Goal: Task Accomplishment & Management: Use online tool/utility

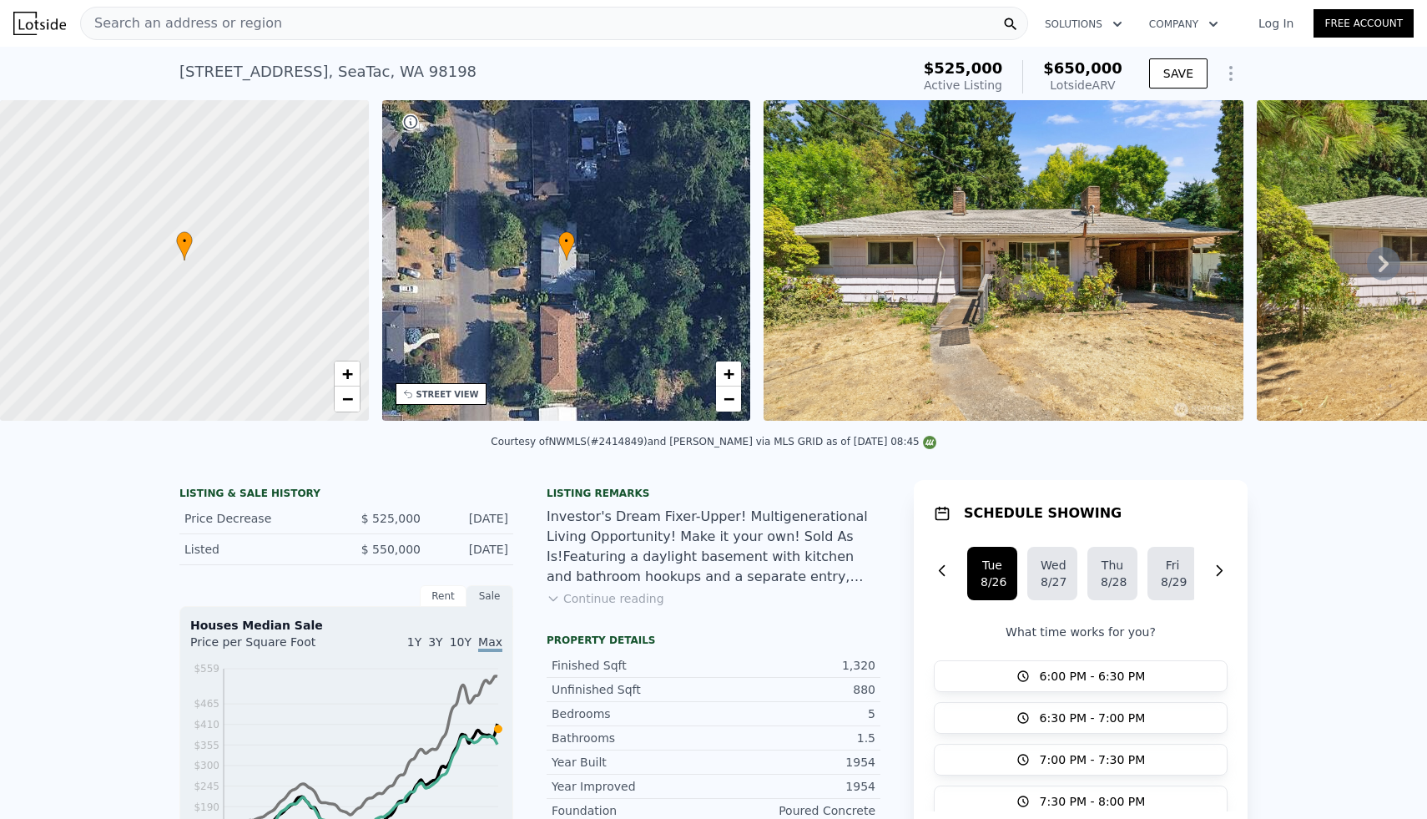
click at [427, 32] on div "Search an address or region" at bounding box center [554, 23] width 948 height 33
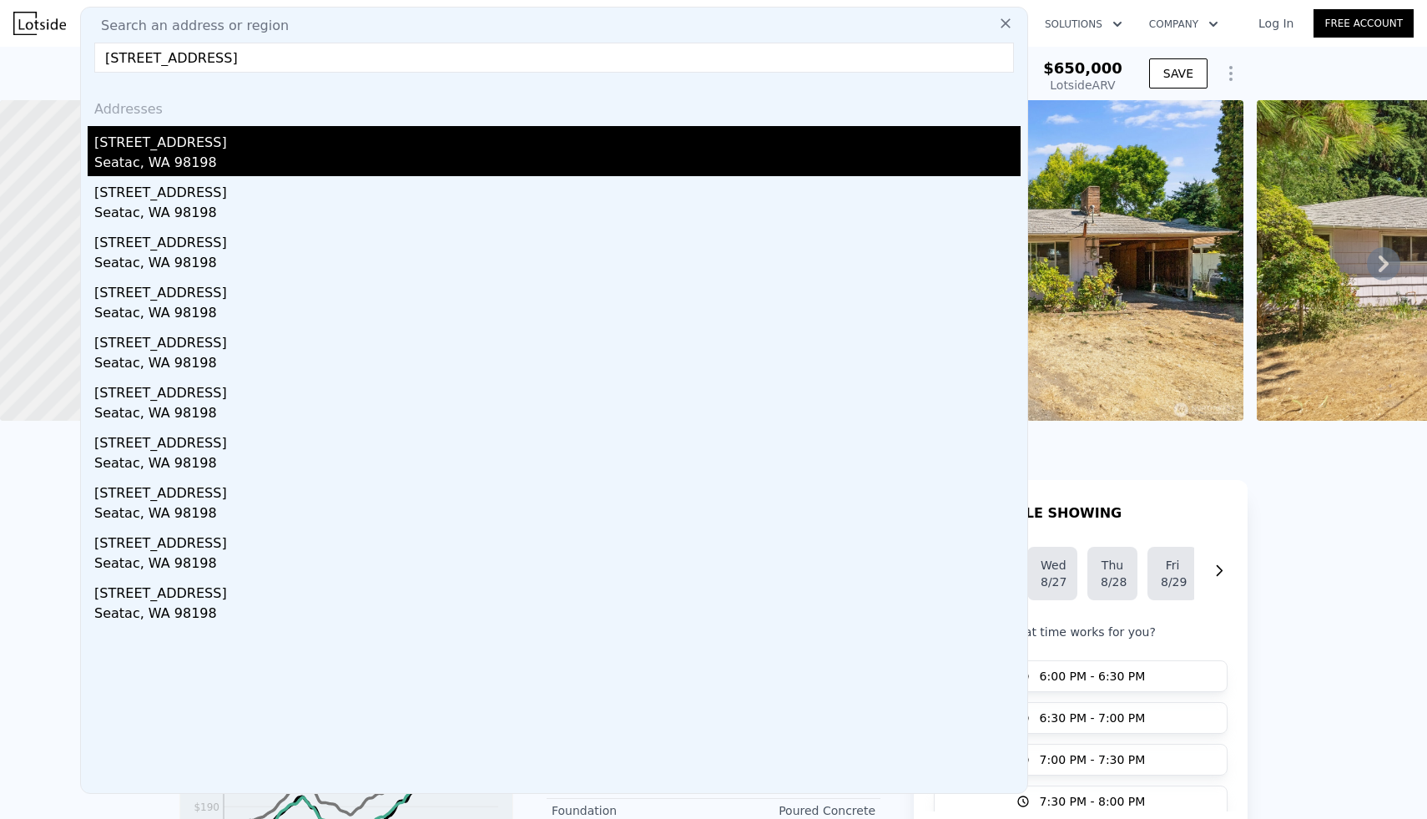
type input "[STREET_ADDRESS]"
click at [164, 134] on div "[STREET_ADDRESS]" at bounding box center [557, 139] width 926 height 27
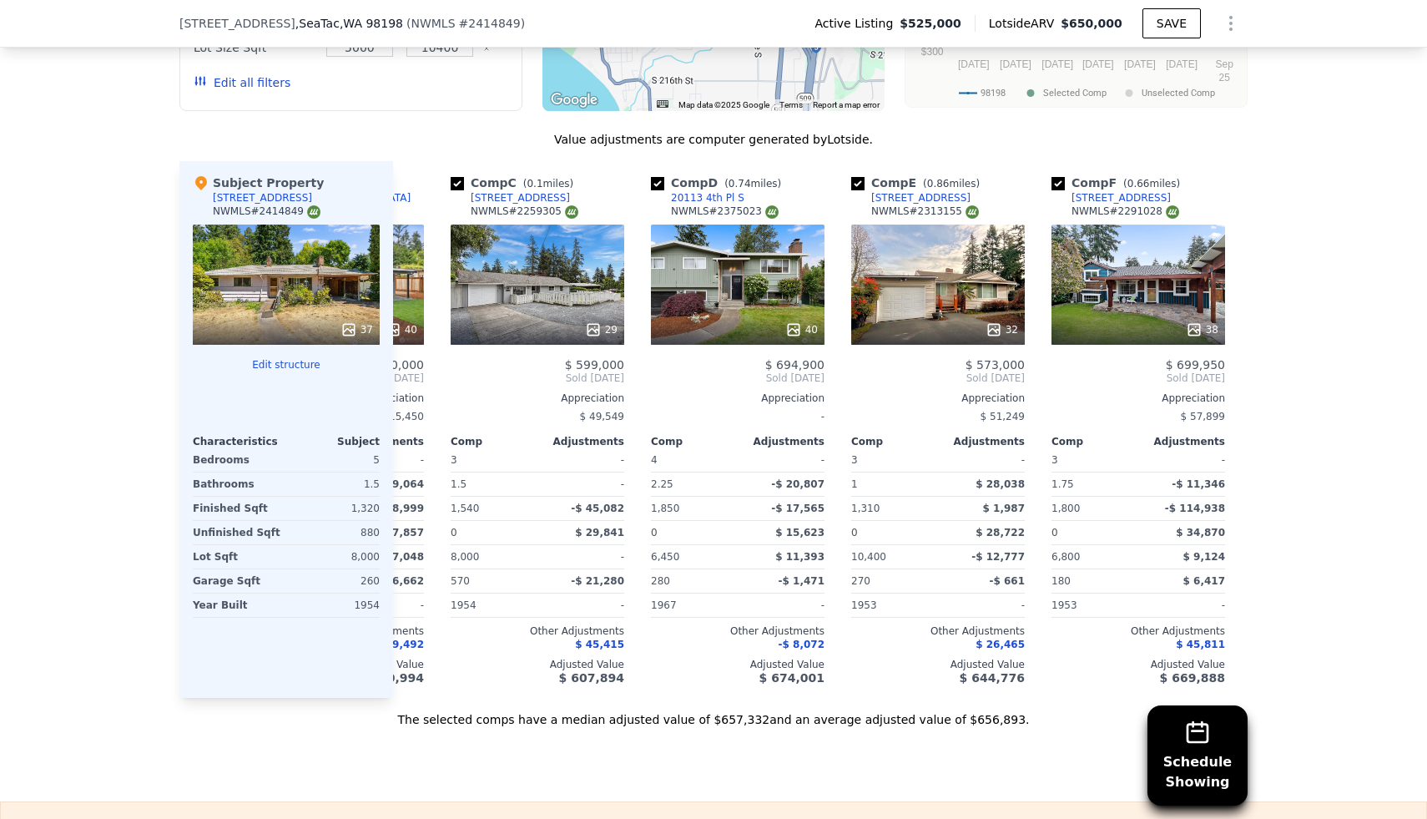
scroll to position [0, 366]
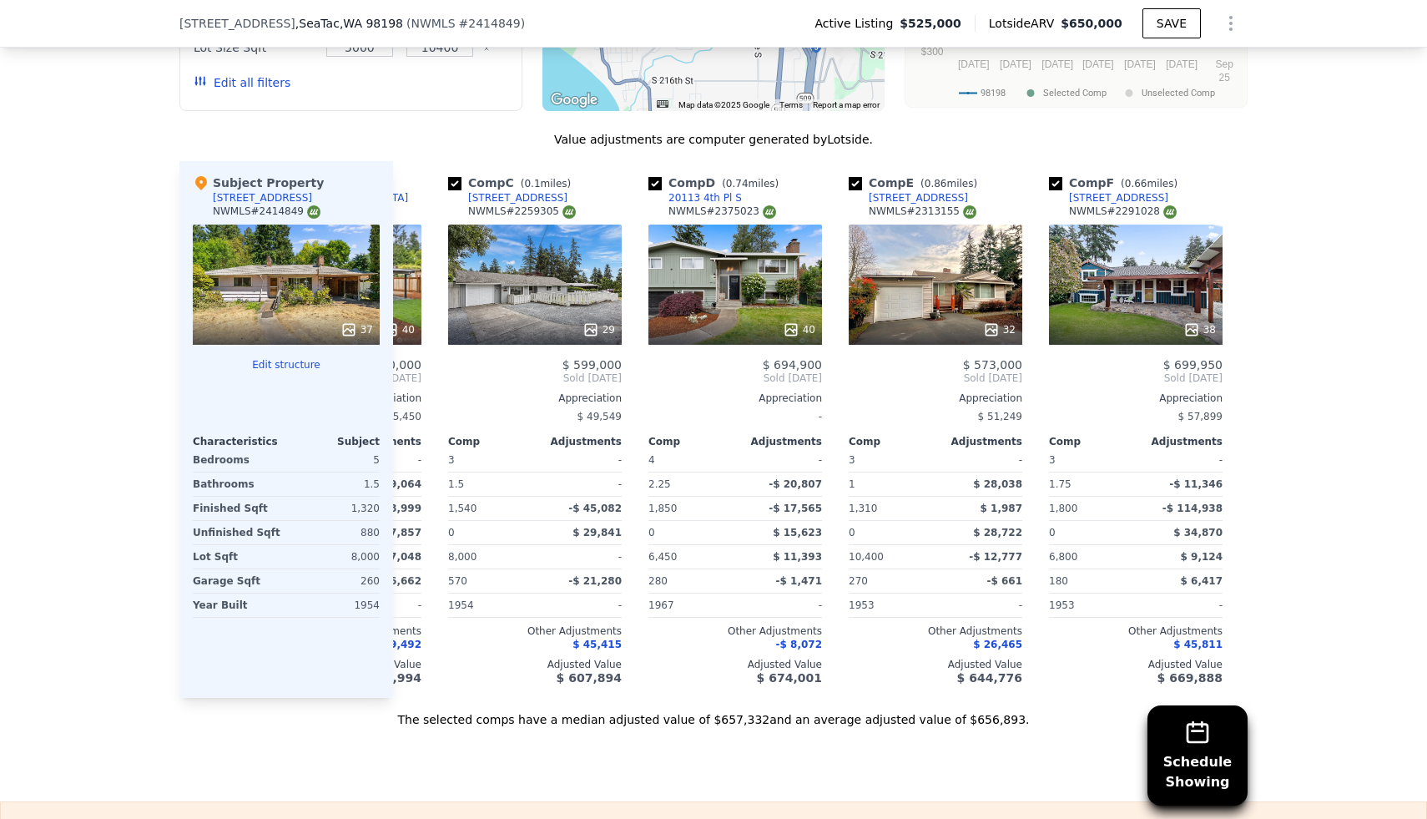
click at [1222, 28] on icon "Show Options" at bounding box center [1231, 23] width 20 height 20
click at [1170, 59] on div "Edit Structure" at bounding box center [1154, 66] width 187 height 33
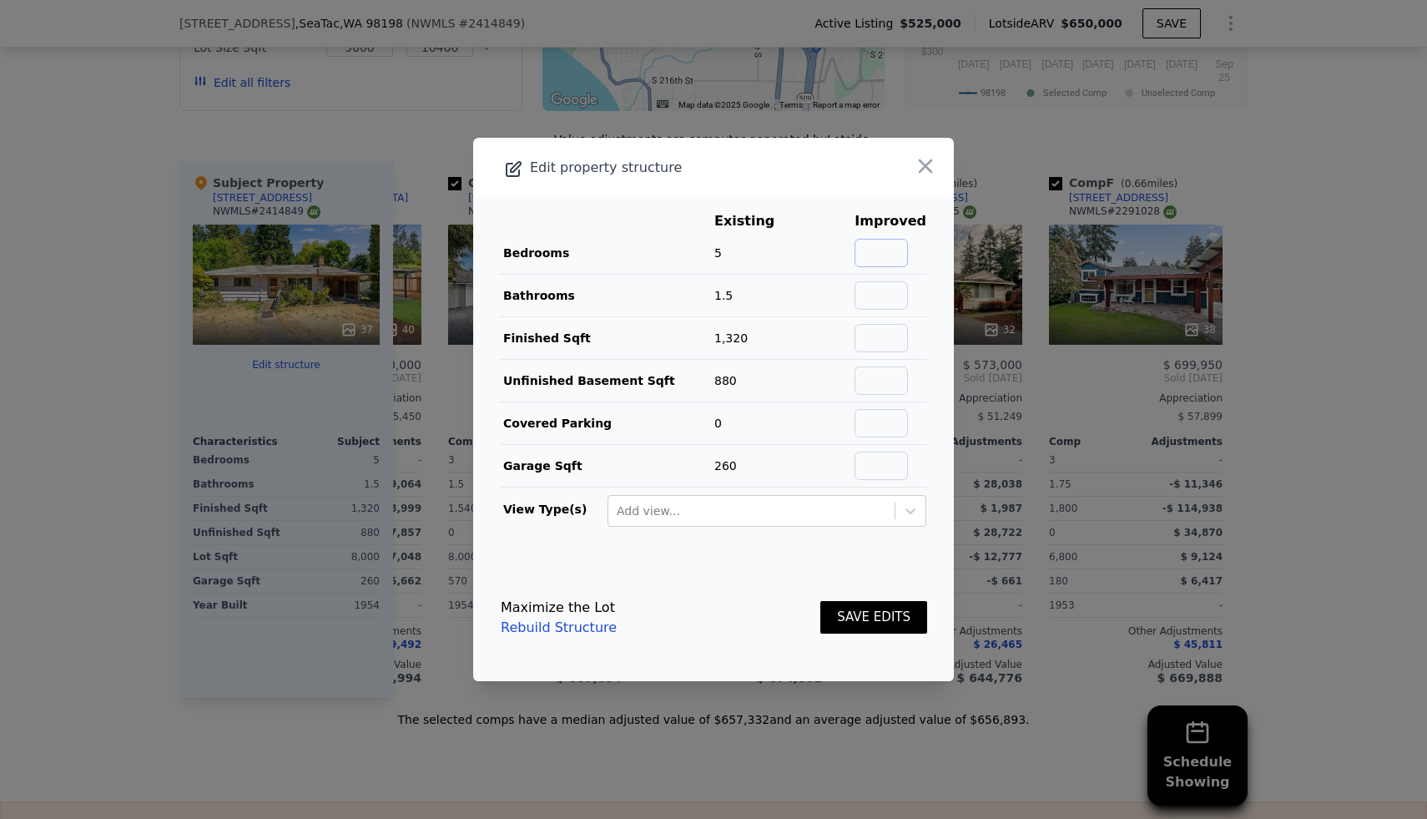
click at [903, 250] on input "text" at bounding box center [881, 253] width 53 height 28
type input "5"
click at [881, 289] on input "text" at bounding box center [881, 295] width 53 height 28
type input "2"
click at [921, 335] on td at bounding box center [890, 338] width 73 height 43
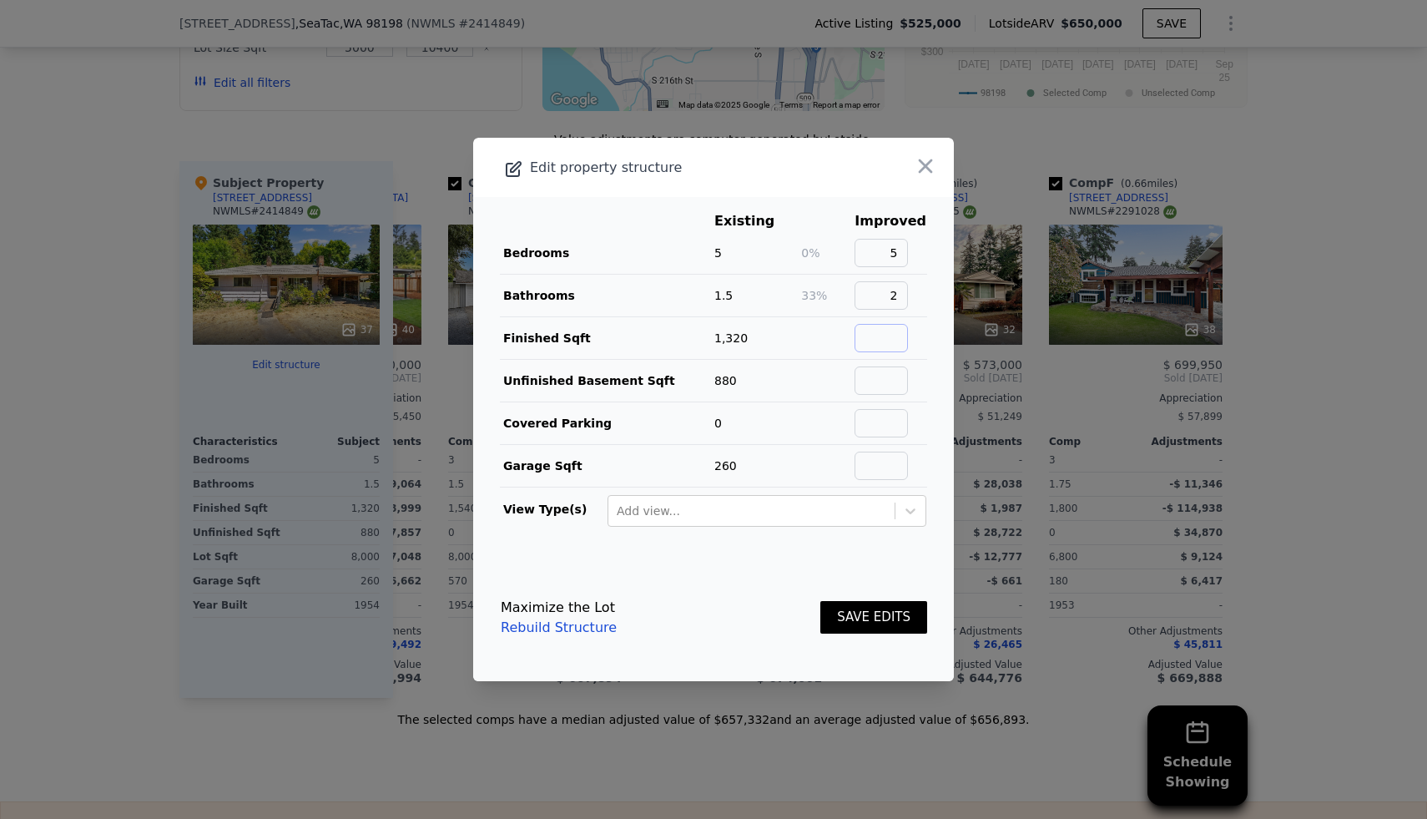
click at [903, 336] on input "text" at bounding box center [881, 338] width 53 height 28
type input "2200"
click at [880, 614] on button "SAVE EDITS" at bounding box center [873, 617] width 107 height 33
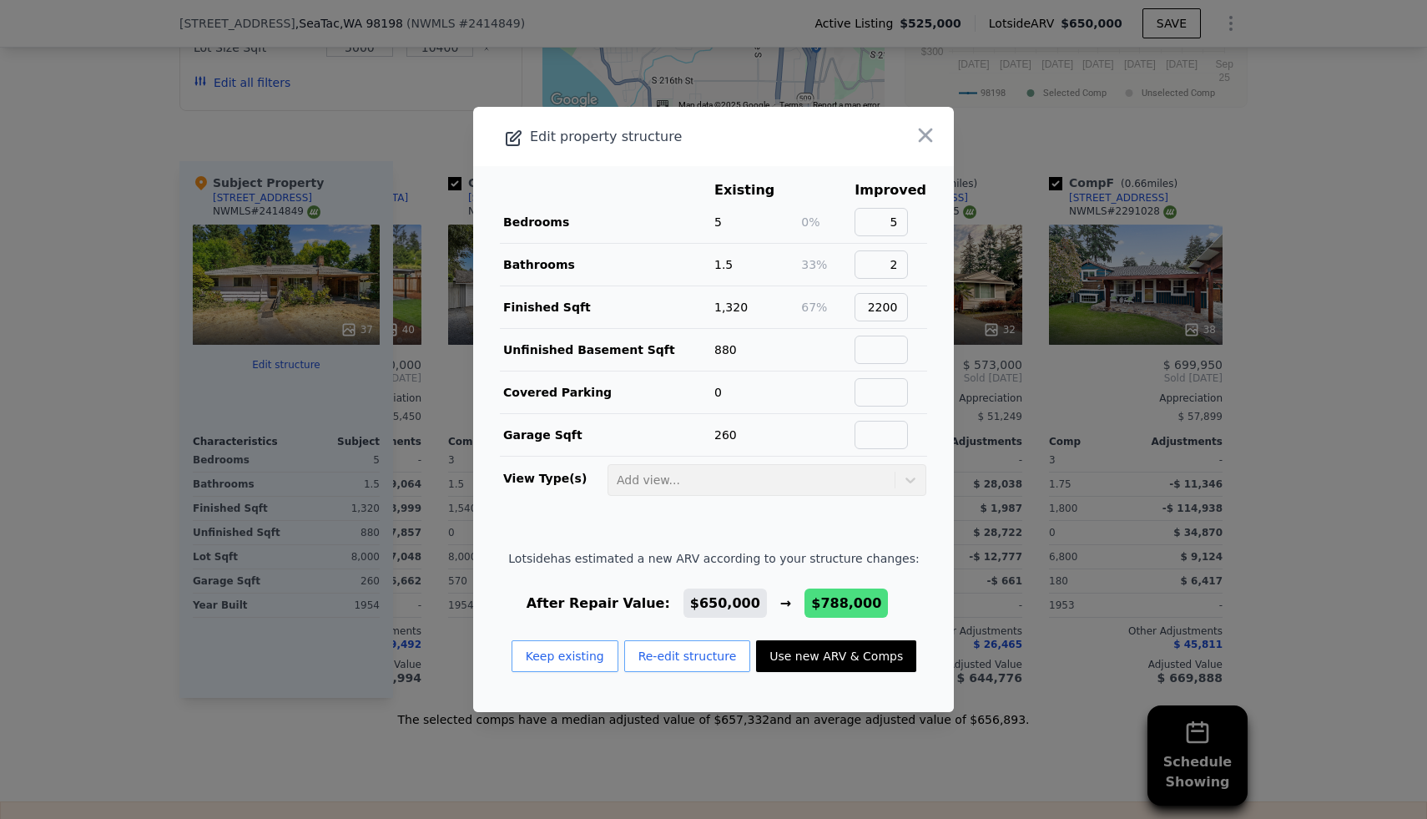
click at [841, 658] on button "Use new ARV & Comps" at bounding box center [836, 656] width 160 height 32
type input "3"
type input "5"
type input "3"
type input "1650"
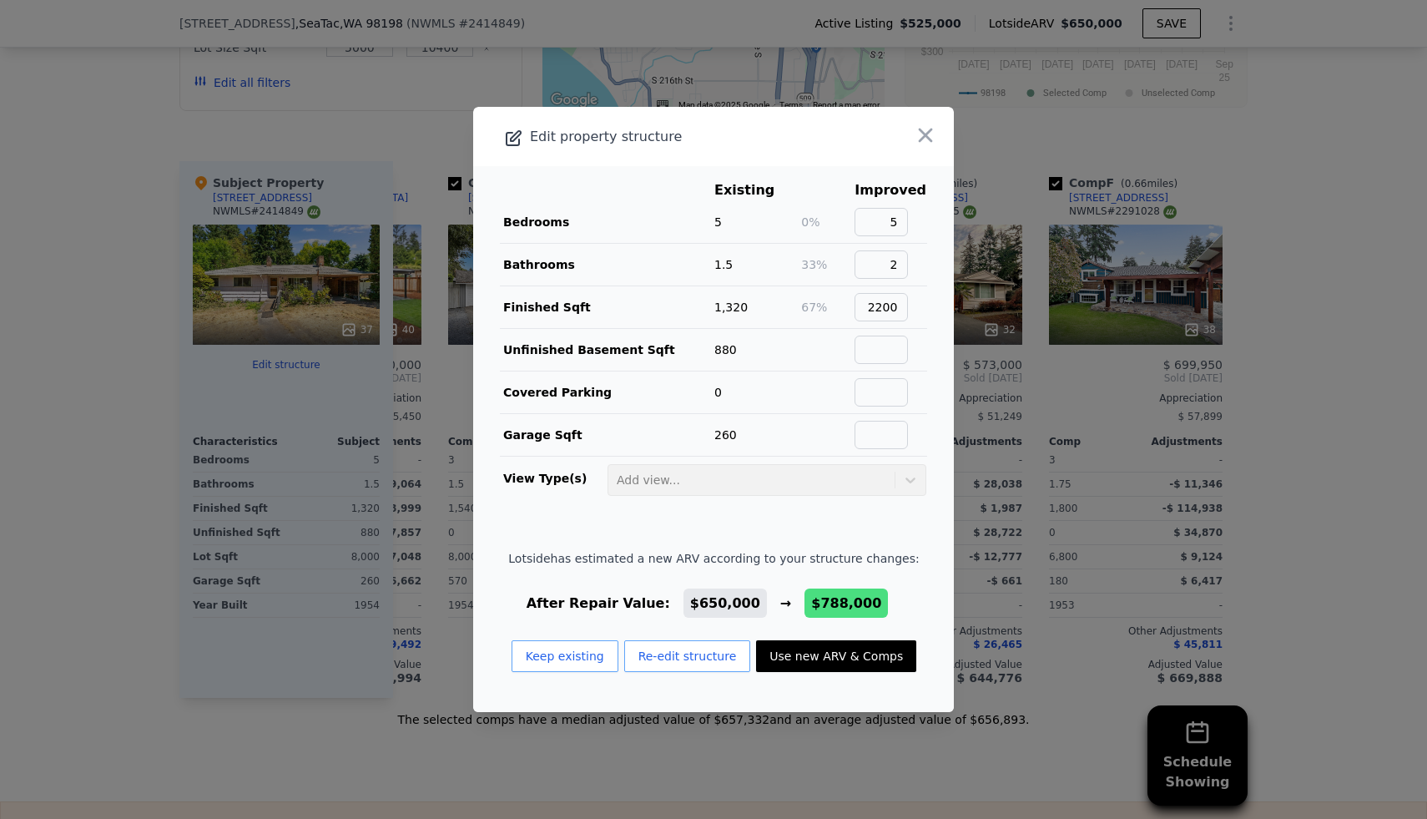
type input "2580"
type input "5375"
type input "12150"
type input "$ 788,000"
type input "$ 170,597"
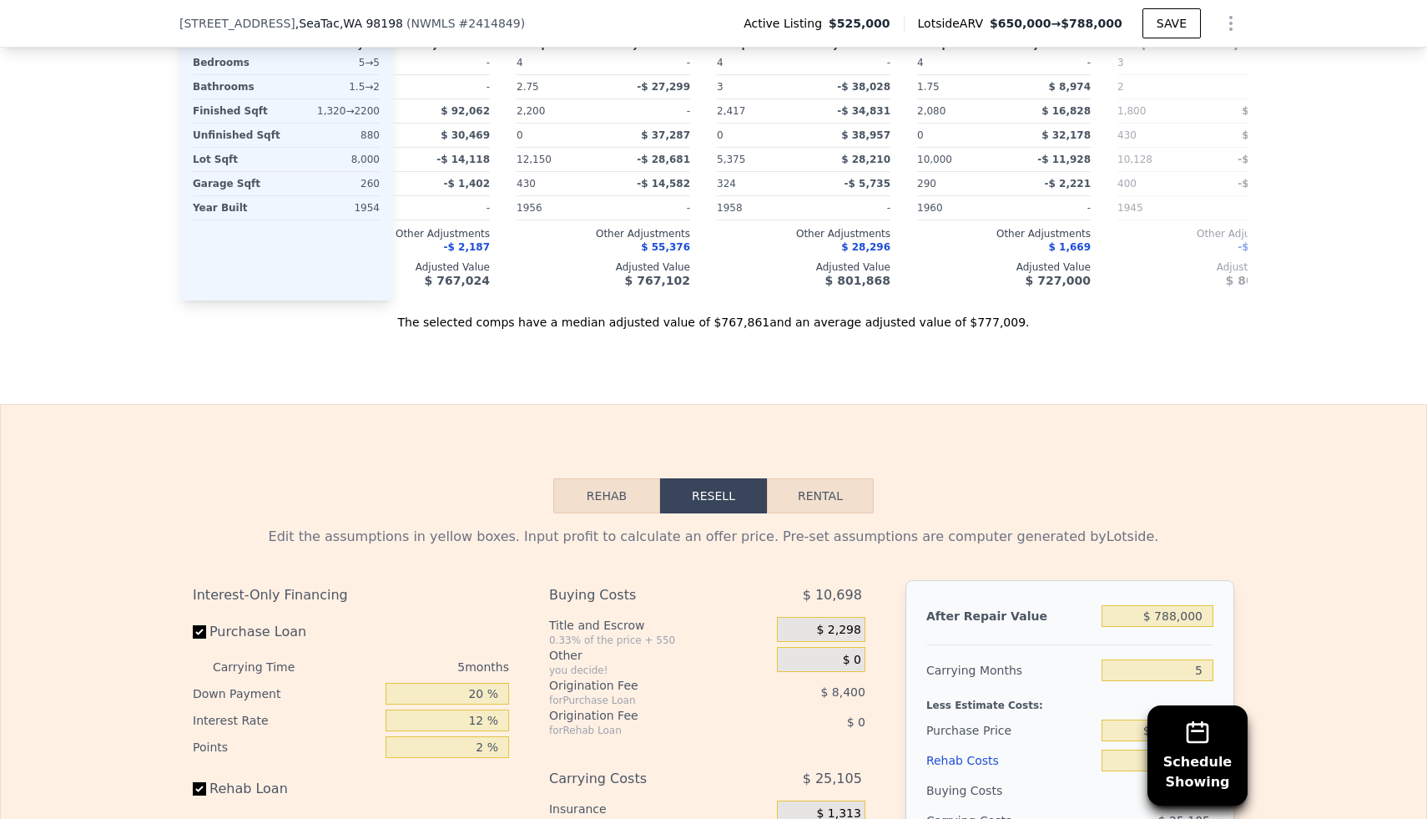
scroll to position [1989, 0]
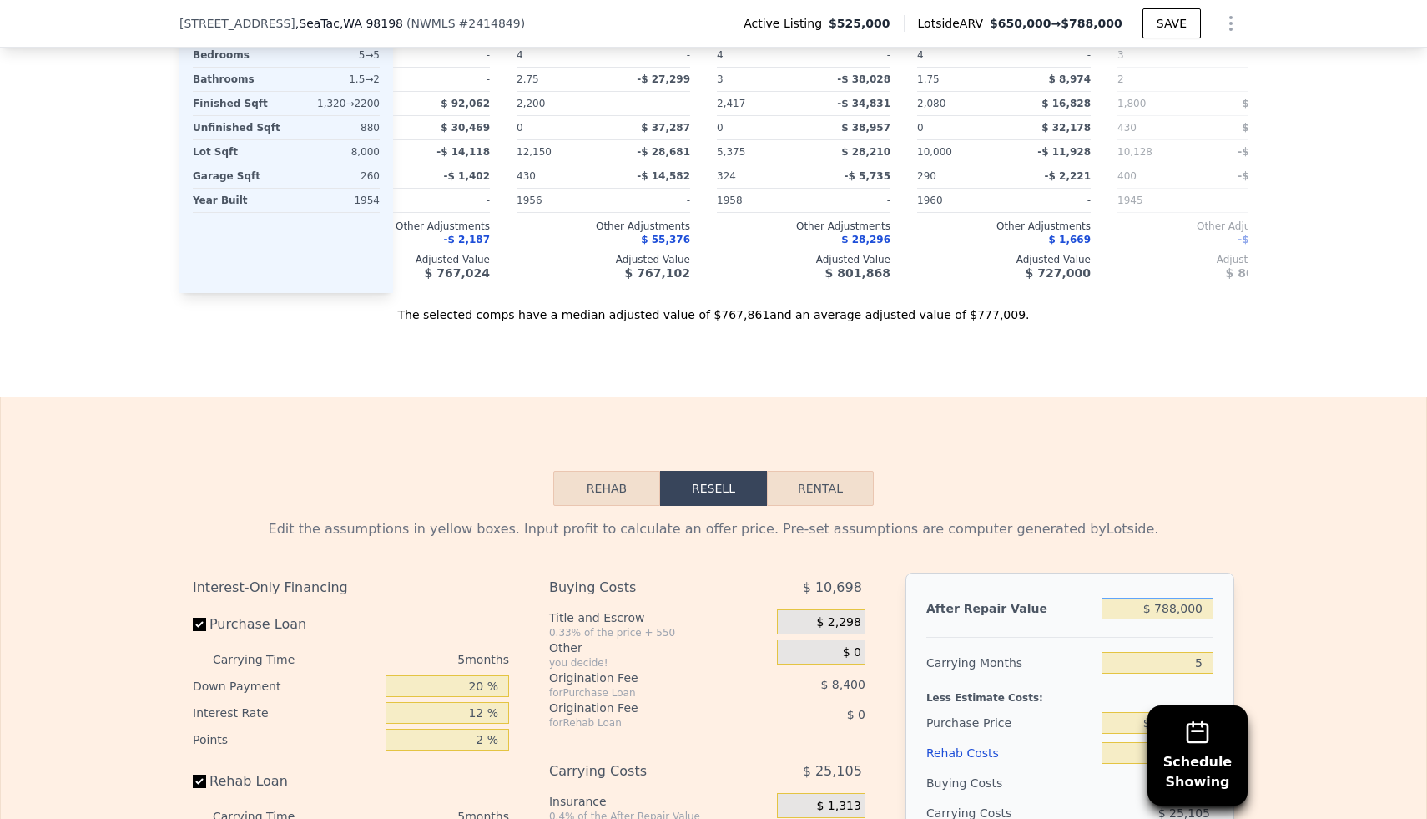
click at [1180, 605] on input "$ 788,000" at bounding box center [1158, 609] width 112 height 22
type input "$ 7"
type input "-$ 560,033"
type input "$ 75"
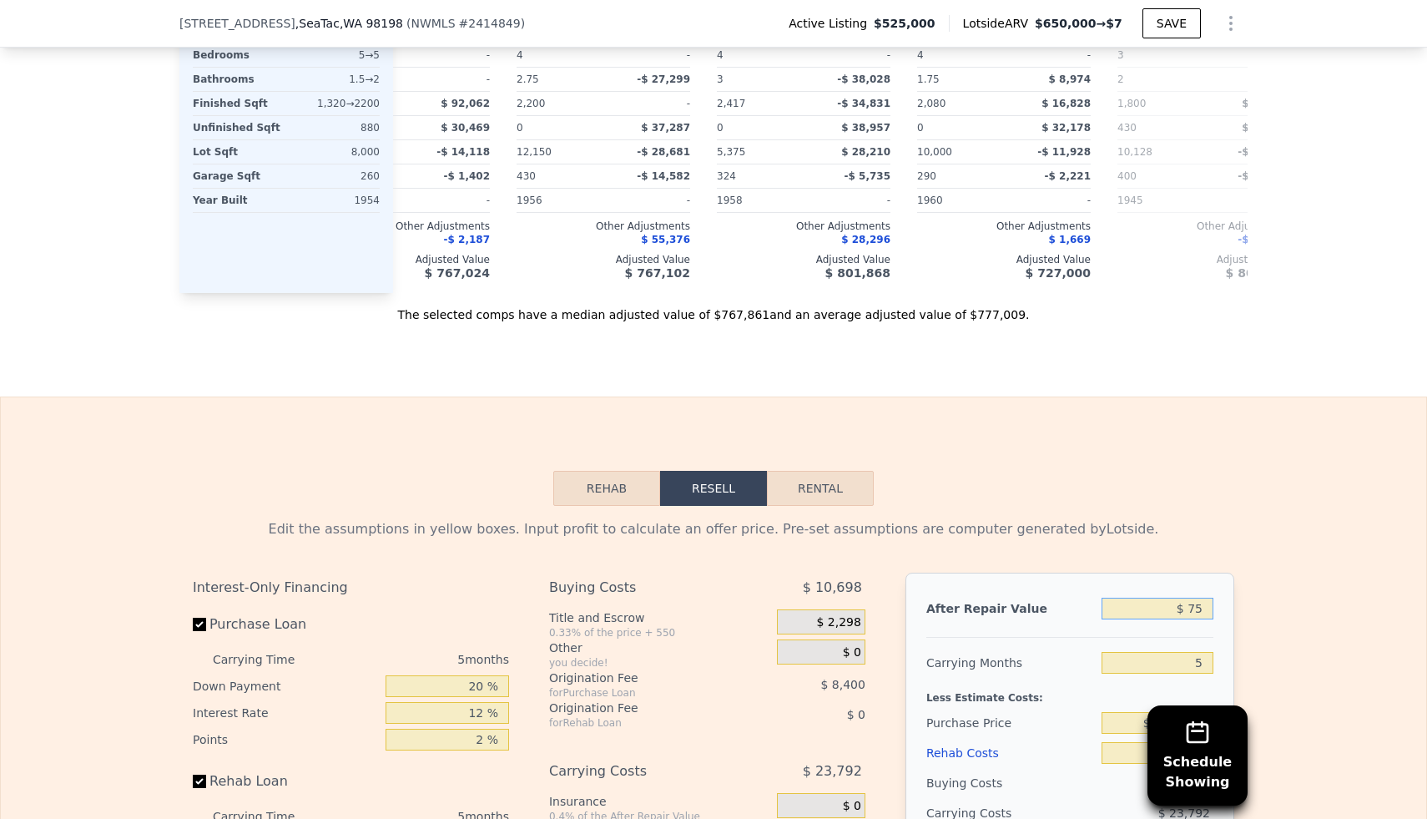
type input "-$ 559,970"
type input "$ 750"
type input "-$ 559,344"
type input "$ 7,500"
type input "-$ 553,088"
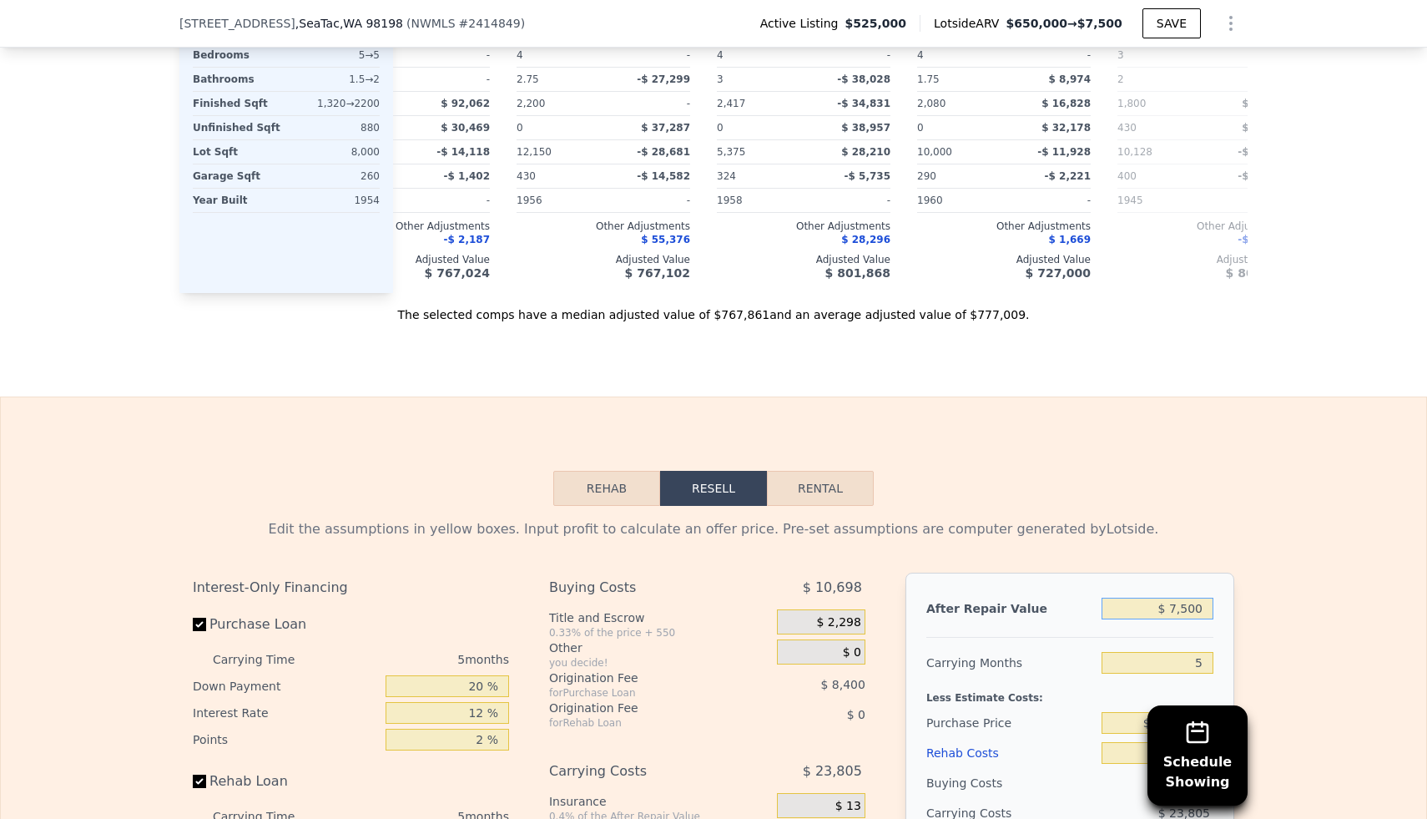
type input "$ 75,000"
type input "-$ 490,500"
type input "$ 750,000"
type input "$ 135,362"
type input "$ 750,000"
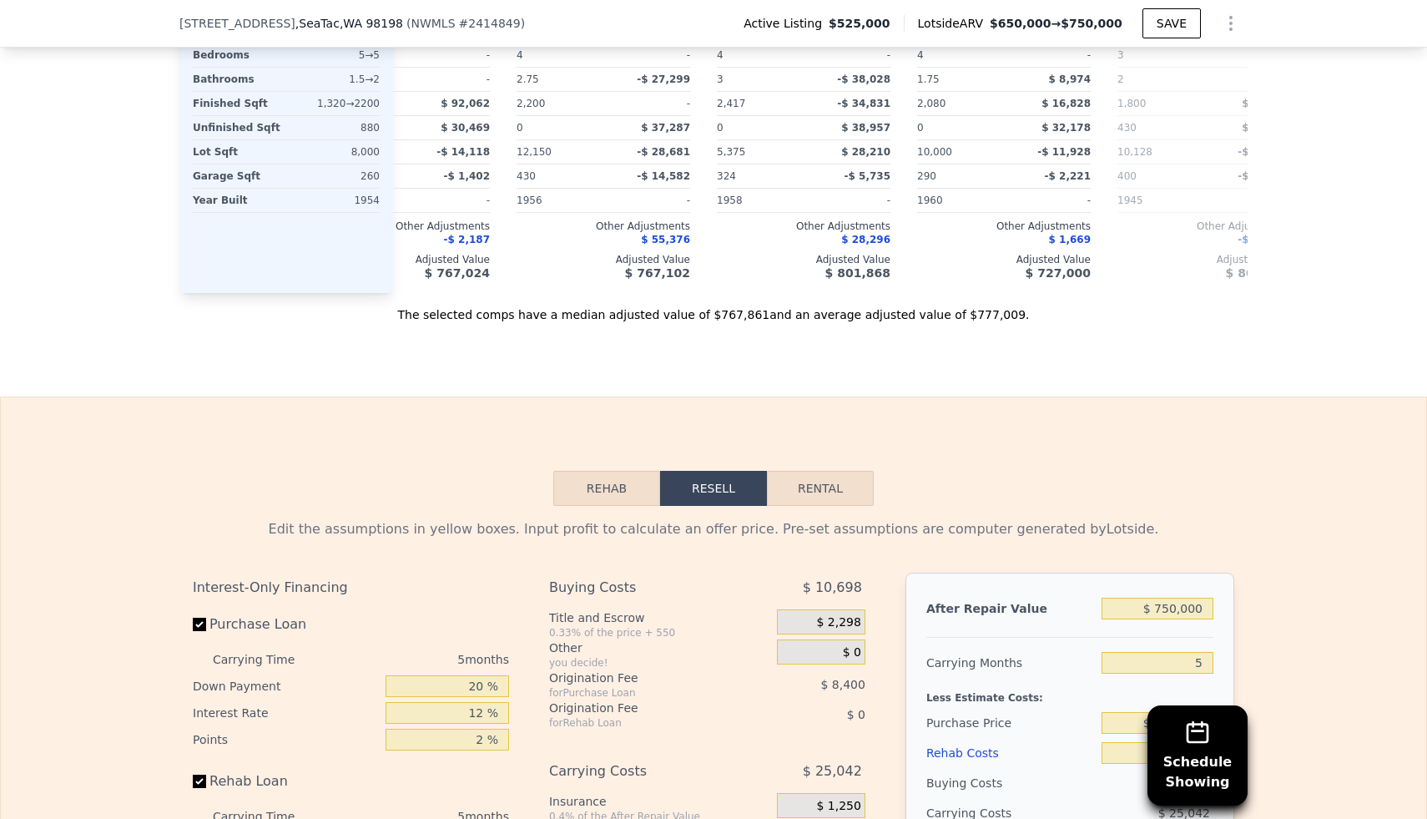
click at [1289, 568] on div "Edit the assumptions in yellow boxes. Input profit to calculate an offer price.…" at bounding box center [713, 816] width 1425 height 621
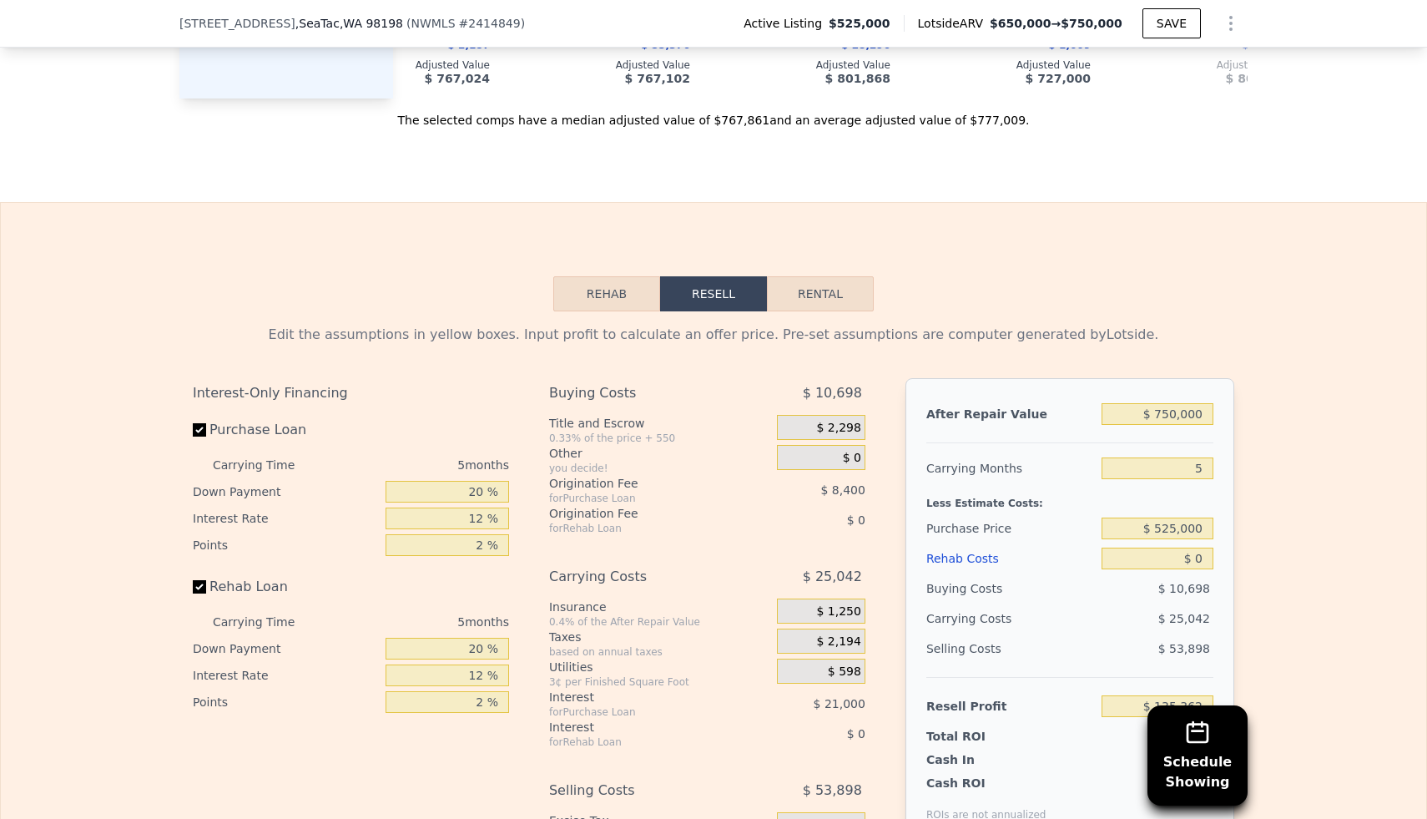
scroll to position [2186, 0]
click at [1173, 524] on input "$ 525,000" at bounding box center [1158, 526] width 112 height 22
type input "$ 400,000"
click at [1276, 510] on div "Edit the assumptions in yellow boxes. Input profit to calculate an offer price.…" at bounding box center [713, 619] width 1425 height 621
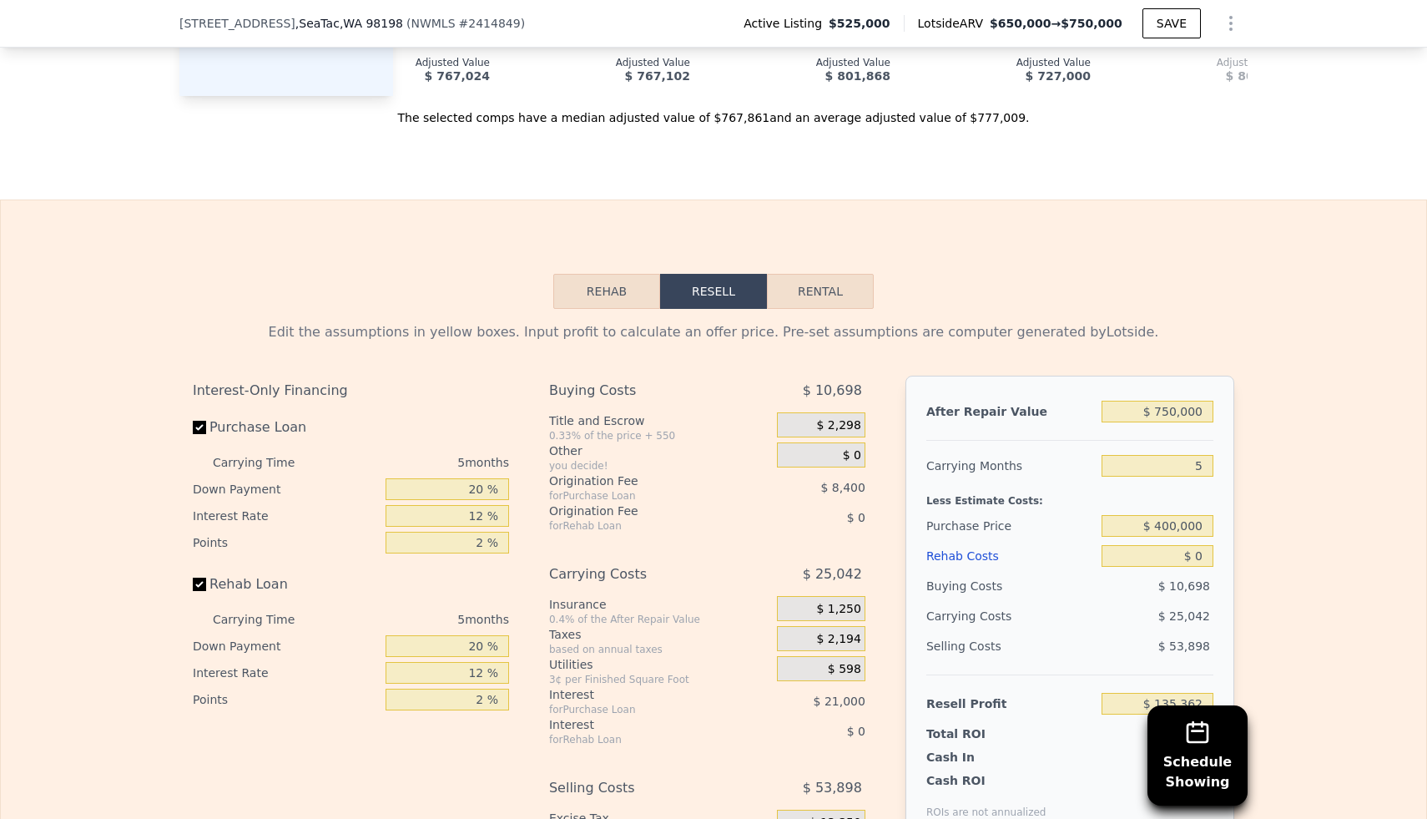
type input "$ 267,778"
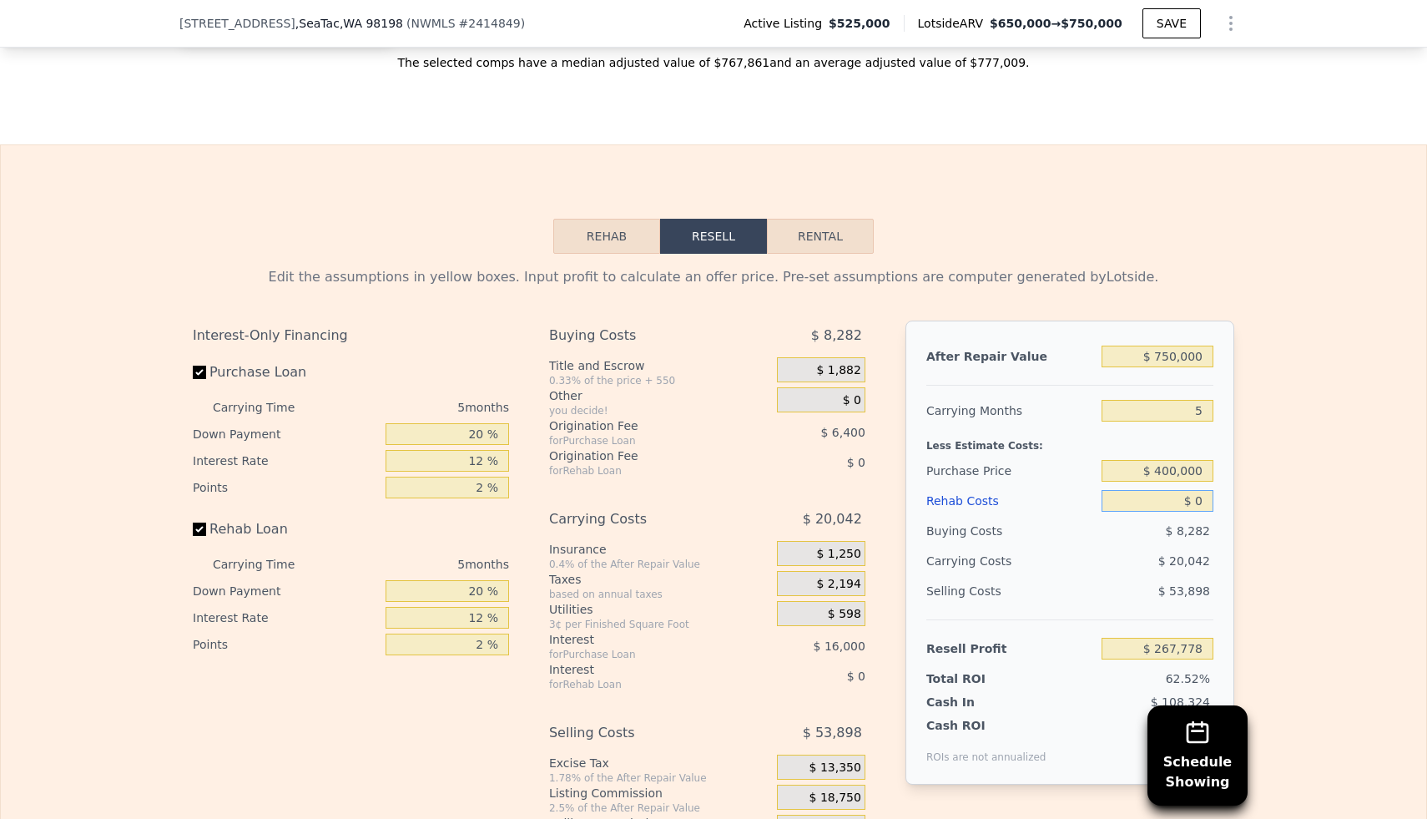
click at [1195, 506] on input "$ 0" at bounding box center [1158, 501] width 112 height 22
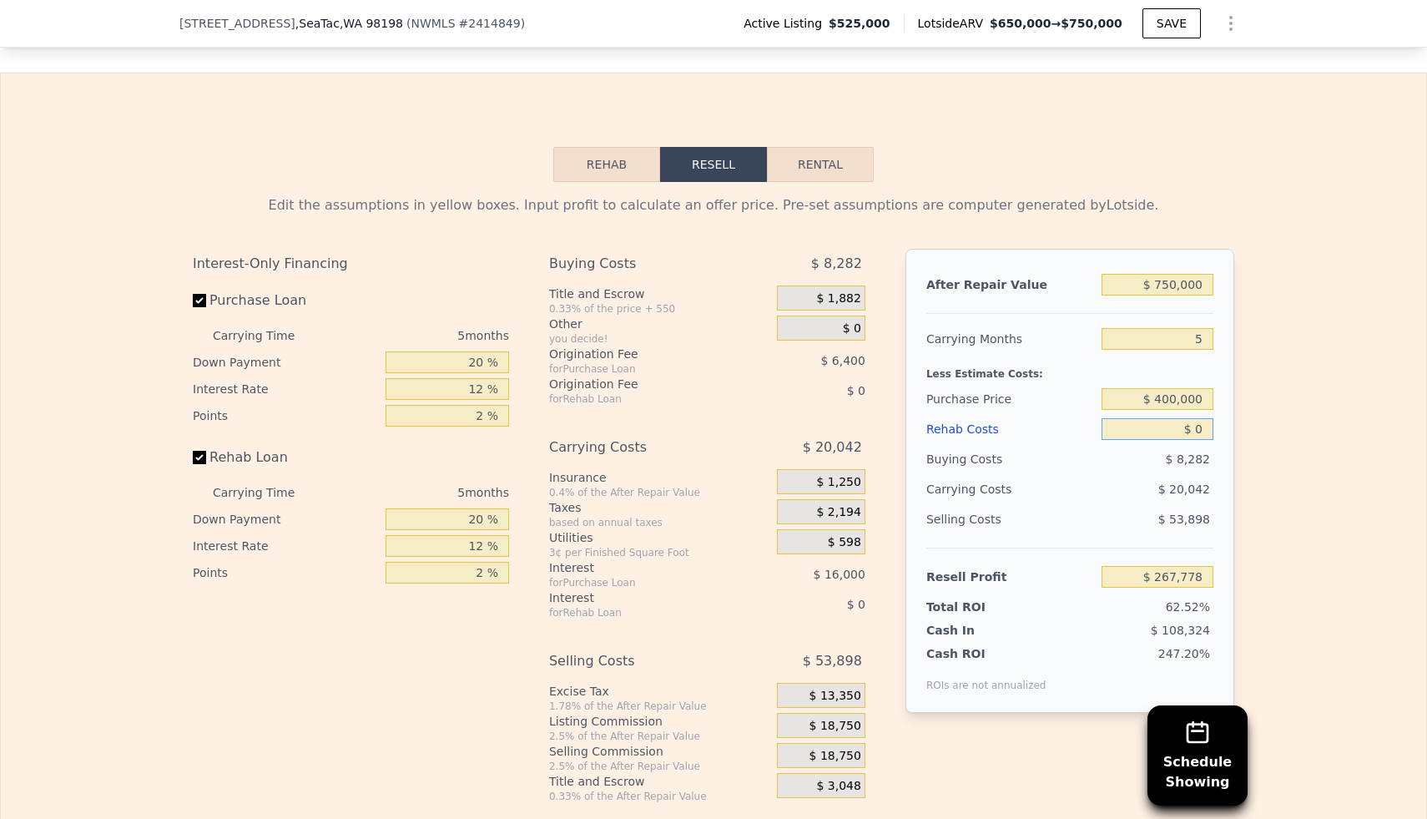
type input "$ 10"
type input "$ 267,768"
type input "$ 150"
type input "$ 267,621"
type input "$ 1,500"
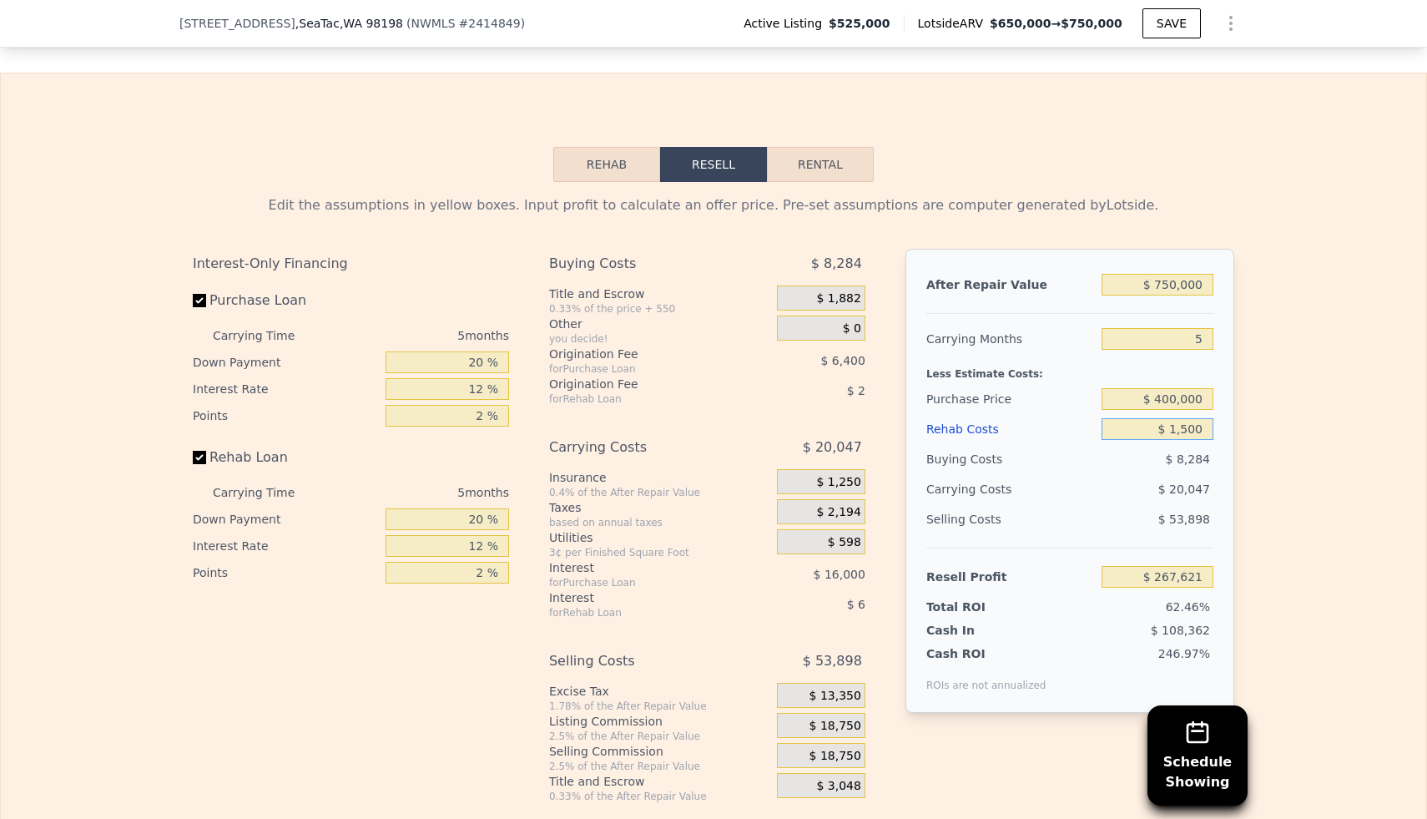
type input "$ 266,194"
type input "$ 15,000"
type input "$ 251,938"
type input "$ 150,000"
type input "$ 109,378"
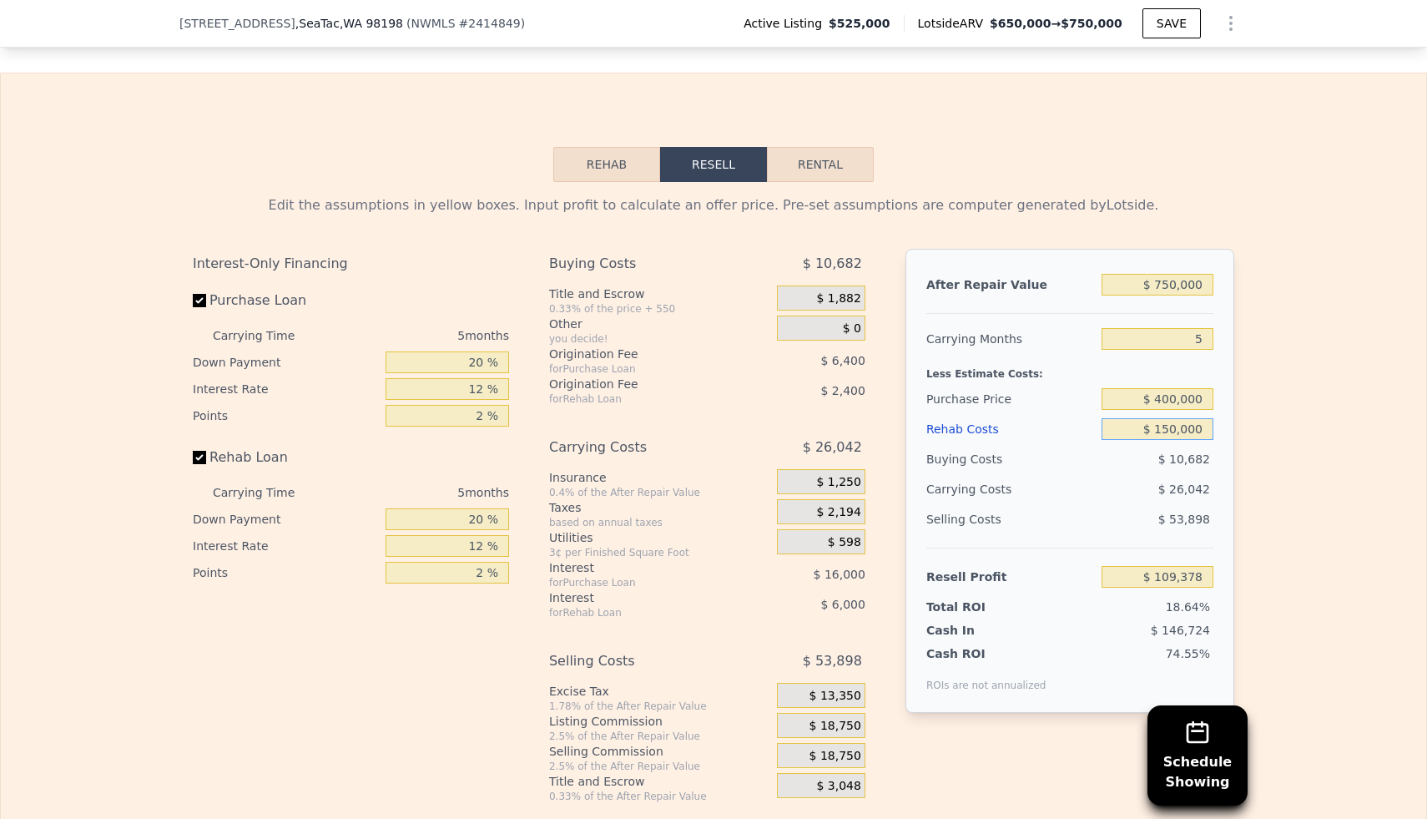
type input "$ 150,000"
click at [1316, 522] on div "Edit the assumptions in yellow boxes. Input profit to calculate an offer price.…" at bounding box center [713, 492] width 1425 height 621
click at [1173, 399] on input "$ 400,000" at bounding box center [1158, 399] width 112 height 22
type input "$ 425,000"
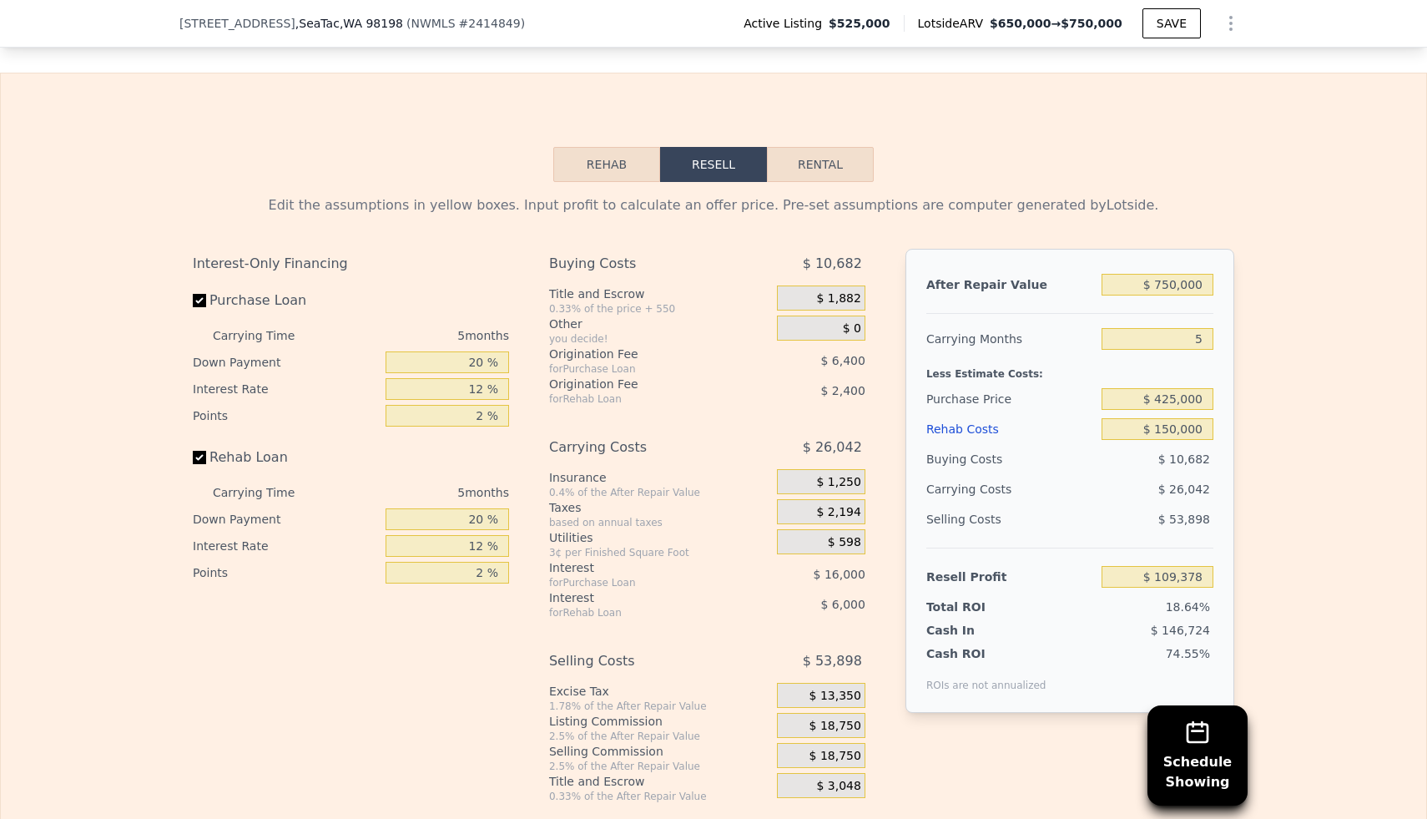
click at [1274, 492] on div "Edit the assumptions in yellow boxes. Input profit to calculate an offer price.…" at bounding box center [713, 492] width 1425 height 621
type input "$ 82,895"
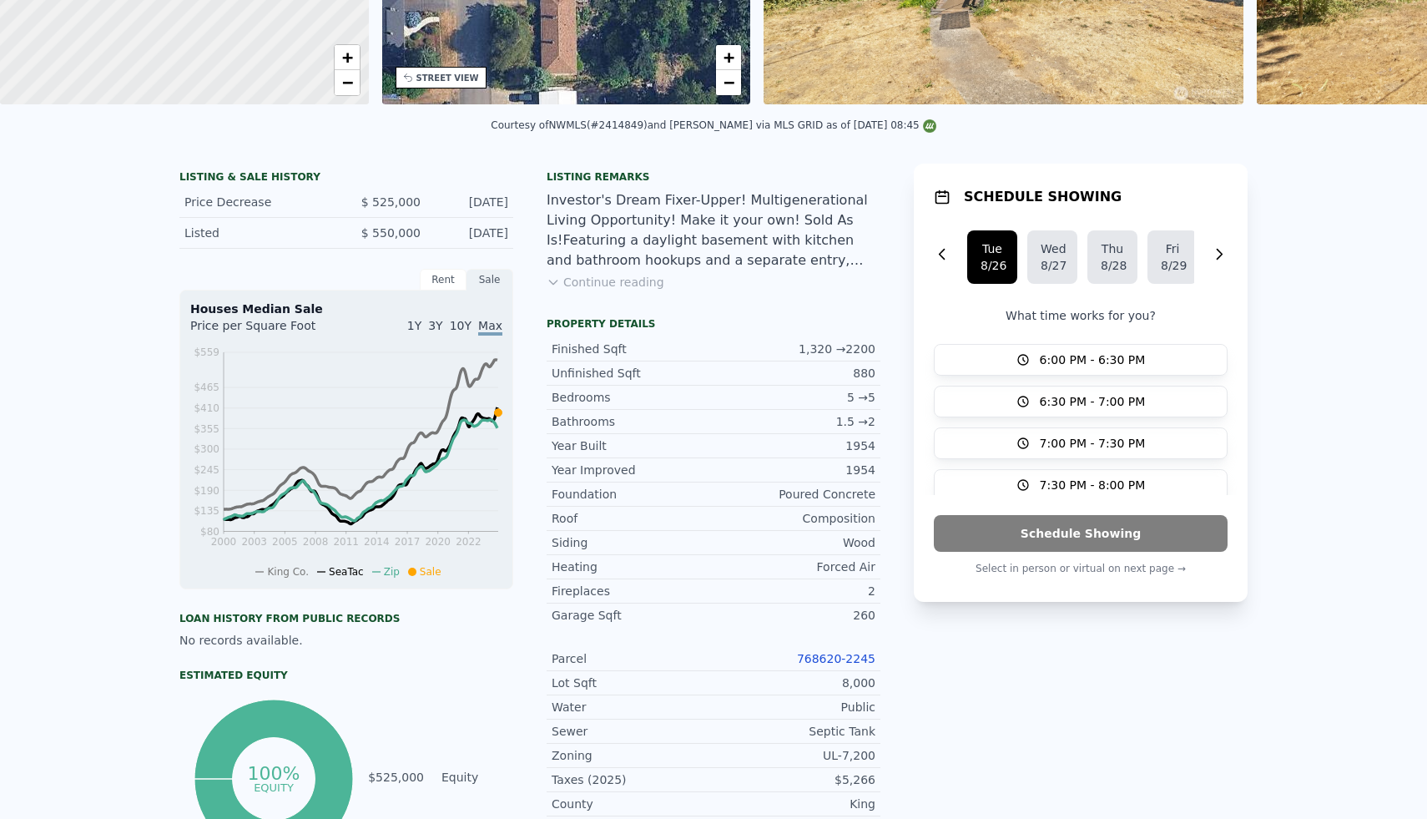
scroll to position [0, 0]
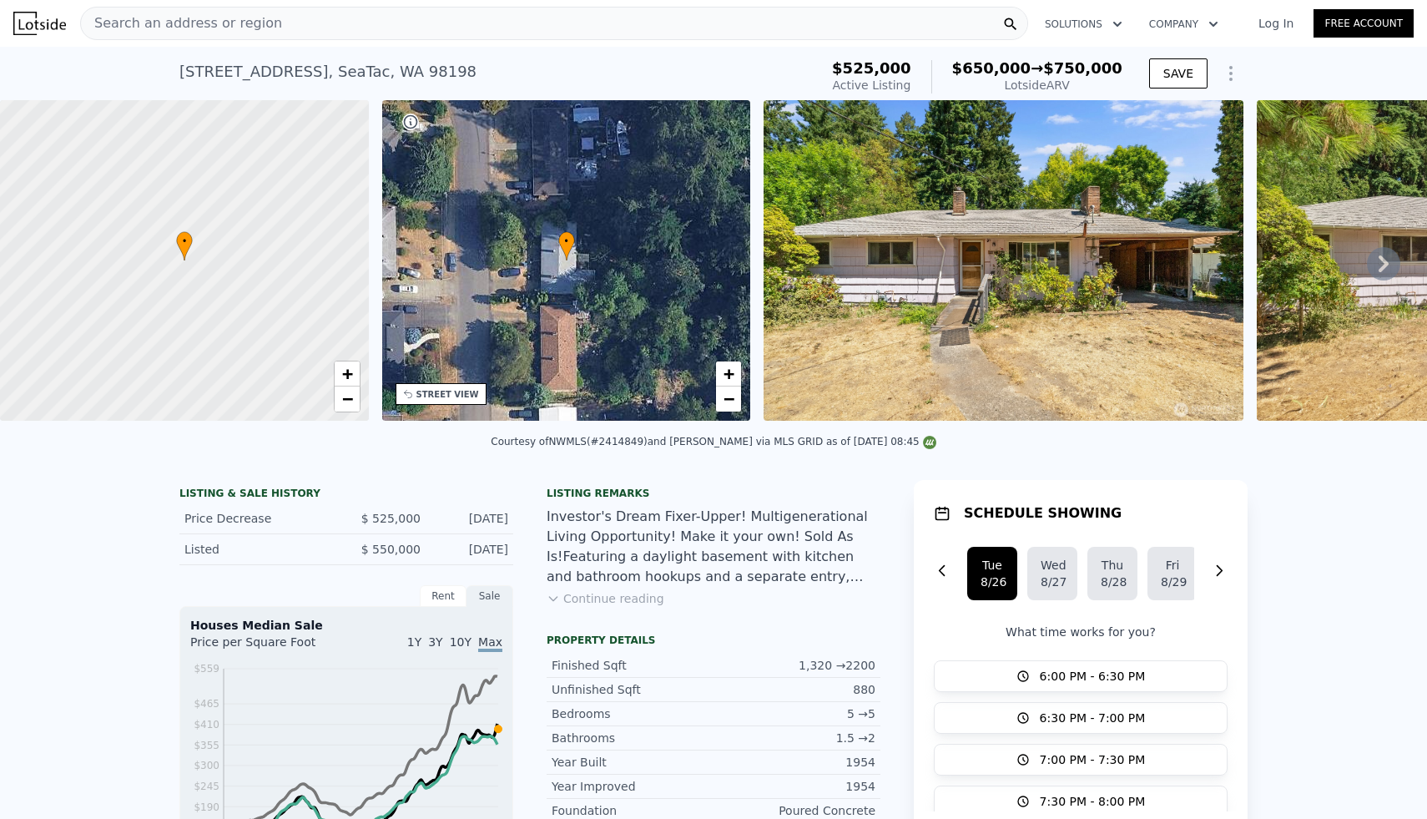
click at [484, 21] on div "Search an address or region" at bounding box center [554, 23] width 948 height 33
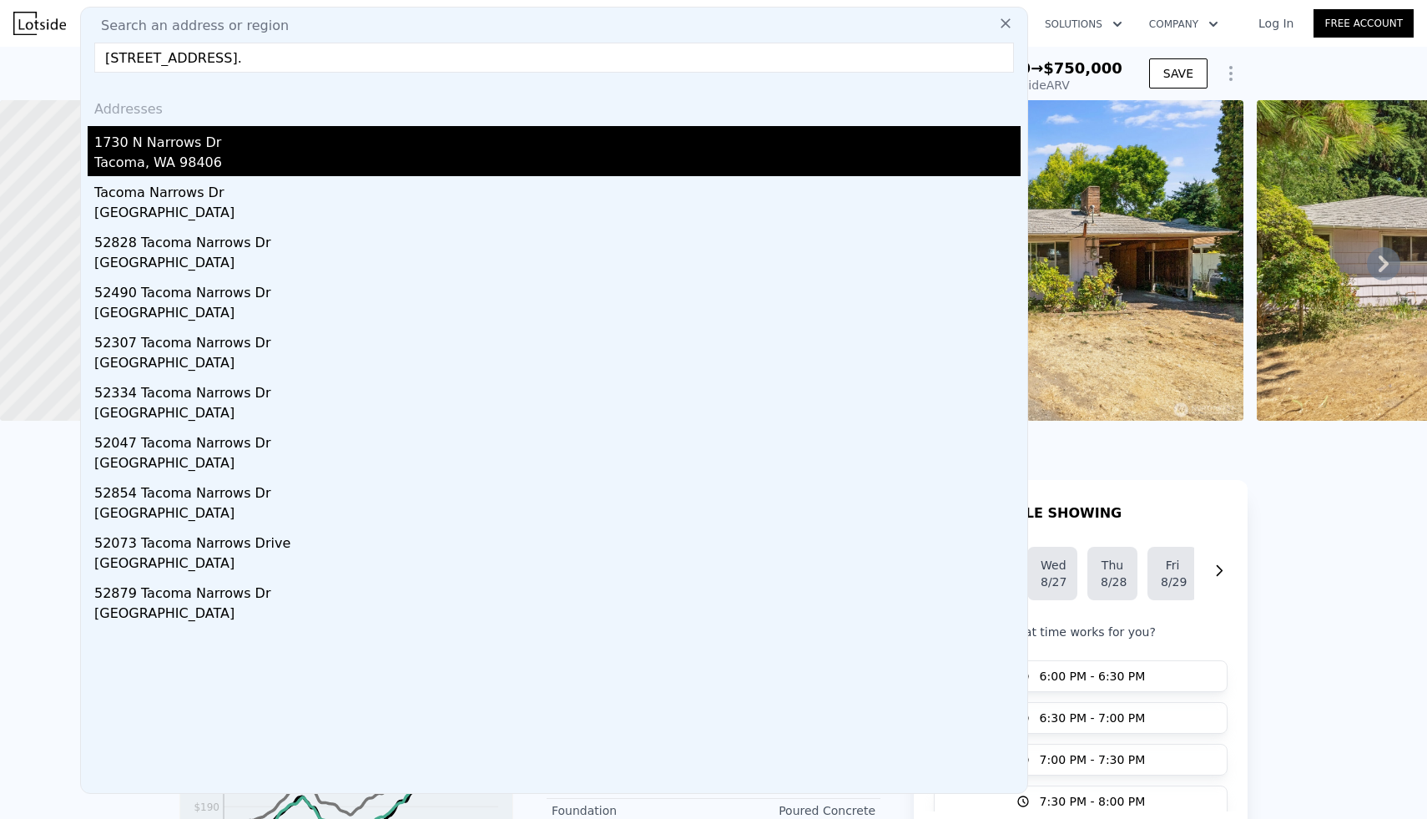
type input "[STREET_ADDRESS]."
click at [203, 145] on div "1730 N Narrows Dr" at bounding box center [557, 139] width 926 height 27
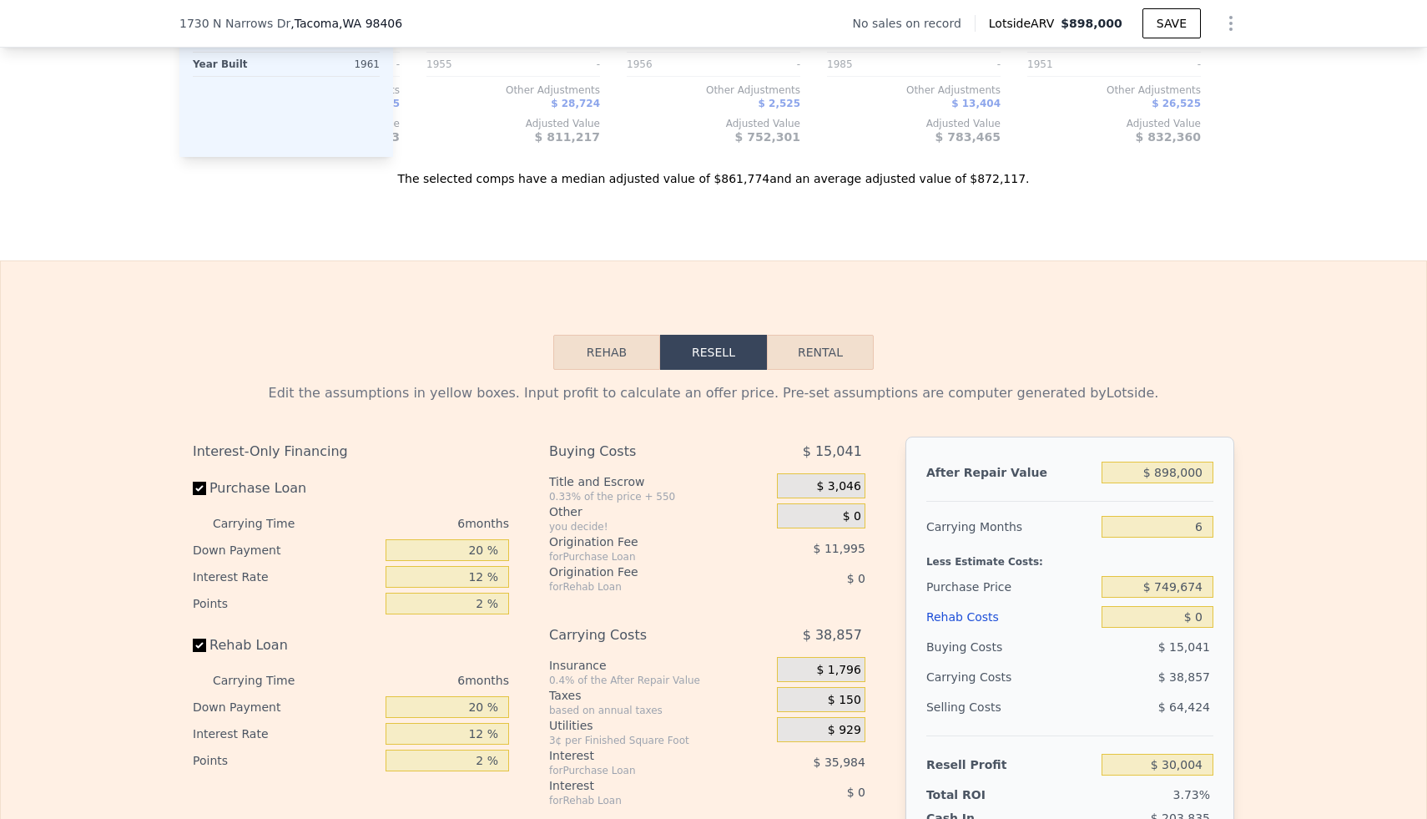
scroll to position [2050, 0]
click at [1183, 476] on input "$ 898,000" at bounding box center [1158, 470] width 112 height 22
type input "$ 8"
type input "-$ 802,318"
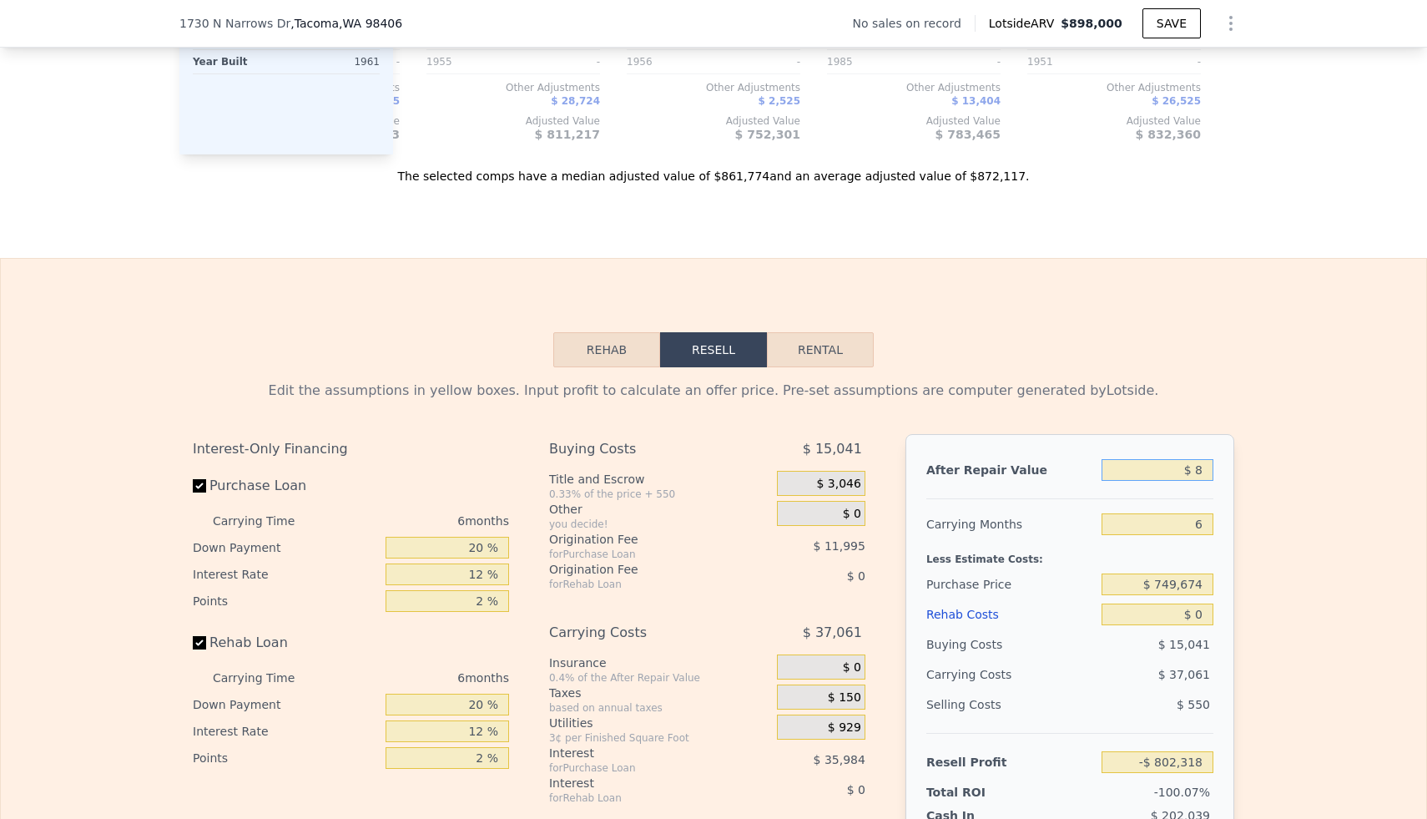
type input "$ 80"
type input "-$ 802,251"
type input "$ 800"
type input "-$ 801,585"
type input "$ 8,000"
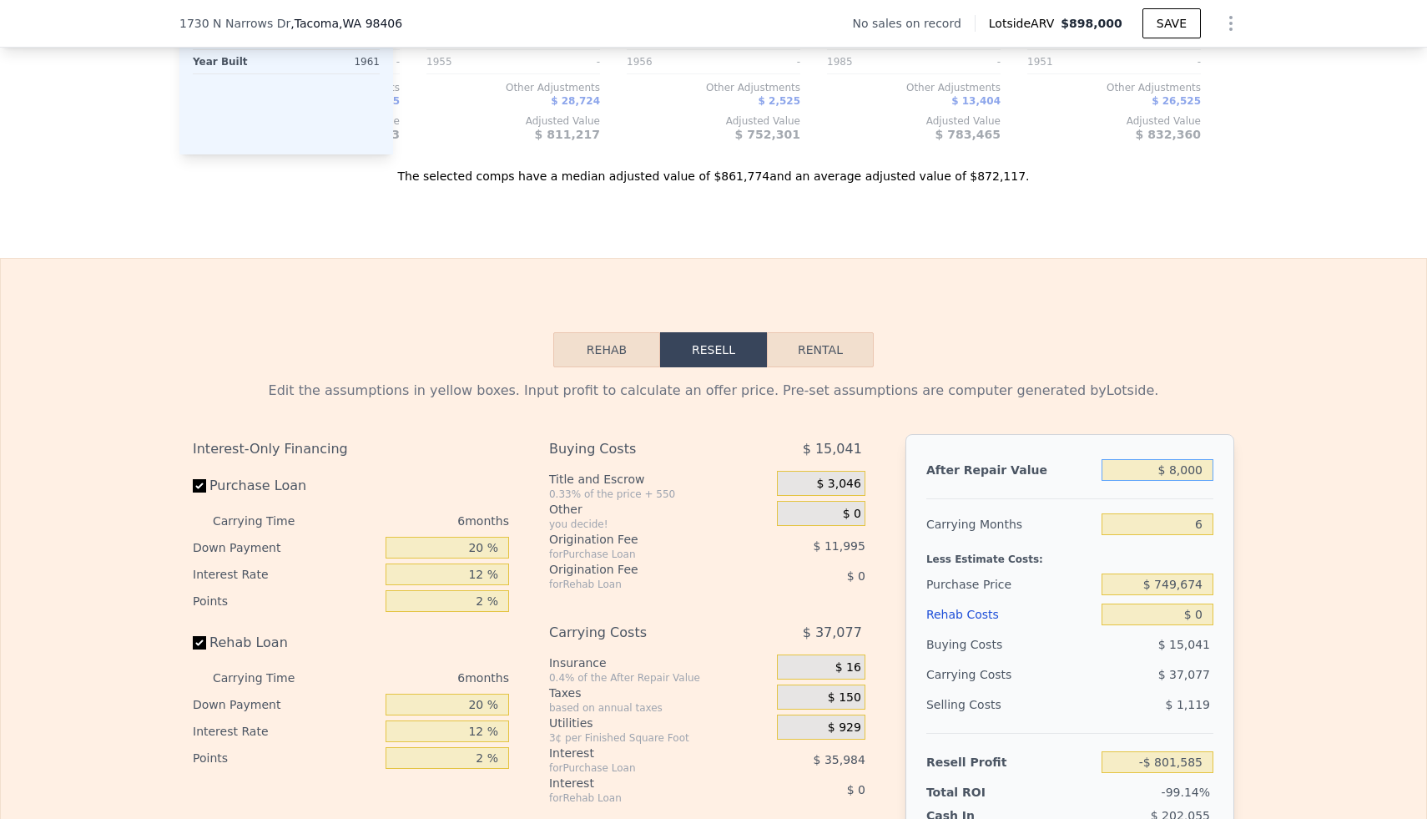
type input "-$ 794,911"
type input "$ 80,000"
type input "-$ 728,176"
type input "$ 800,000"
type input "-$ 60,830"
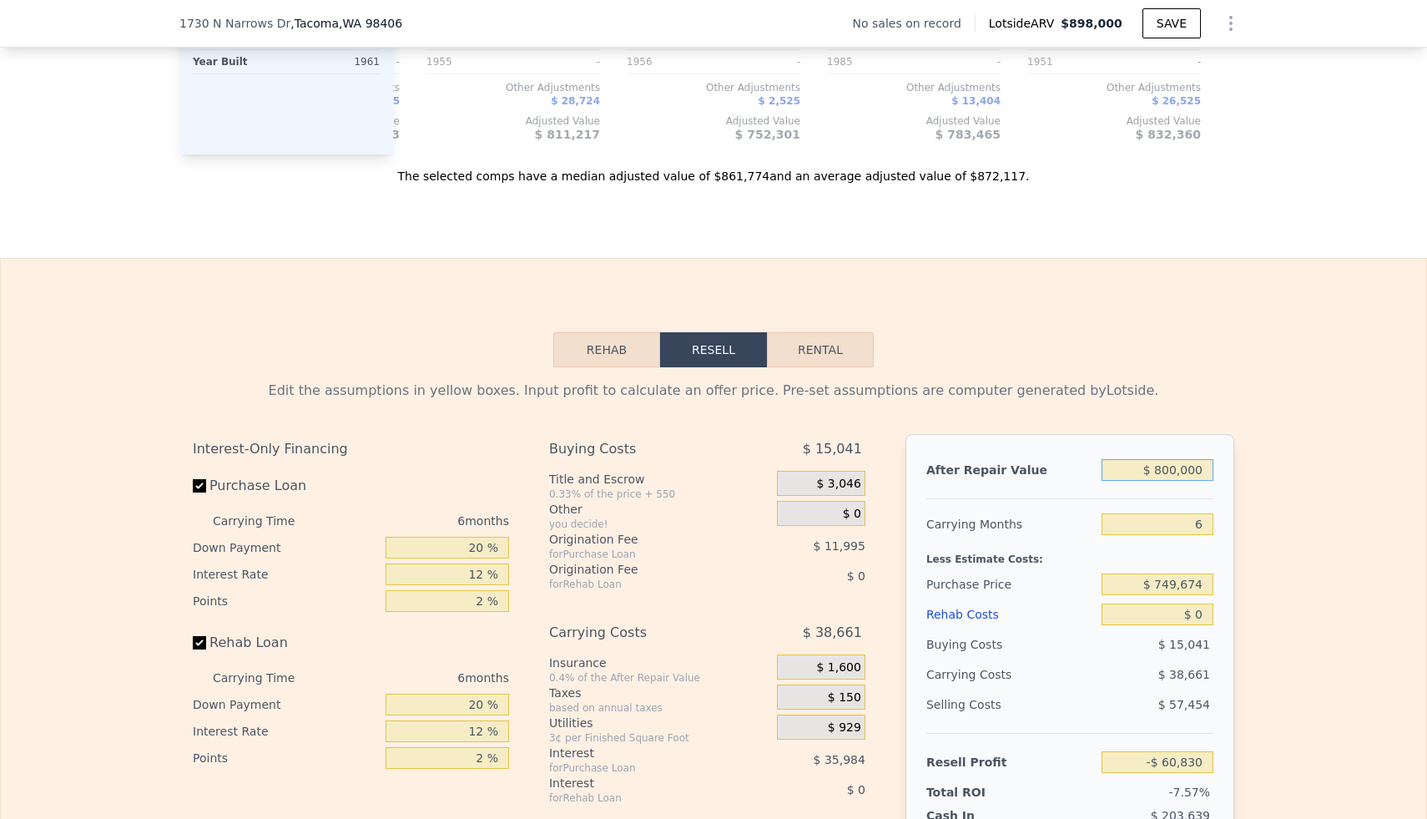
scroll to position [2115, 0]
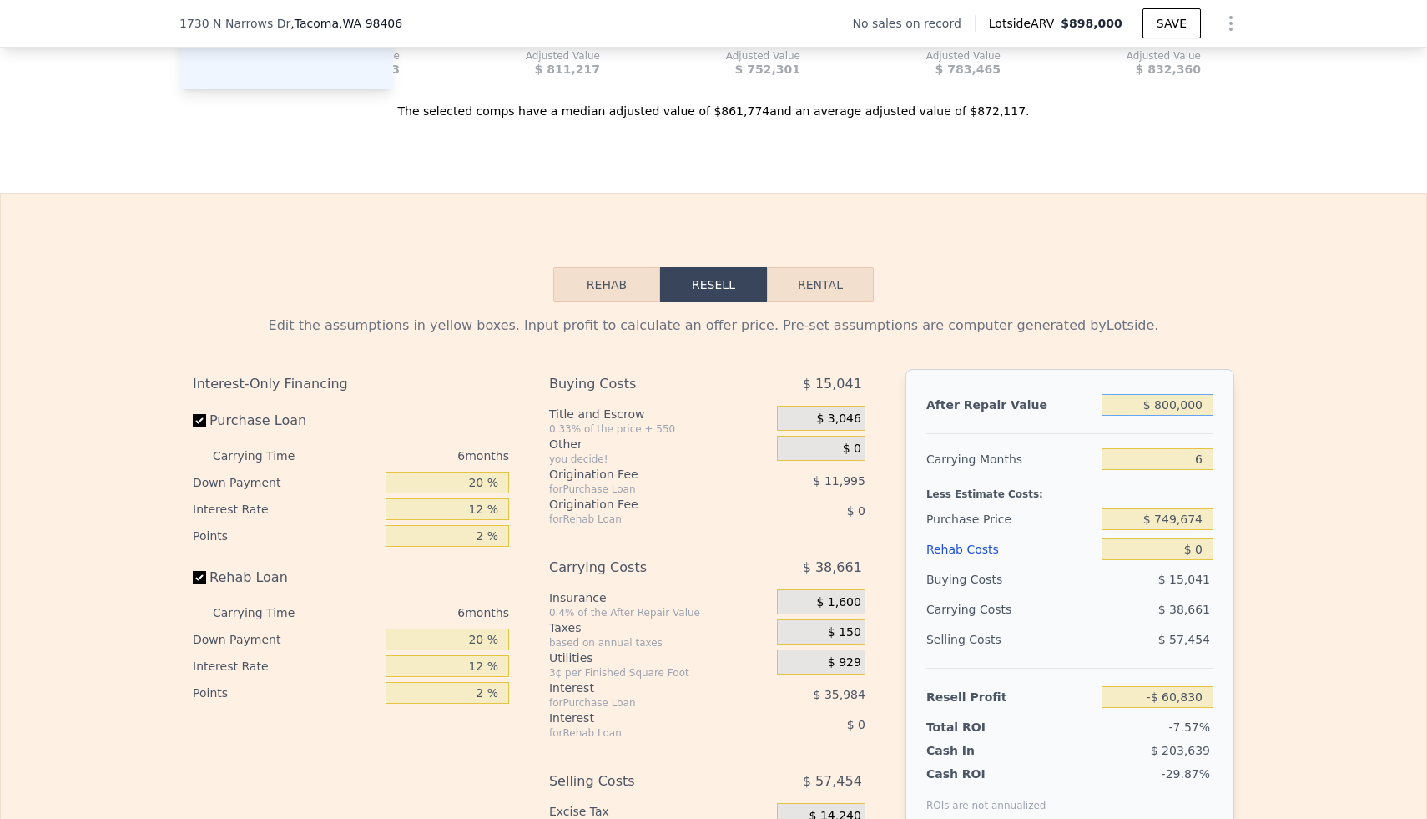
type input "$ 800,000"
click at [1193, 518] on input "$ 749,674" at bounding box center [1158, 519] width 112 height 22
type input "$ 600,000"
click at [1278, 507] on div "Edit the assumptions in yellow boxes. Input profit to calculate an offer price.…" at bounding box center [713, 612] width 1425 height 621
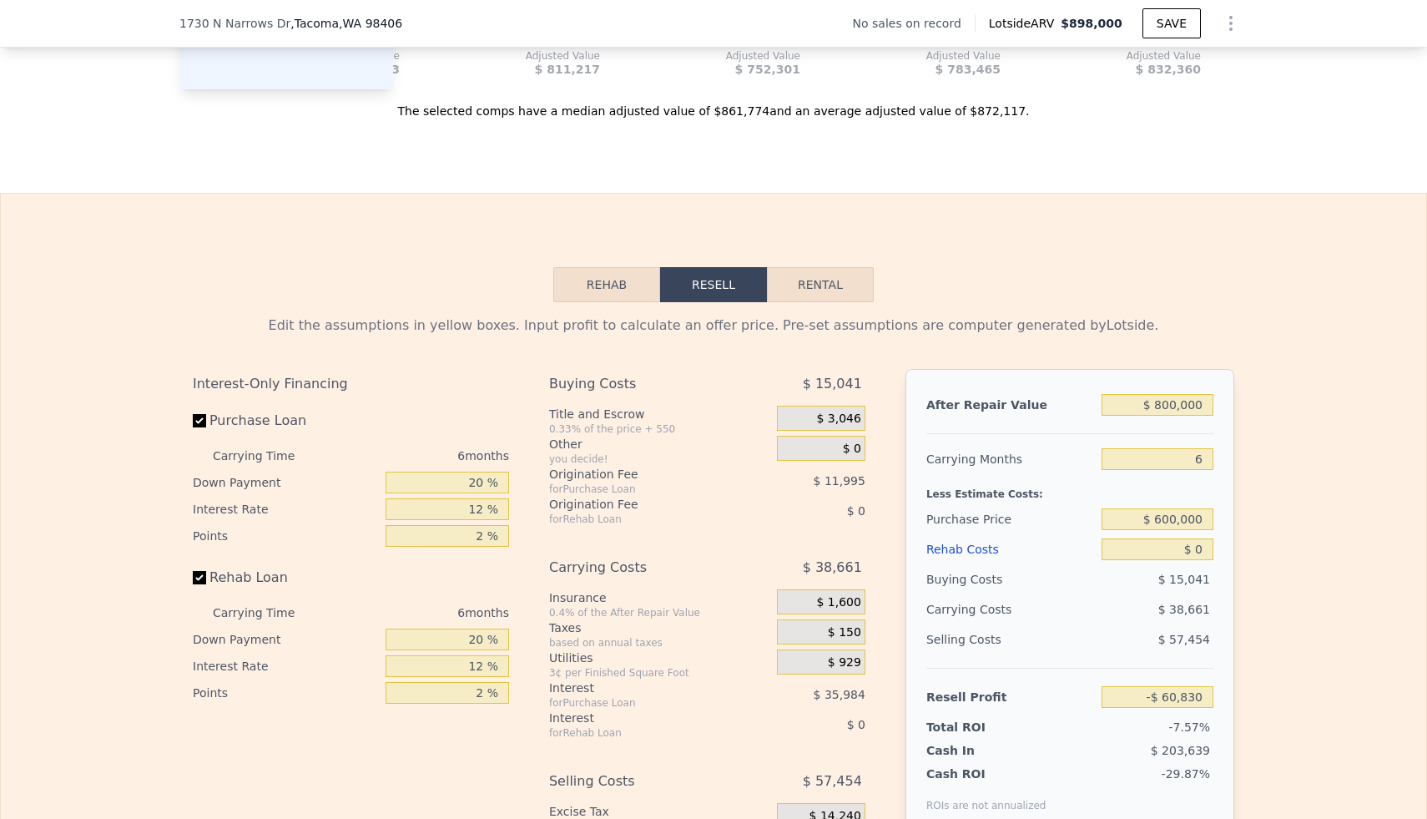
type input "$ 98,919"
click at [1193, 552] on input "$ 0" at bounding box center [1158, 549] width 112 height 22
type input "$ 10"
type input "$ 98,909"
type input "$ 170"
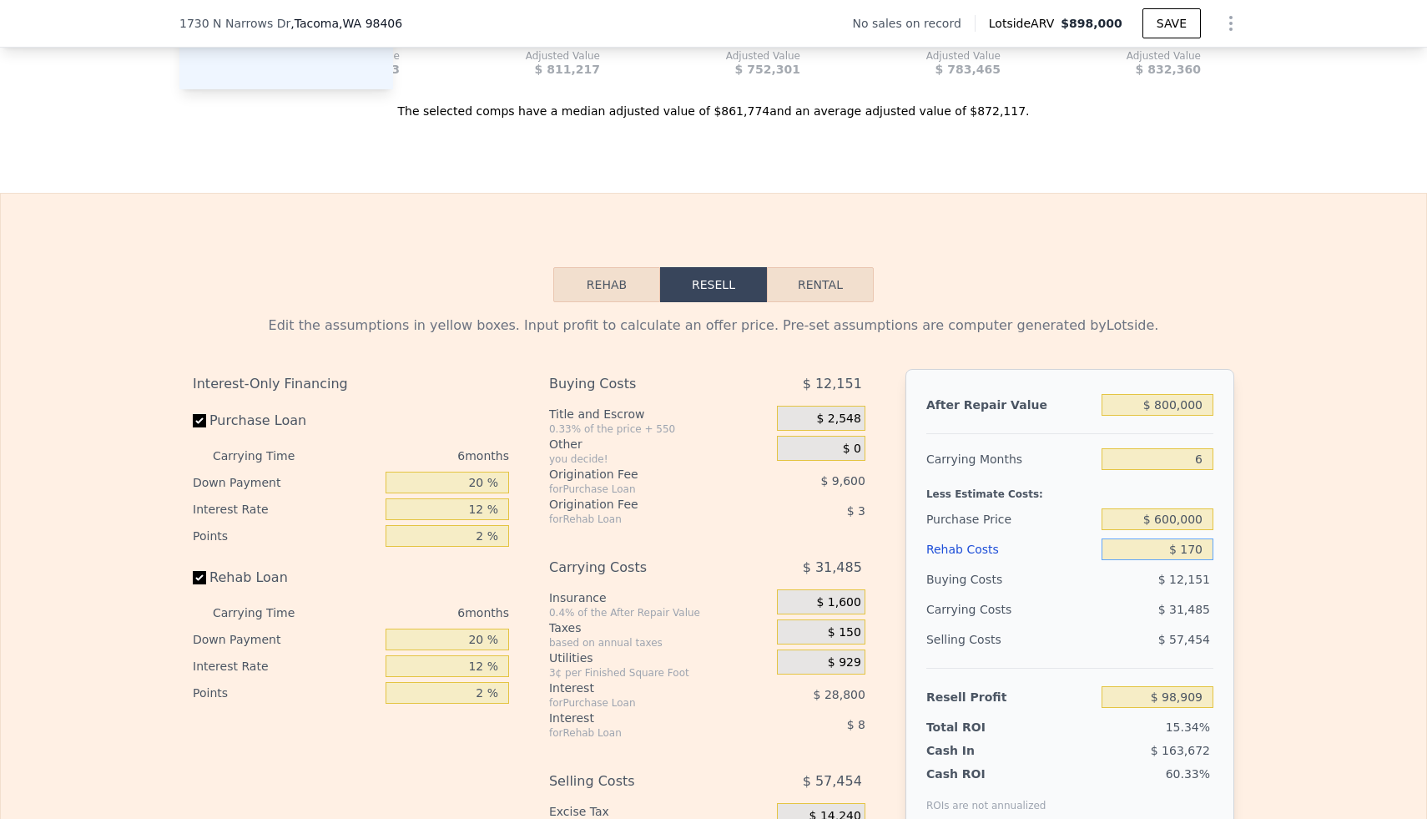
type input "$ 98,740"
type input "$ 10"
type input "$ 98,909"
type input "$ 0"
type input "$ 98,919"
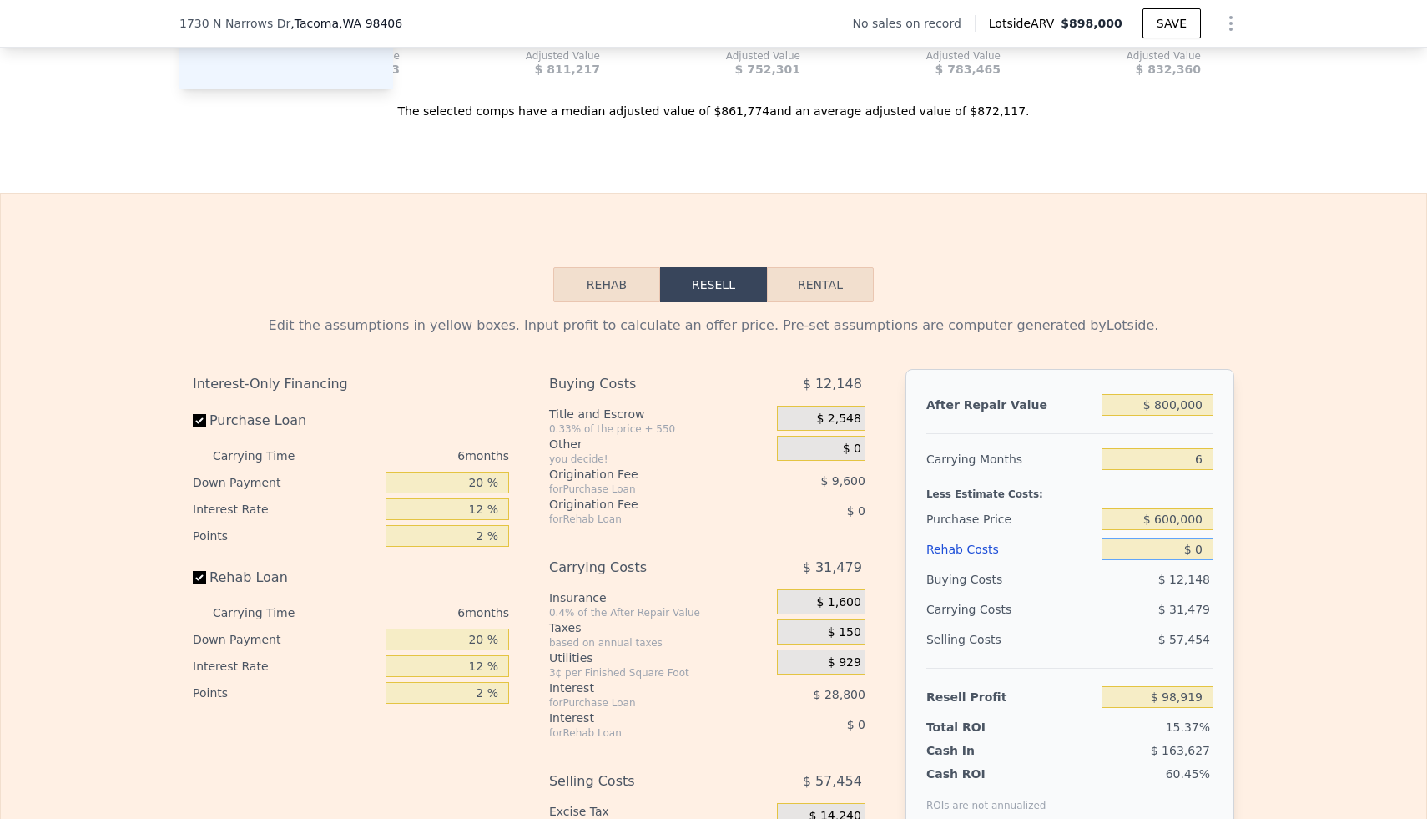
type input "$ 20"
type input "$ 98,899"
type input "$ 200"
type input "$ 98,704"
type input "$ 2,000"
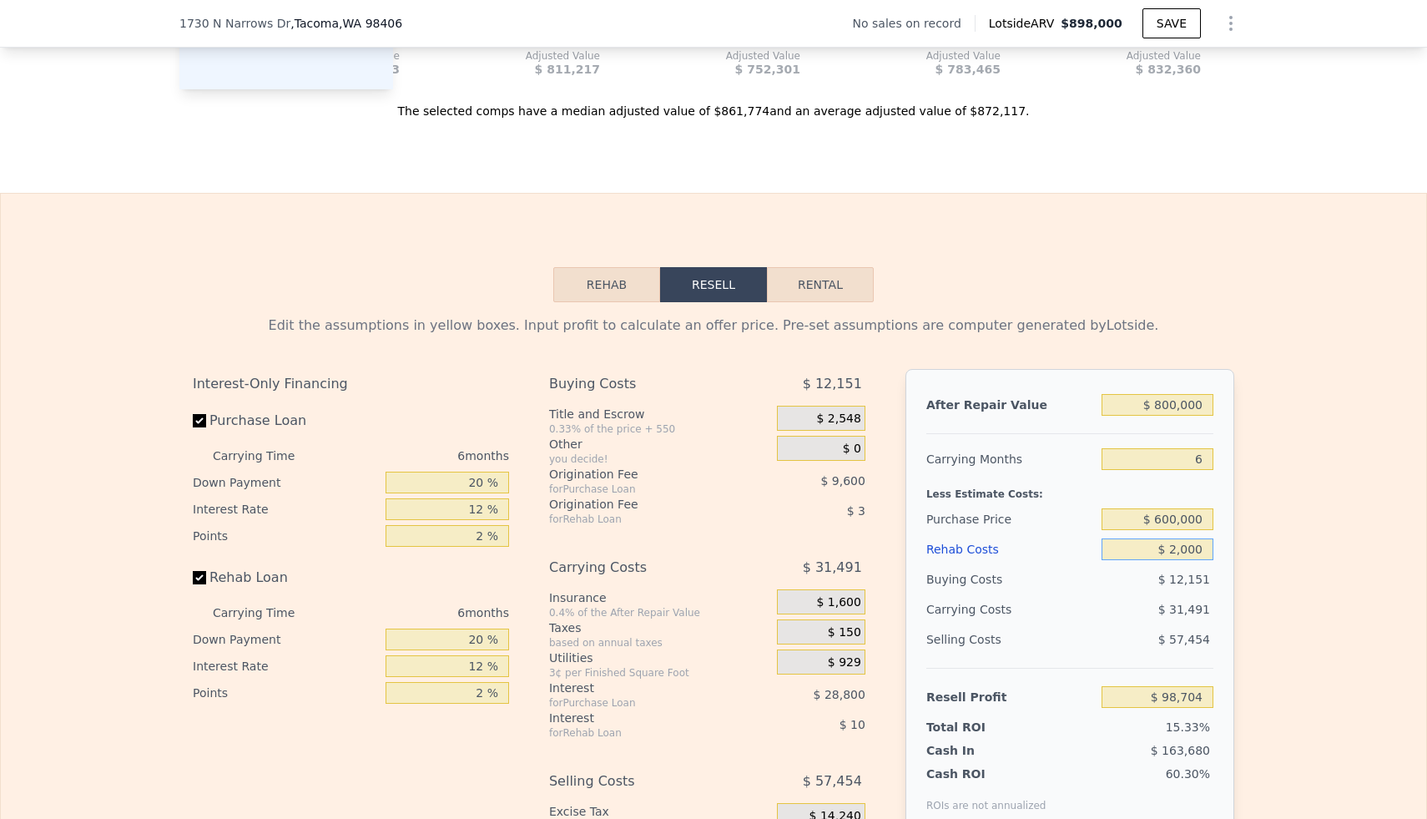
type input "$ 96,791"
type input "$ 20,000"
type input "$ 77,639"
type input "$ 200,000"
type input "-$ 113,881"
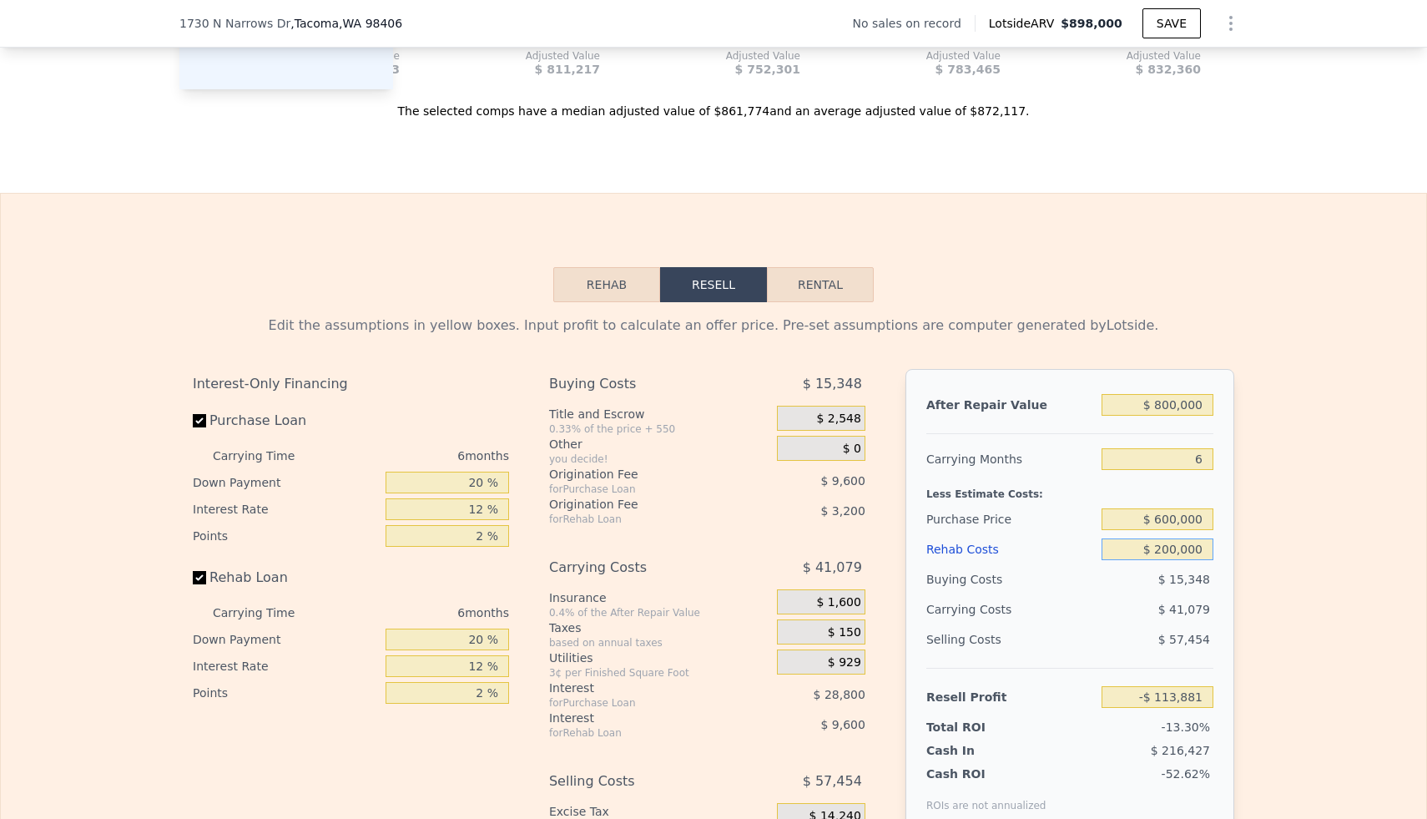
type input "$ 200,000"
click at [1360, 465] on div "Edit the assumptions in yellow boxes. Input profit to calculate an offer price.…" at bounding box center [713, 612] width 1425 height 621
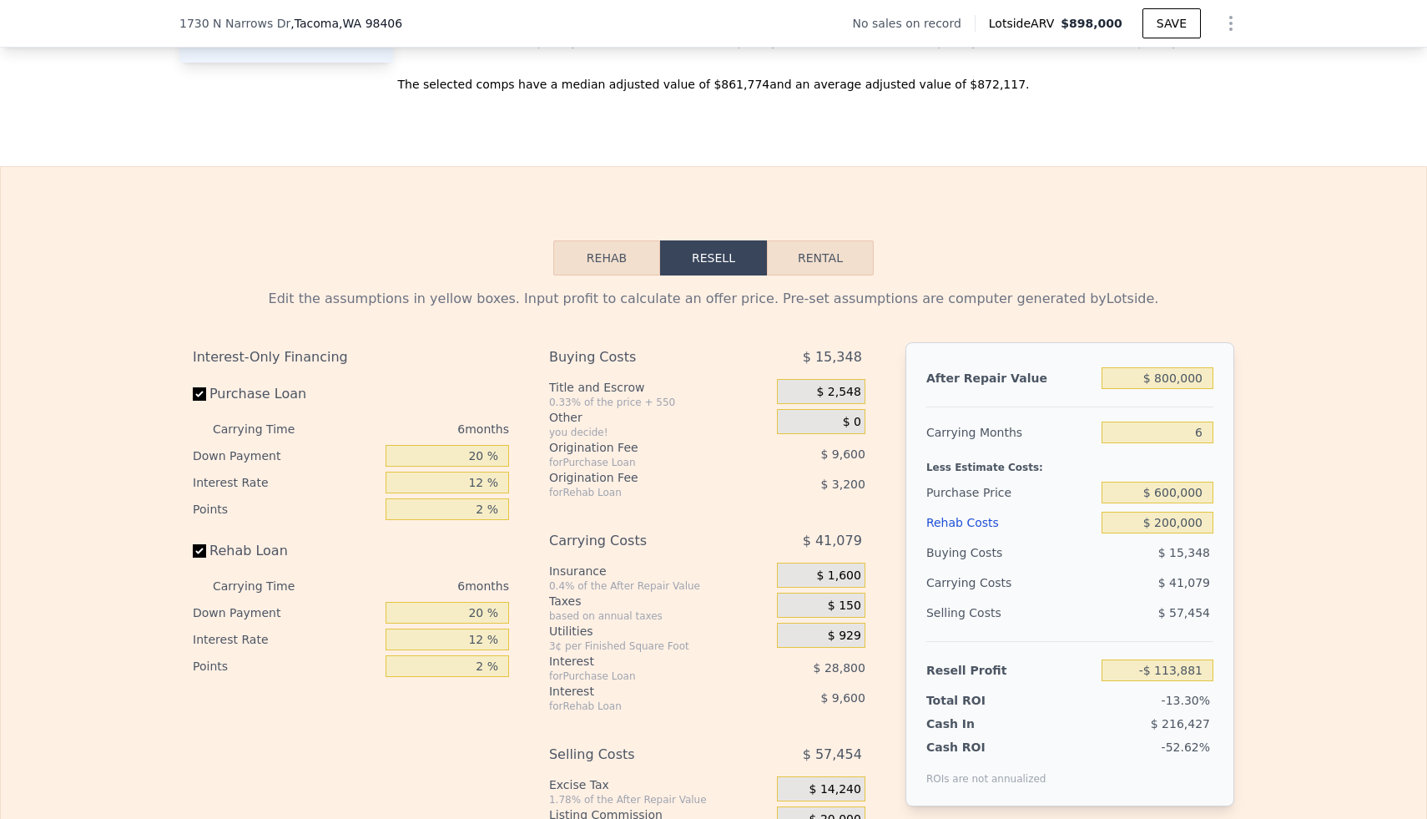
scroll to position [2153, 0]
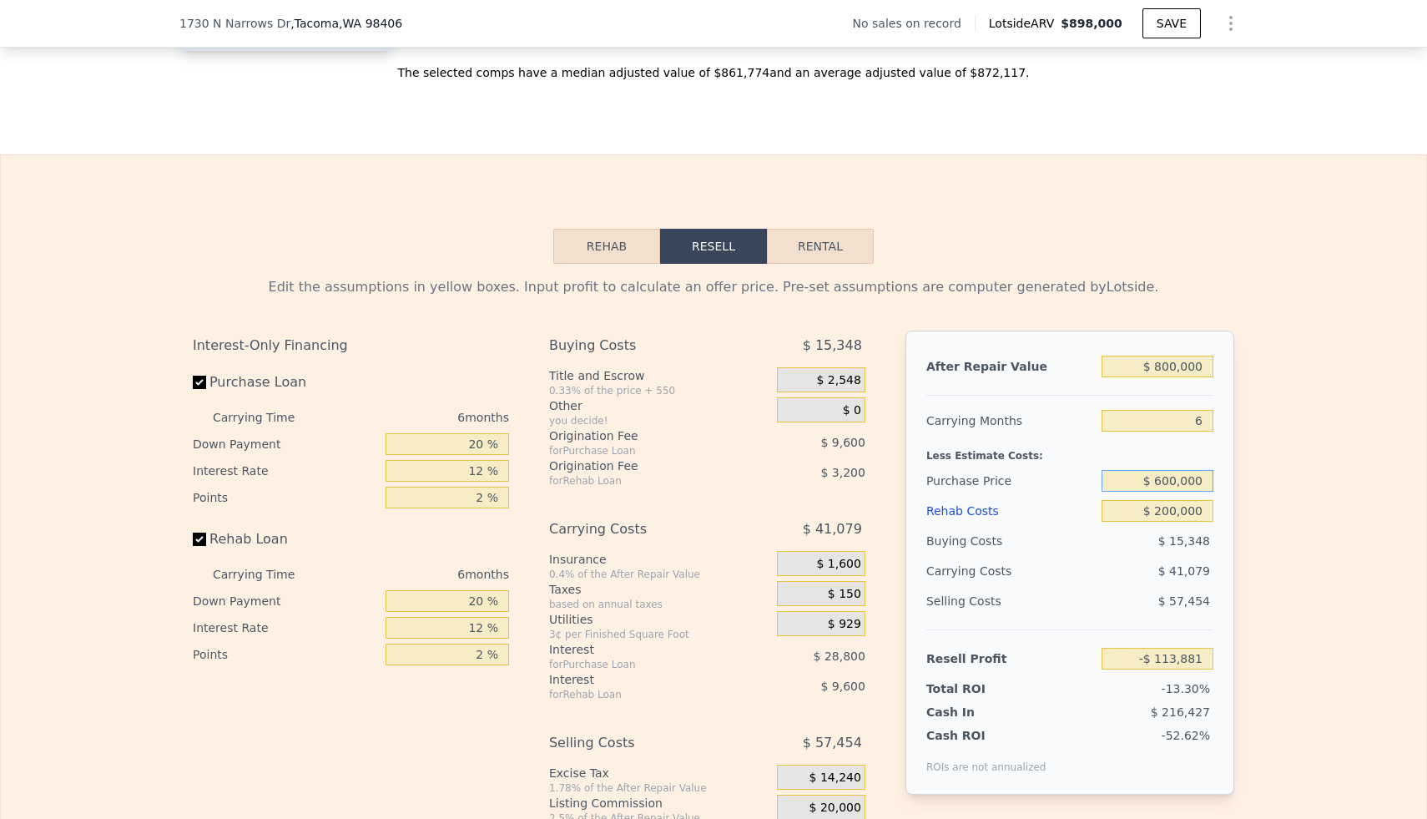
click at [1196, 480] on input "$ 600,000" at bounding box center [1158, 481] width 112 height 22
type input "$ 450,000"
click at [1373, 487] on div "Edit the assumptions in yellow boxes. Input profit to calculate an offer price.…" at bounding box center [713, 574] width 1425 height 621
type input "$ 46,218"
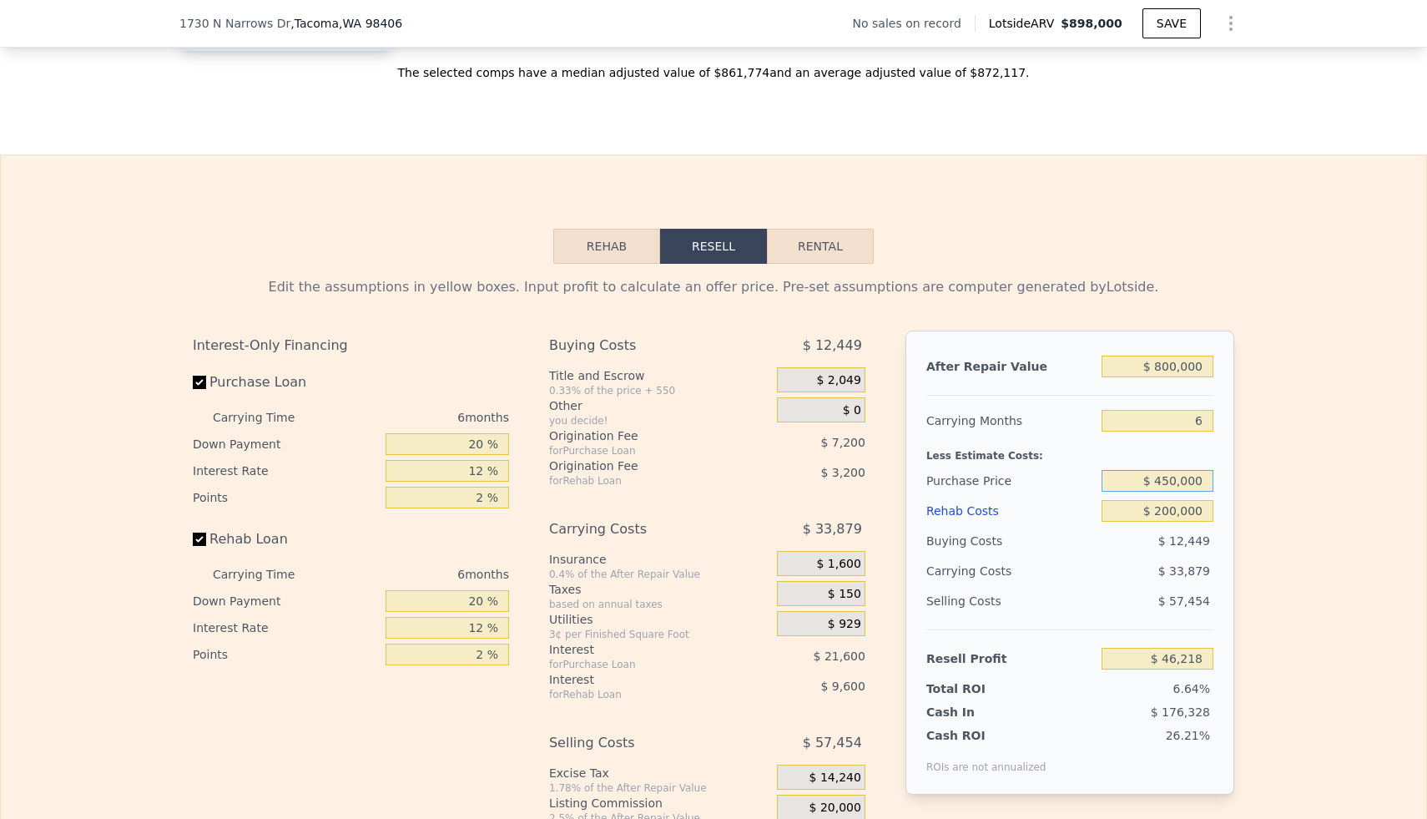
click at [1189, 484] on input "$ 450,000" at bounding box center [1158, 481] width 112 height 22
type input "$ 400,000"
click at [1238, 481] on div "Edit the assumptions in yellow boxes. Input profit to calculate an offer price.…" at bounding box center [713, 574] width 1068 height 621
type input "$ 99,585"
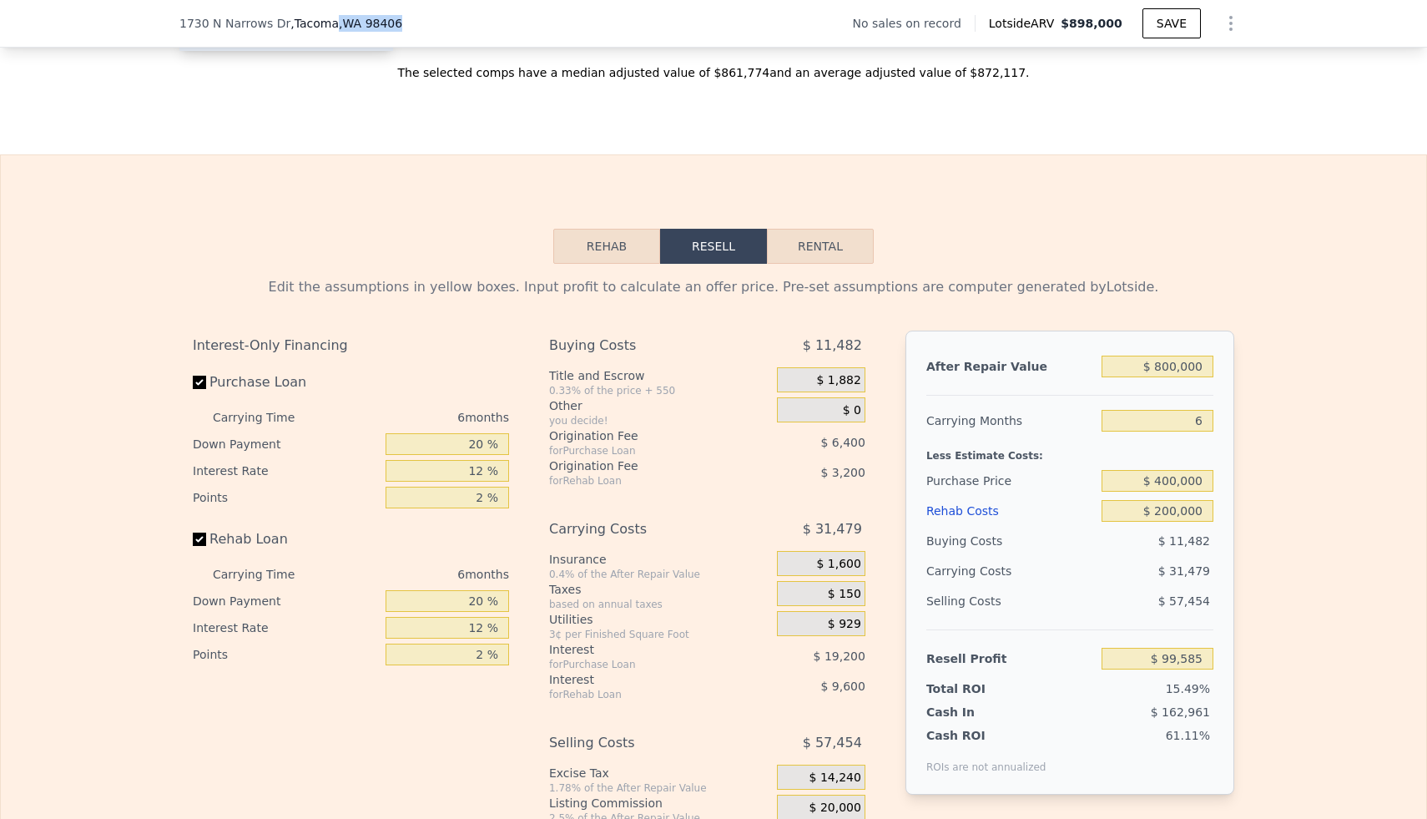
type input "$ 898,000"
type input "$ 0"
type input "$ 30,004"
drag, startPoint x: 419, startPoint y: 31, endPoint x: 181, endPoint y: 27, distance: 237.9
click at [181, 27] on div "[STREET_ADDRESS] No sales on record Lotside ARV $898,000 SAVE" at bounding box center [713, 23] width 1068 height 47
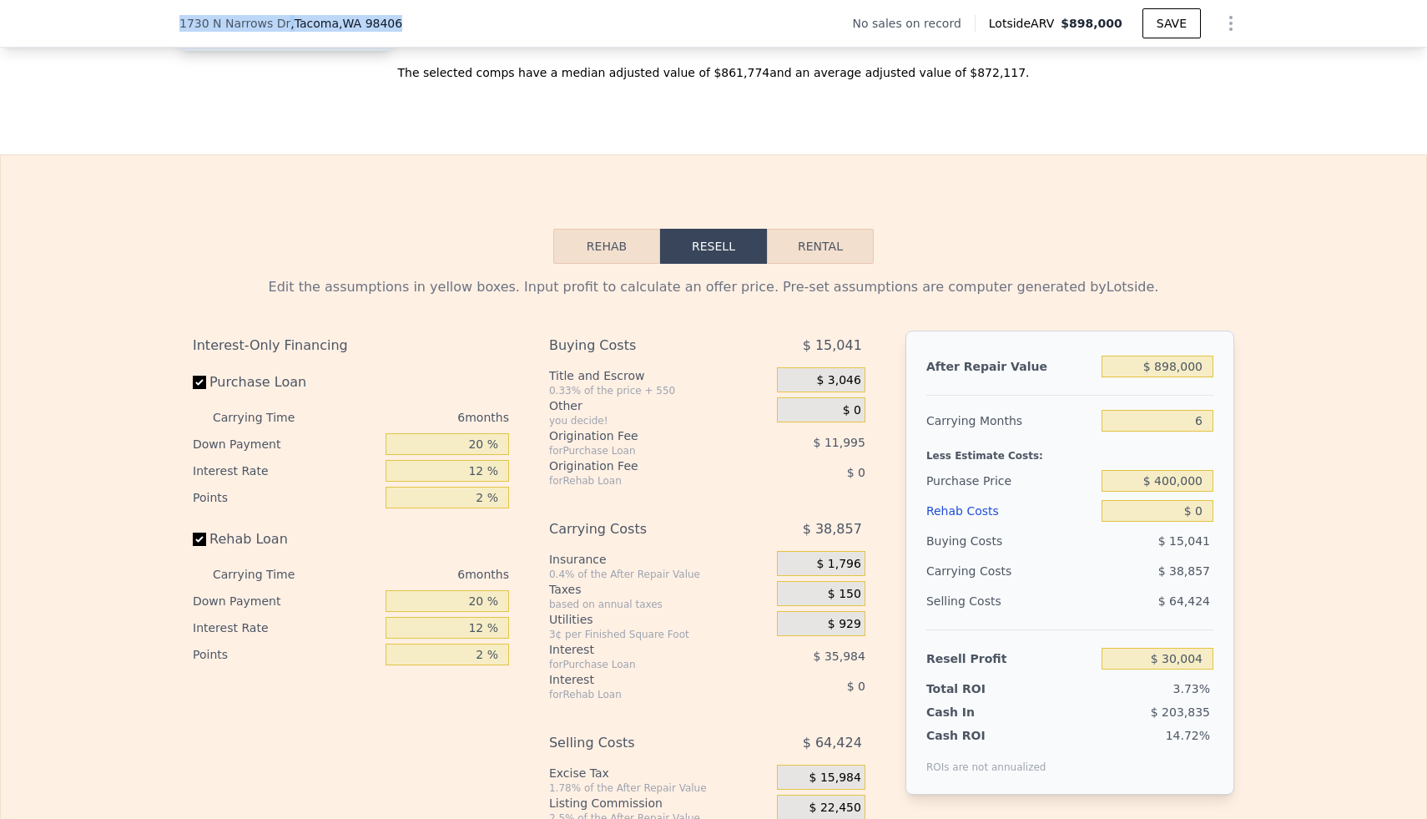
copy div "[STREET_ADDRESS]"
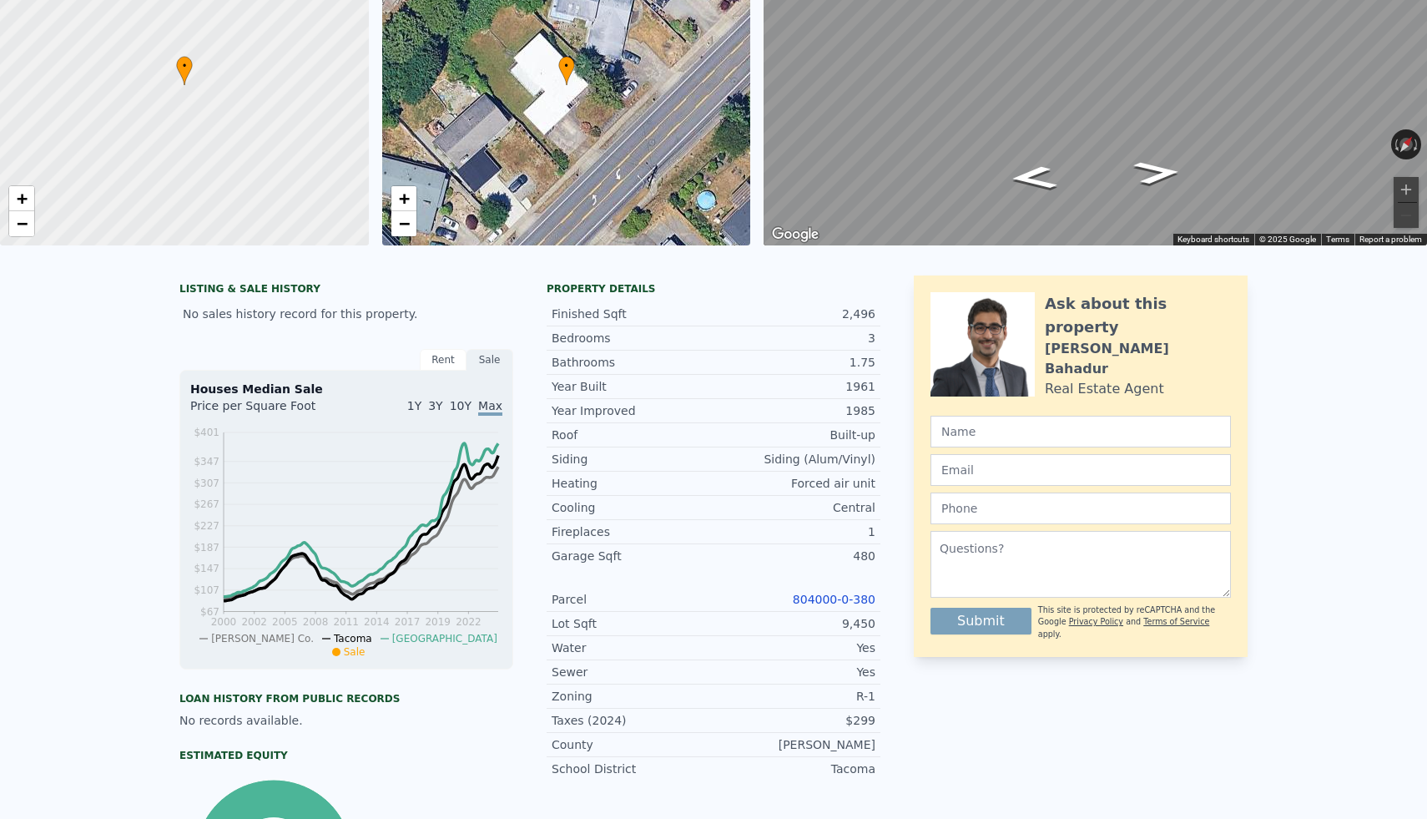
scroll to position [0, 0]
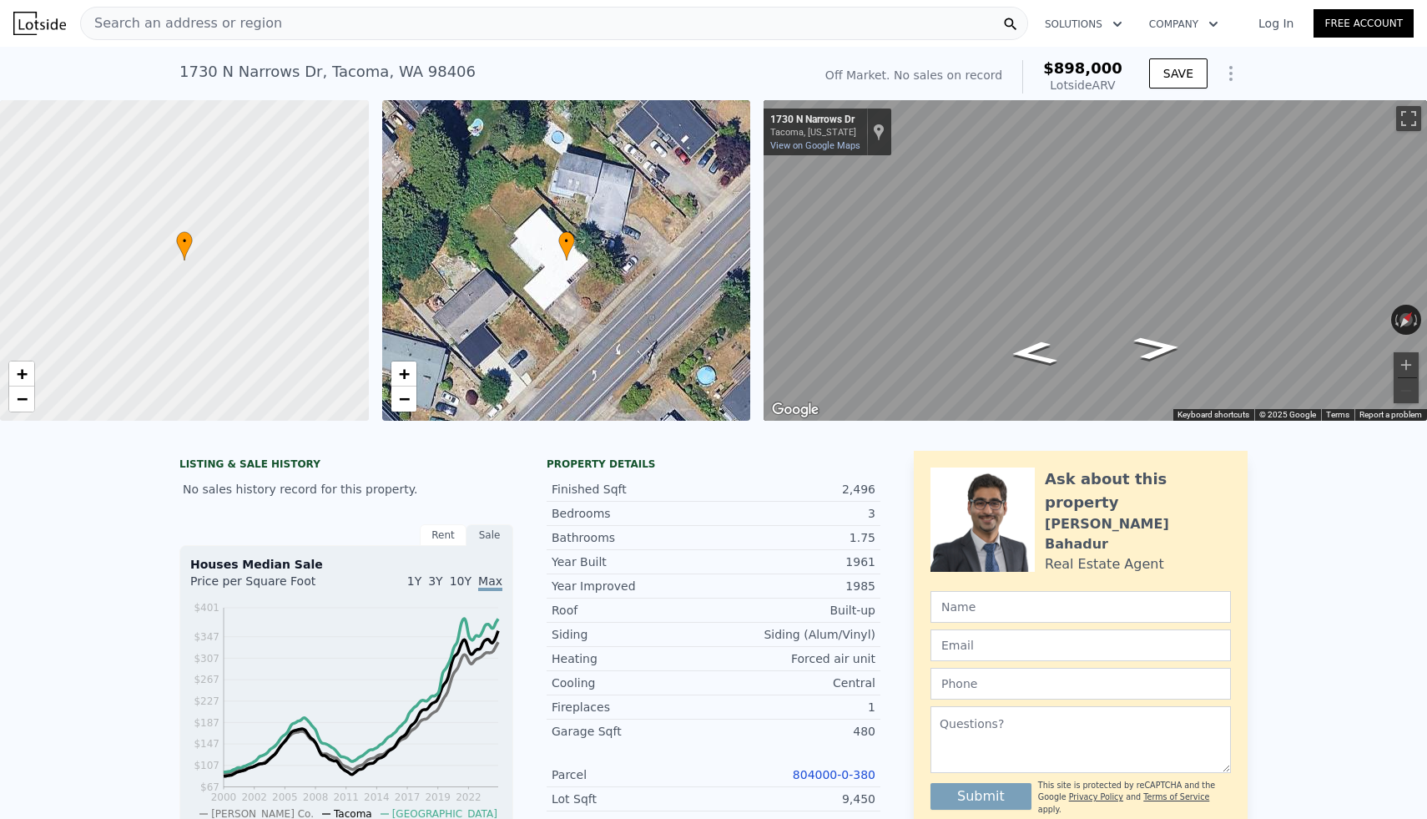
click at [471, 27] on div "Search an address or region" at bounding box center [554, 23] width 948 height 33
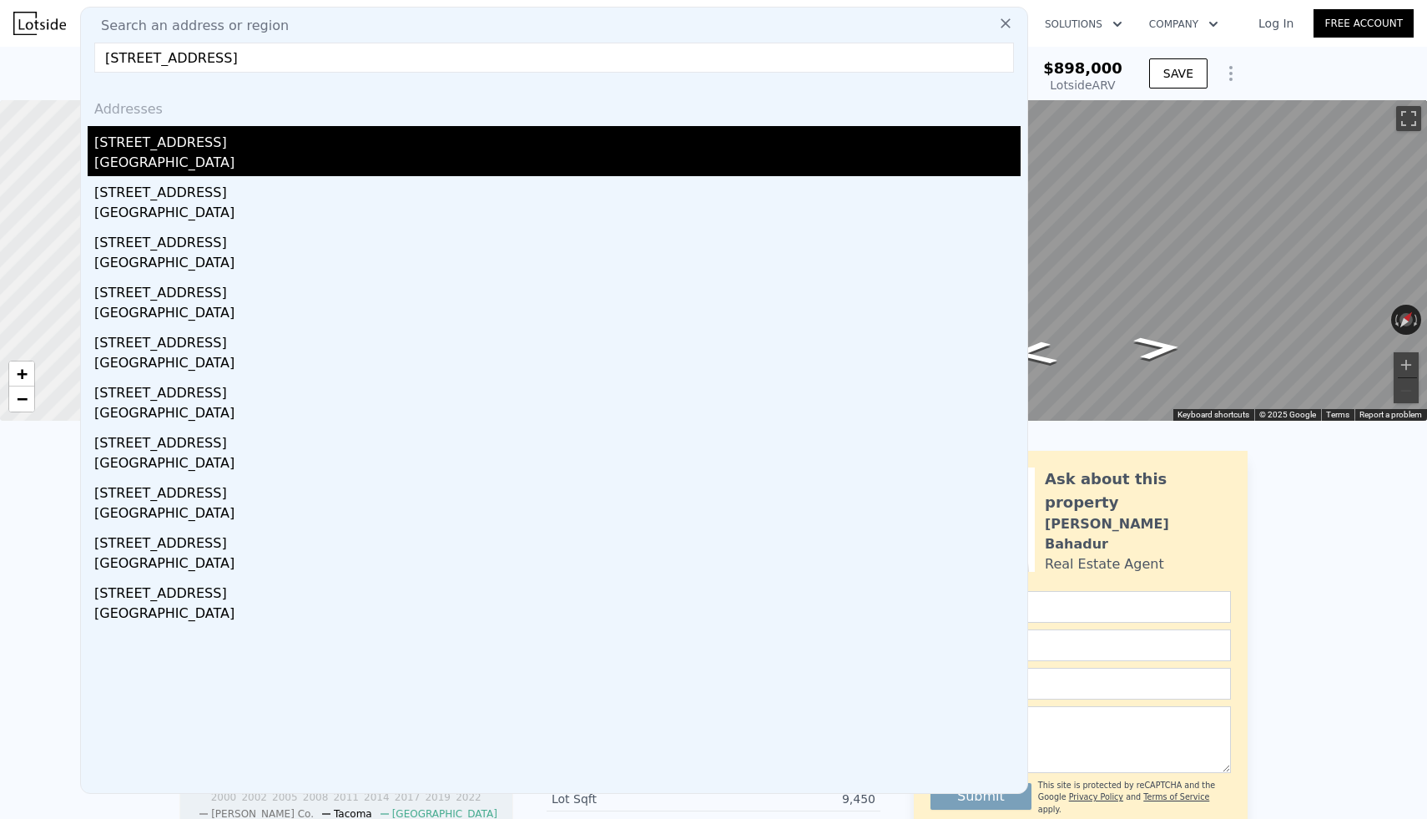
type input "[STREET_ADDRESS]"
click at [209, 153] on div "[GEOGRAPHIC_DATA]" at bounding box center [557, 164] width 926 height 23
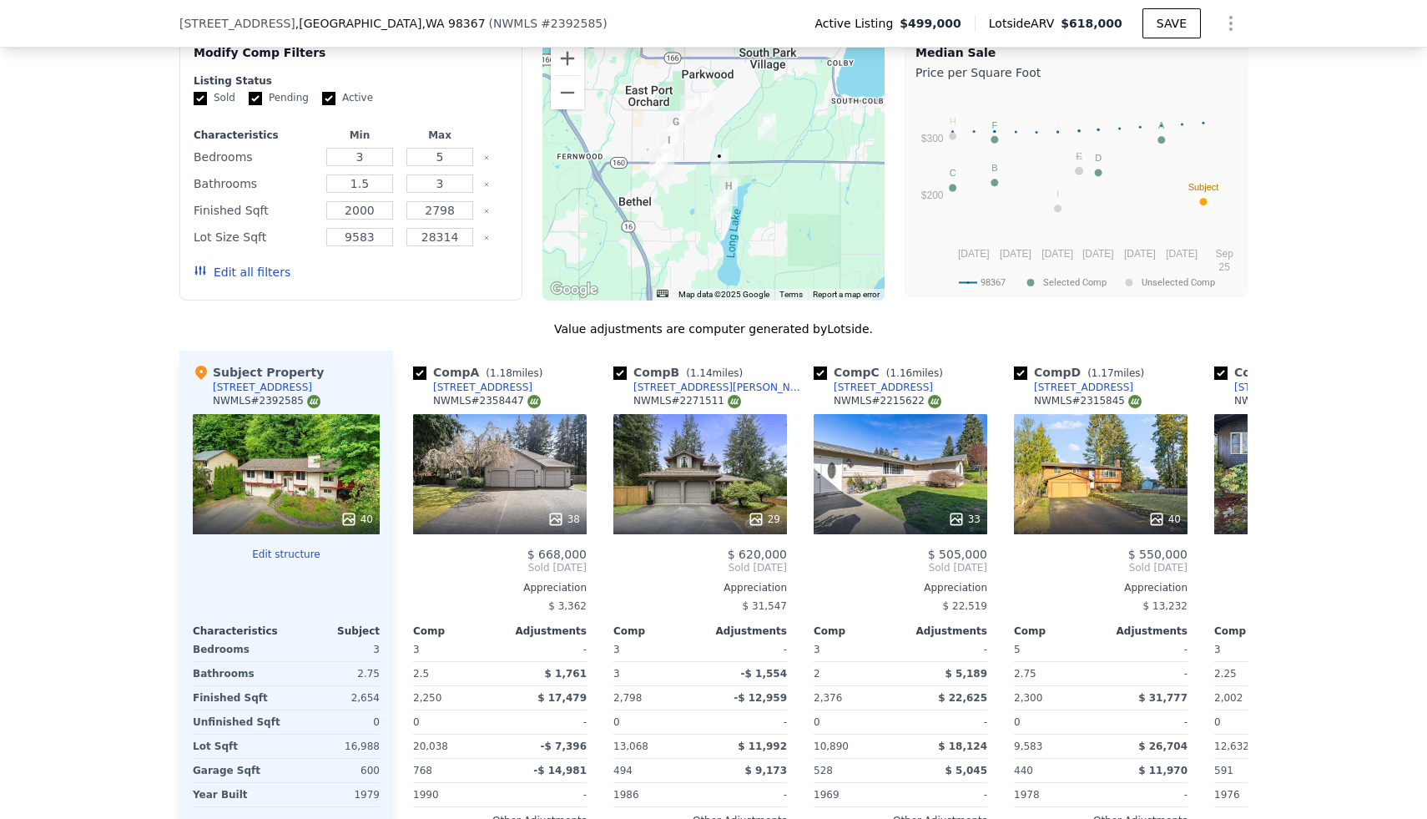
scroll to position [1512, 0]
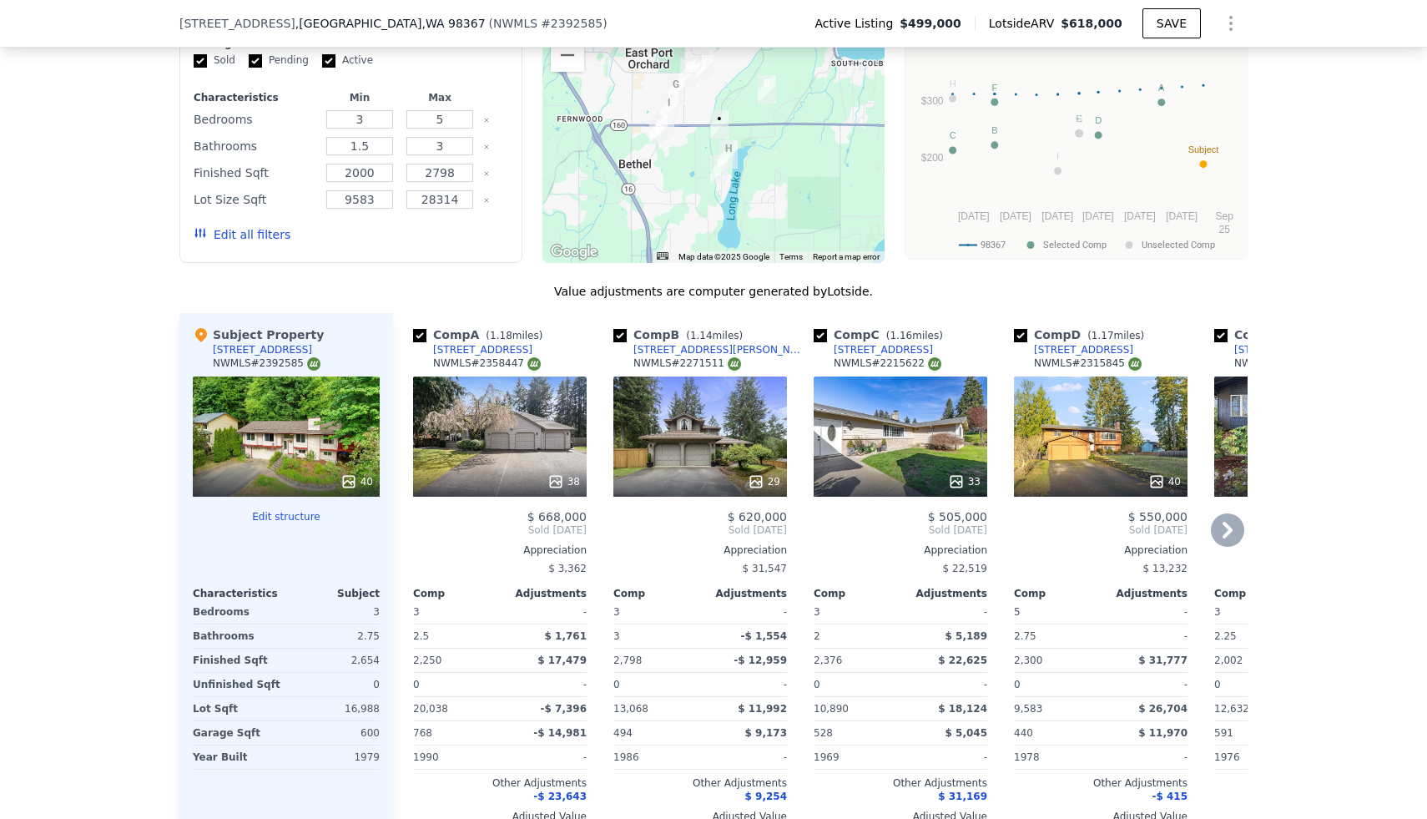
click at [557, 488] on icon at bounding box center [555, 481] width 17 height 17
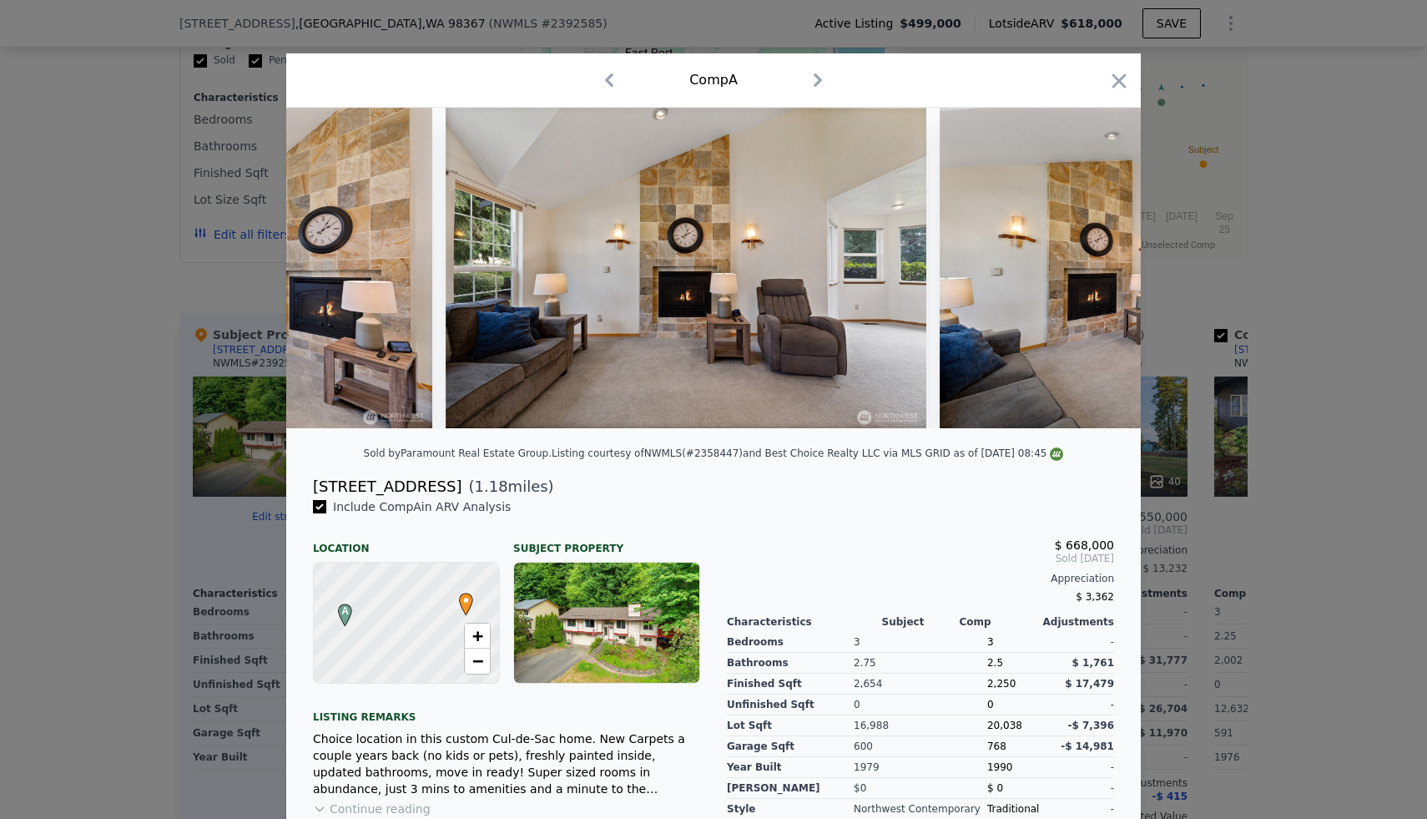
scroll to position [0, 1324]
click at [1314, 305] on div at bounding box center [713, 409] width 1427 height 819
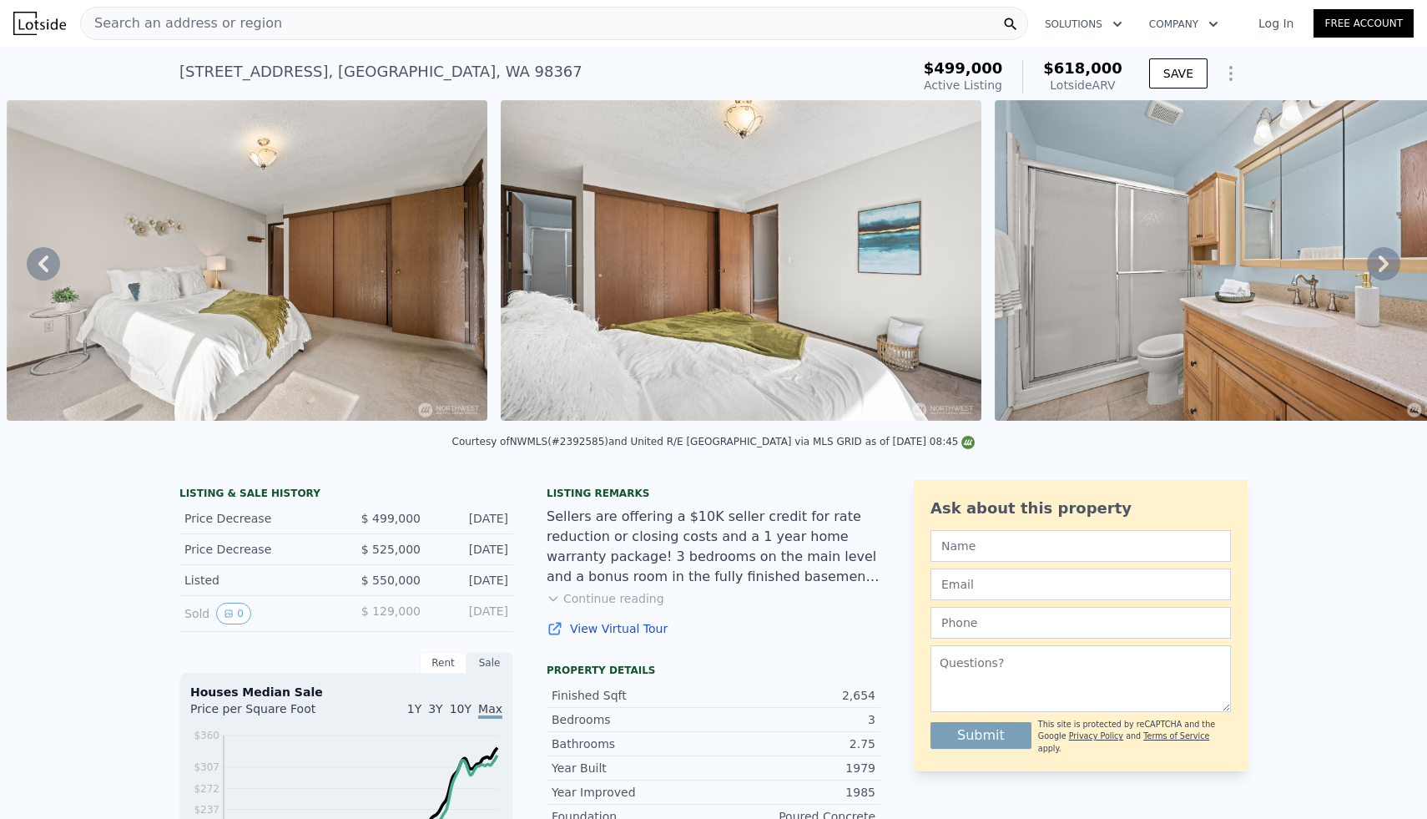
click at [570, 8] on div "Search an address or region" at bounding box center [554, 23] width 948 height 33
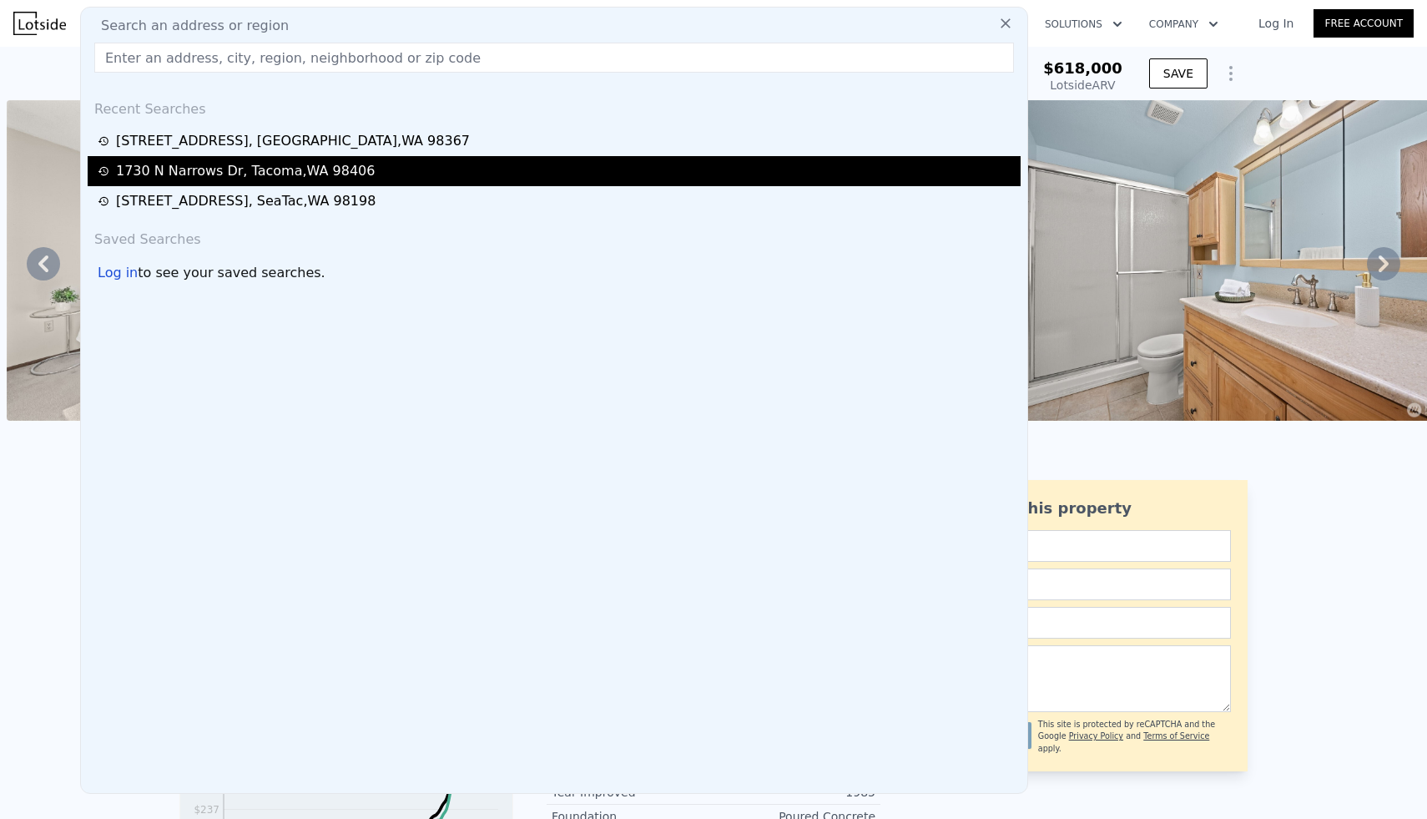
click at [214, 171] on div "[STREET_ADDRESS]" at bounding box center [245, 171] width 259 height 20
type input "1.75"
type input "3.25"
type input "1920"
type input "3059"
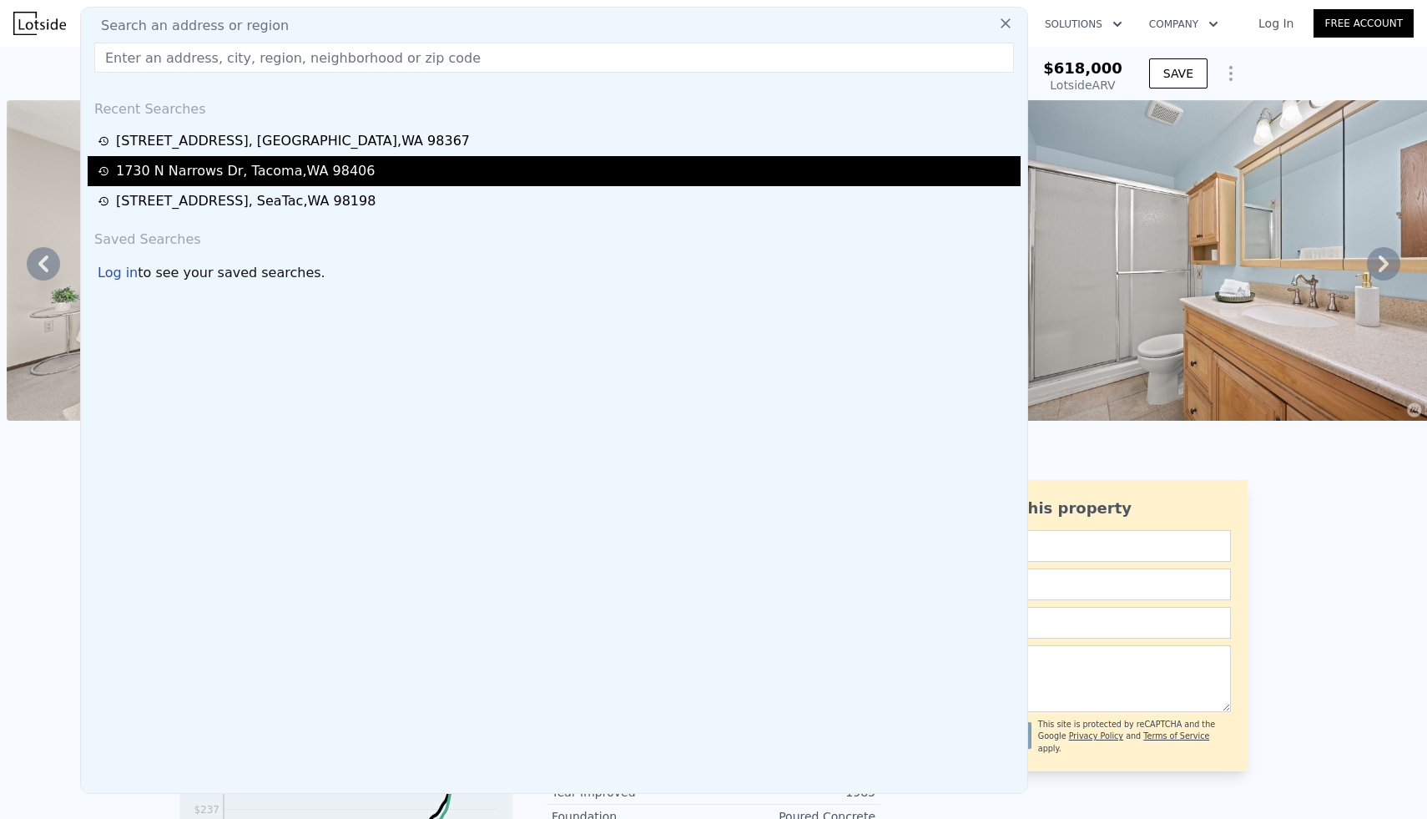
type input "7810"
type input "13200"
type input "$ 898,000"
type input "6"
type input "$ 30,004"
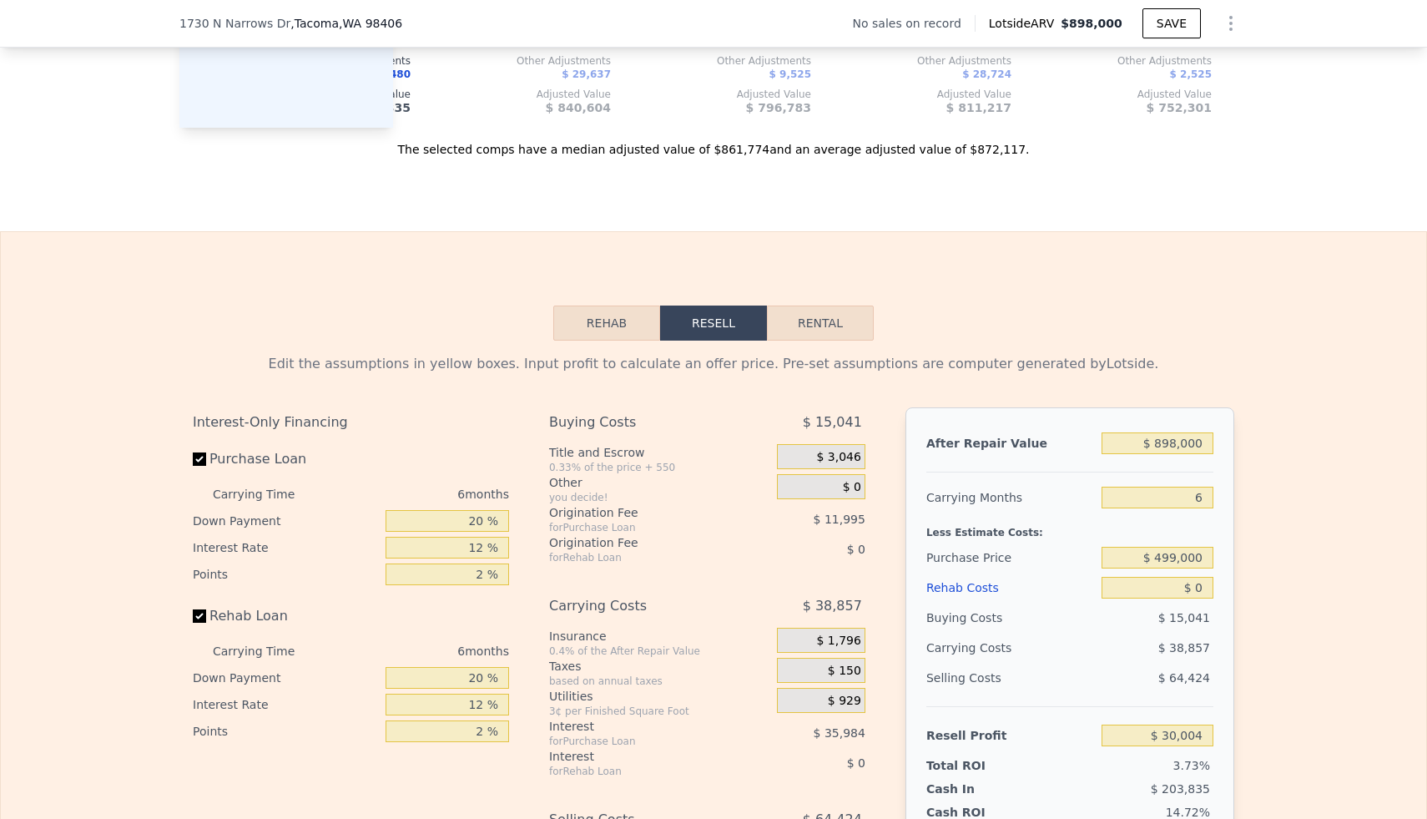
scroll to position [2099, 0]
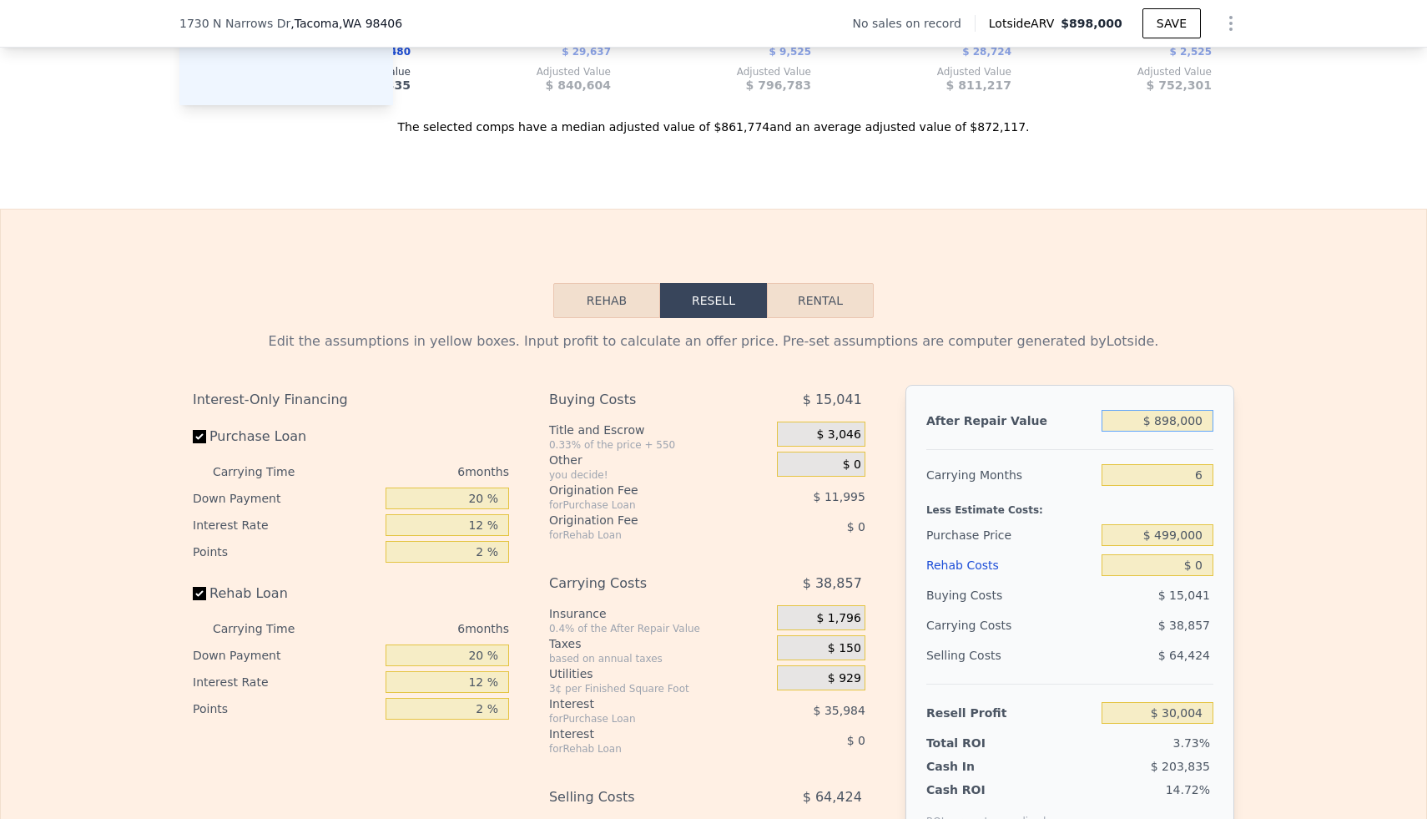
click at [1179, 417] on input "$ 898,000" at bounding box center [1158, 421] width 112 height 22
type input "$ 7"
type input "-$ 802,319"
type input "$ 76"
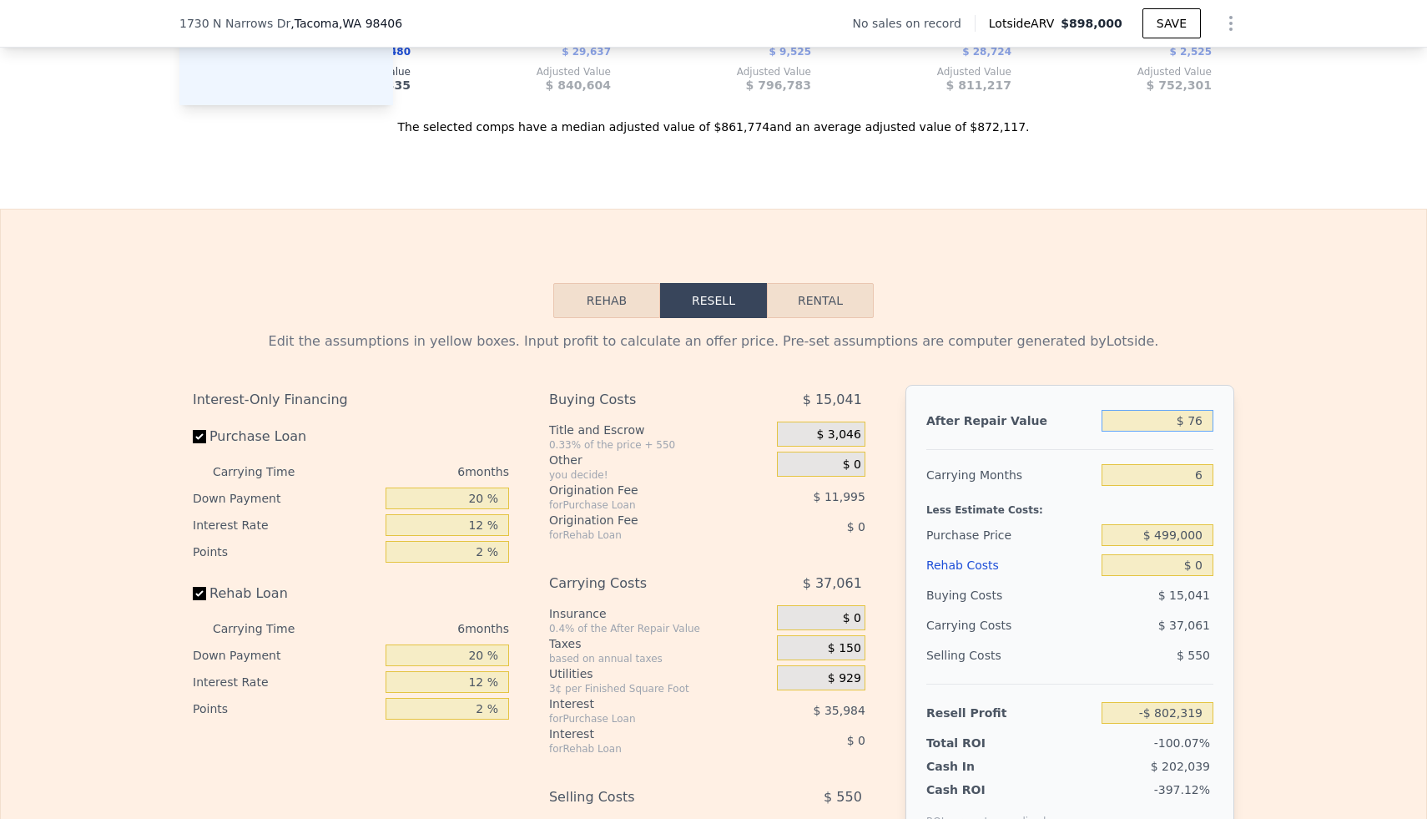
type input "-$ 802,255"
type input "$ 760"
type input "-$ 801,623"
type input "$ 7,600"
type input "-$ 795,281"
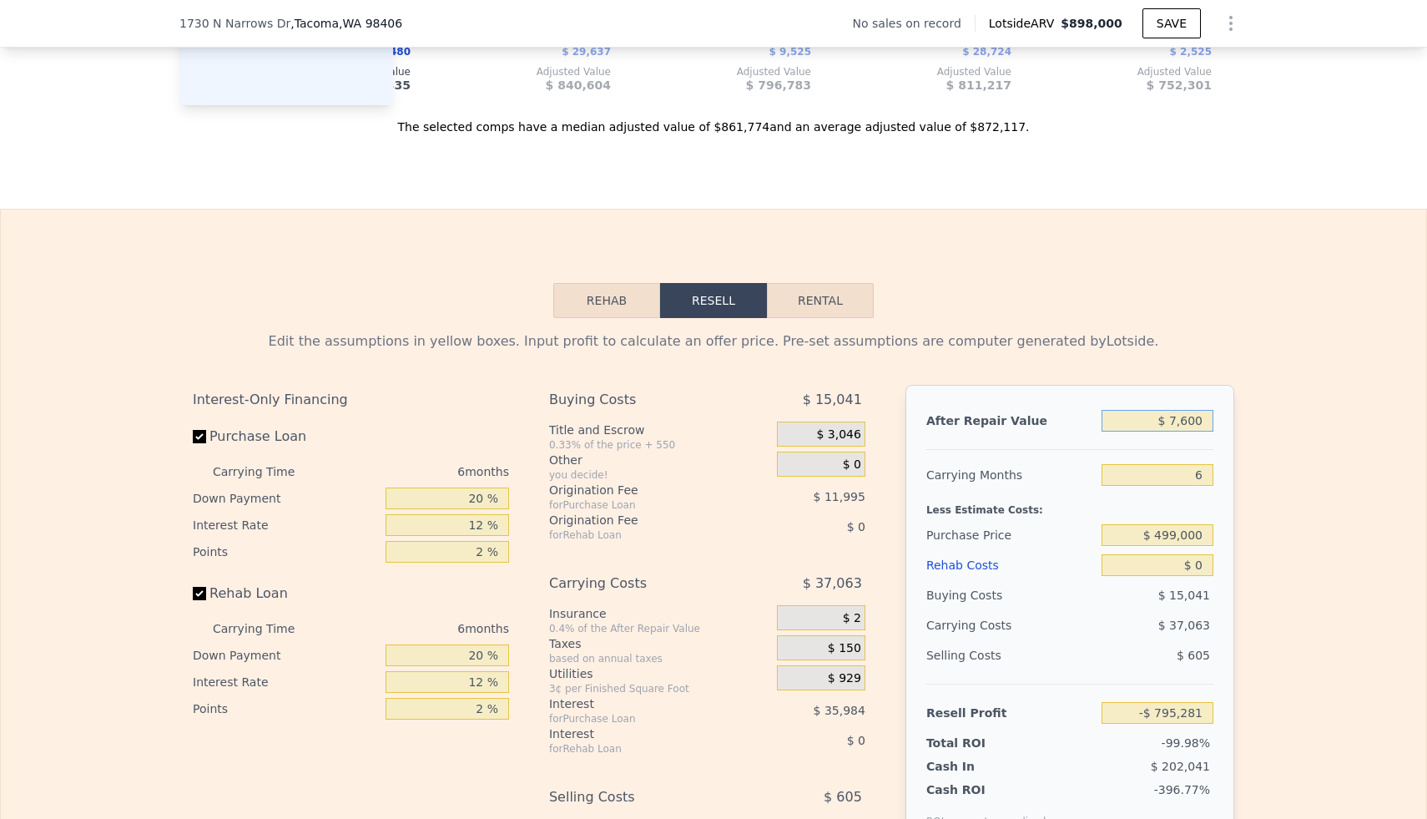
type input "$ 76,000"
type input "-$ 731,884"
type input "$ 760,000"
type input "-$ 97,905"
click at [1271, 417] on div "Edit the assumptions in yellow boxes. Input profit to calculate an offer price.…" at bounding box center [713, 628] width 1425 height 621
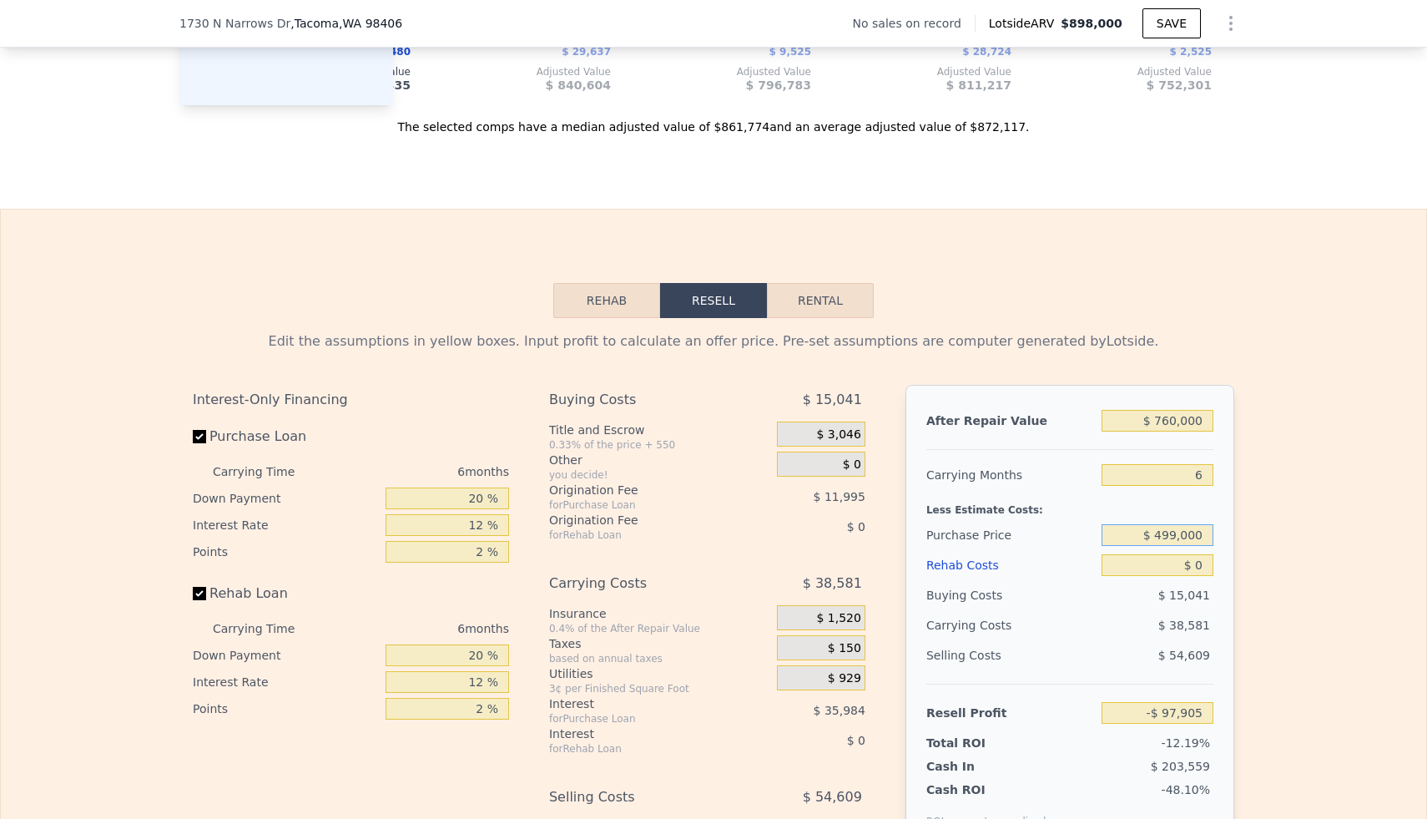
click at [1185, 537] on input "$ 499,000" at bounding box center [1158, 535] width 112 height 22
type input "$ 898,000"
type input "$ 30,004"
type input "$ 40,000"
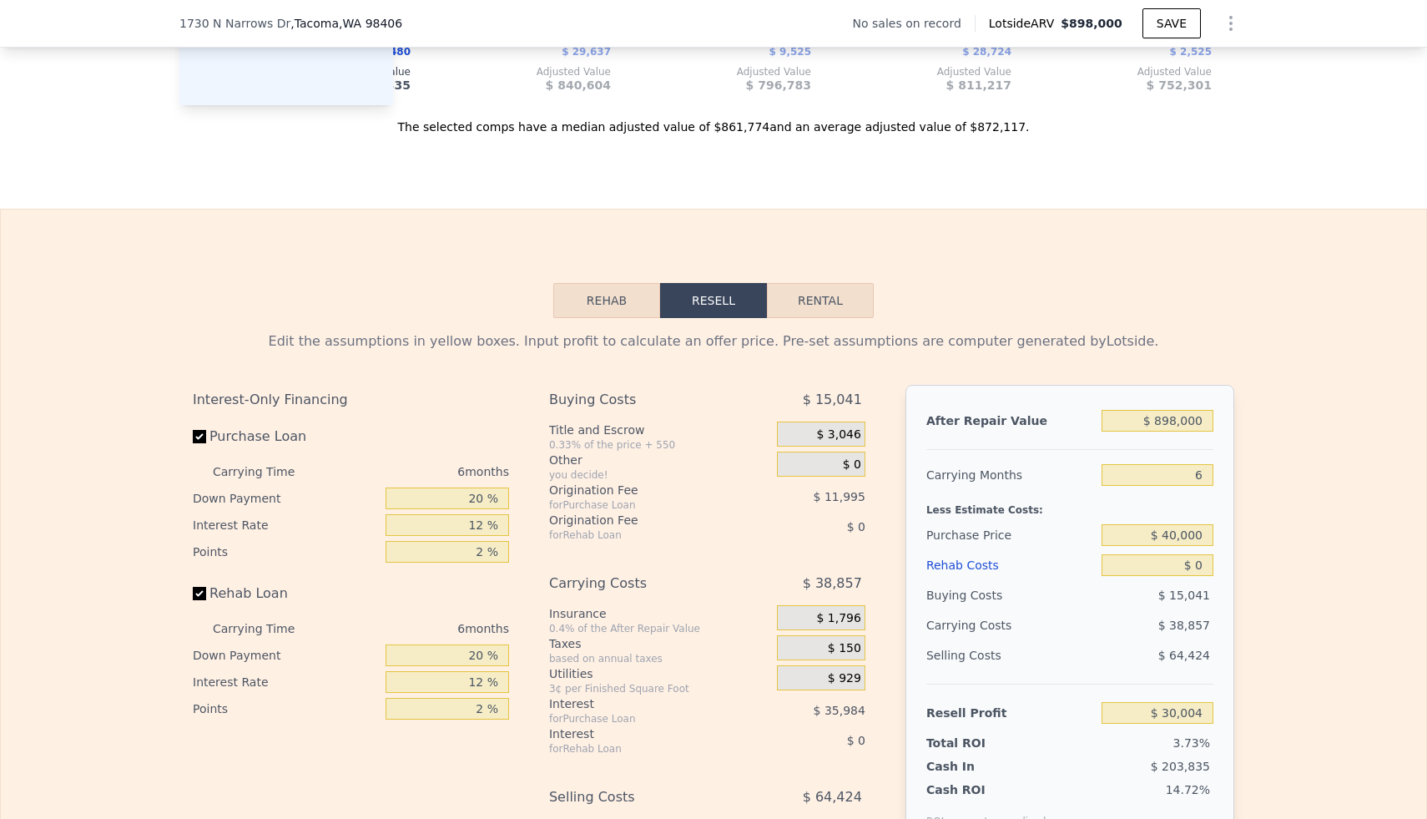
click at [1187, 431] on div "$ 898,000" at bounding box center [1158, 421] width 112 height 30
click at [1304, 448] on div "Edit the assumptions in yellow boxes. Input profit to calculate an offer price.…" at bounding box center [713, 628] width 1425 height 621
click at [1189, 410] on input "$ 898,000" at bounding box center [1158, 421] width 112 height 22
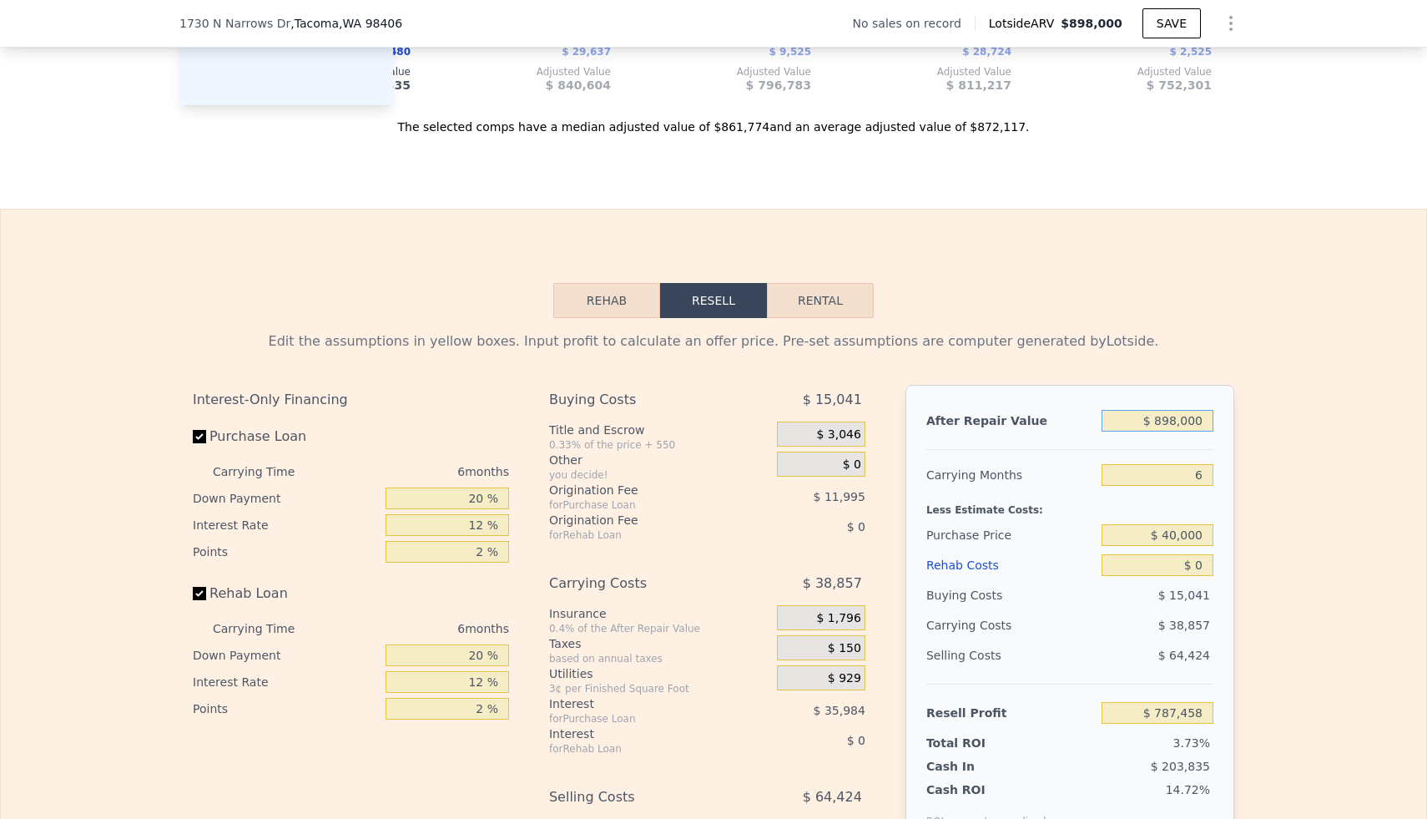
type input "$ 30,004"
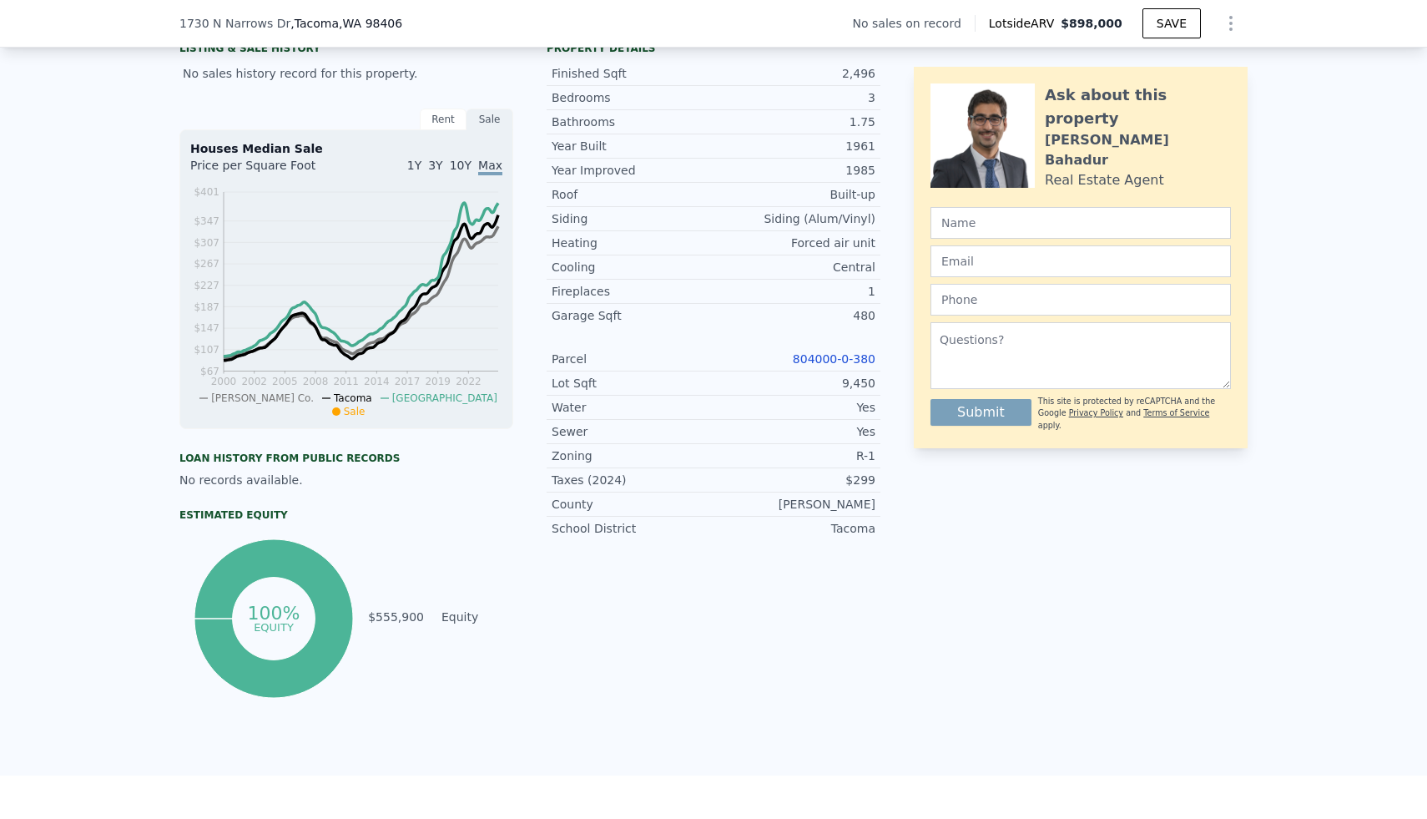
scroll to position [0, 0]
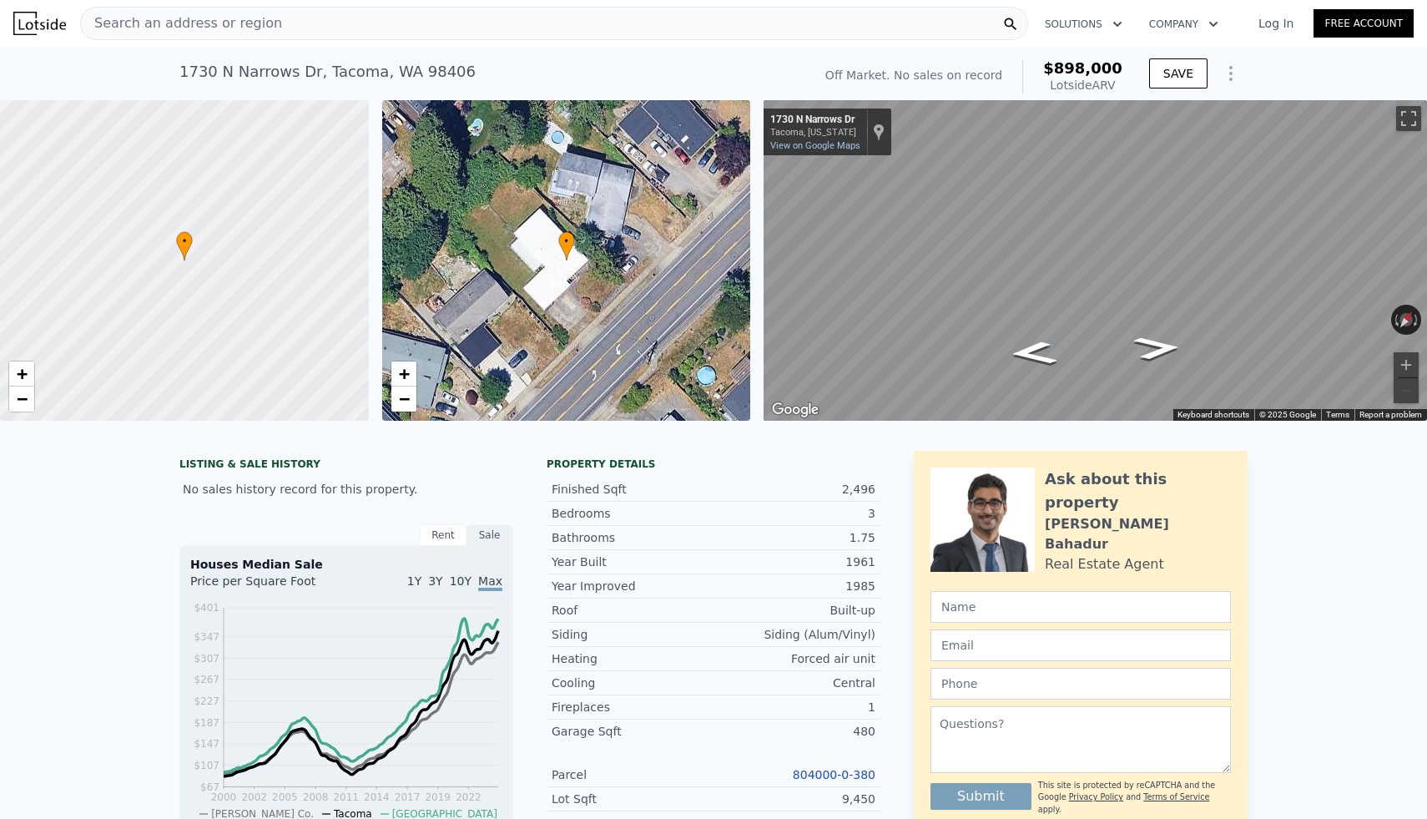
click at [488, 18] on div "Search an address or region" at bounding box center [554, 23] width 948 height 33
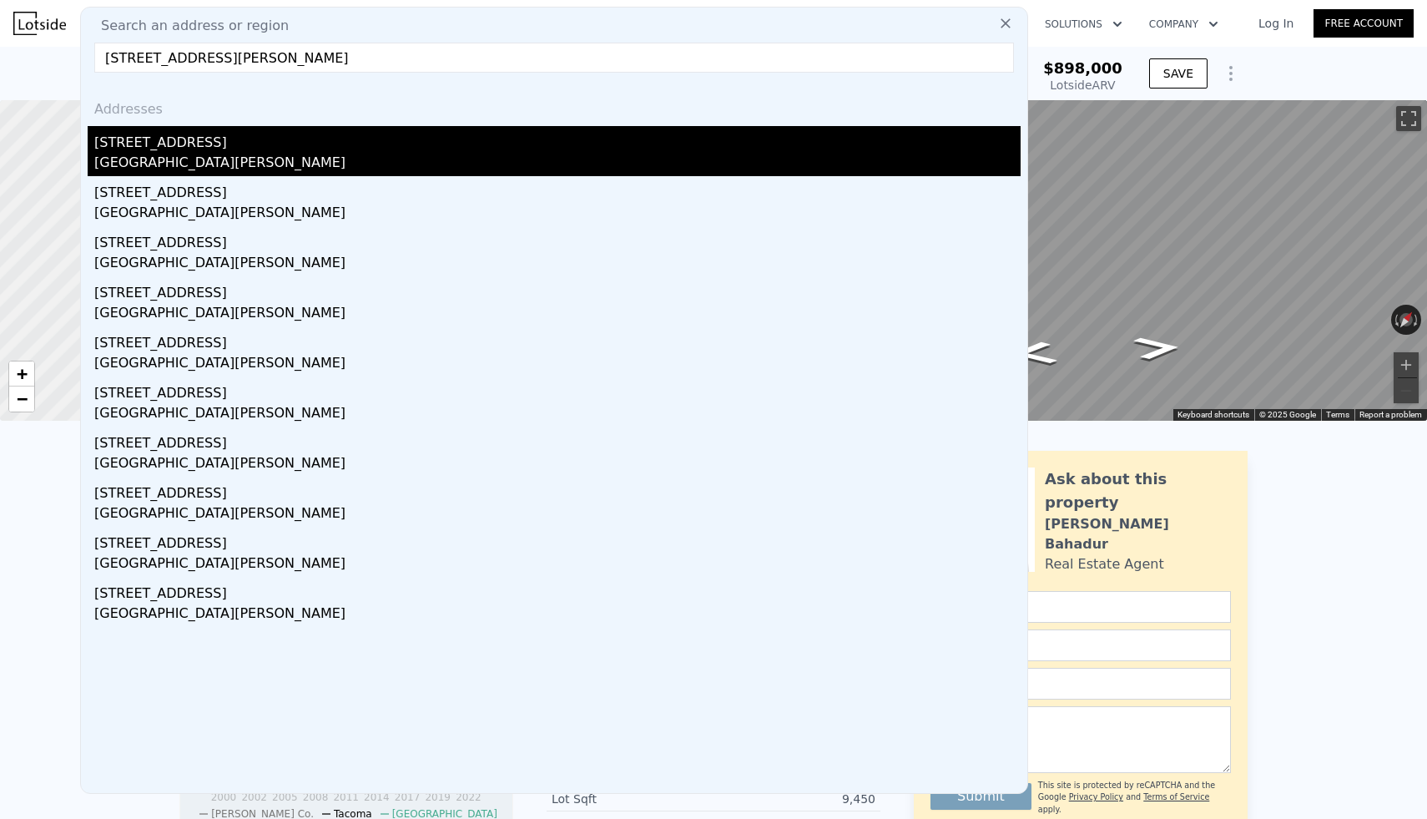
type input "[STREET_ADDRESS][PERSON_NAME]"
click at [160, 144] on div "[STREET_ADDRESS]" at bounding box center [557, 139] width 926 height 27
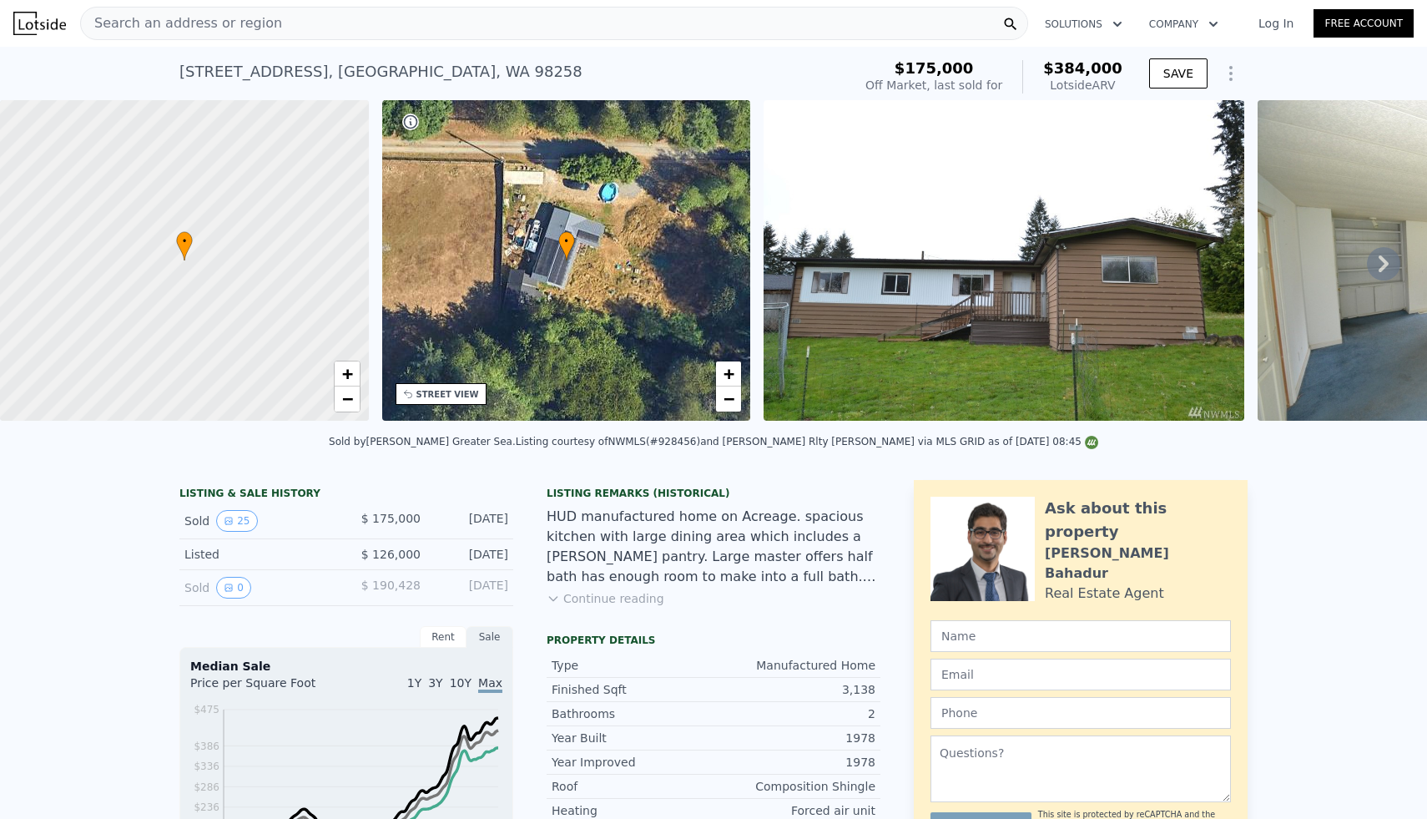
click at [432, 25] on div "Search an address or region" at bounding box center [554, 23] width 948 height 33
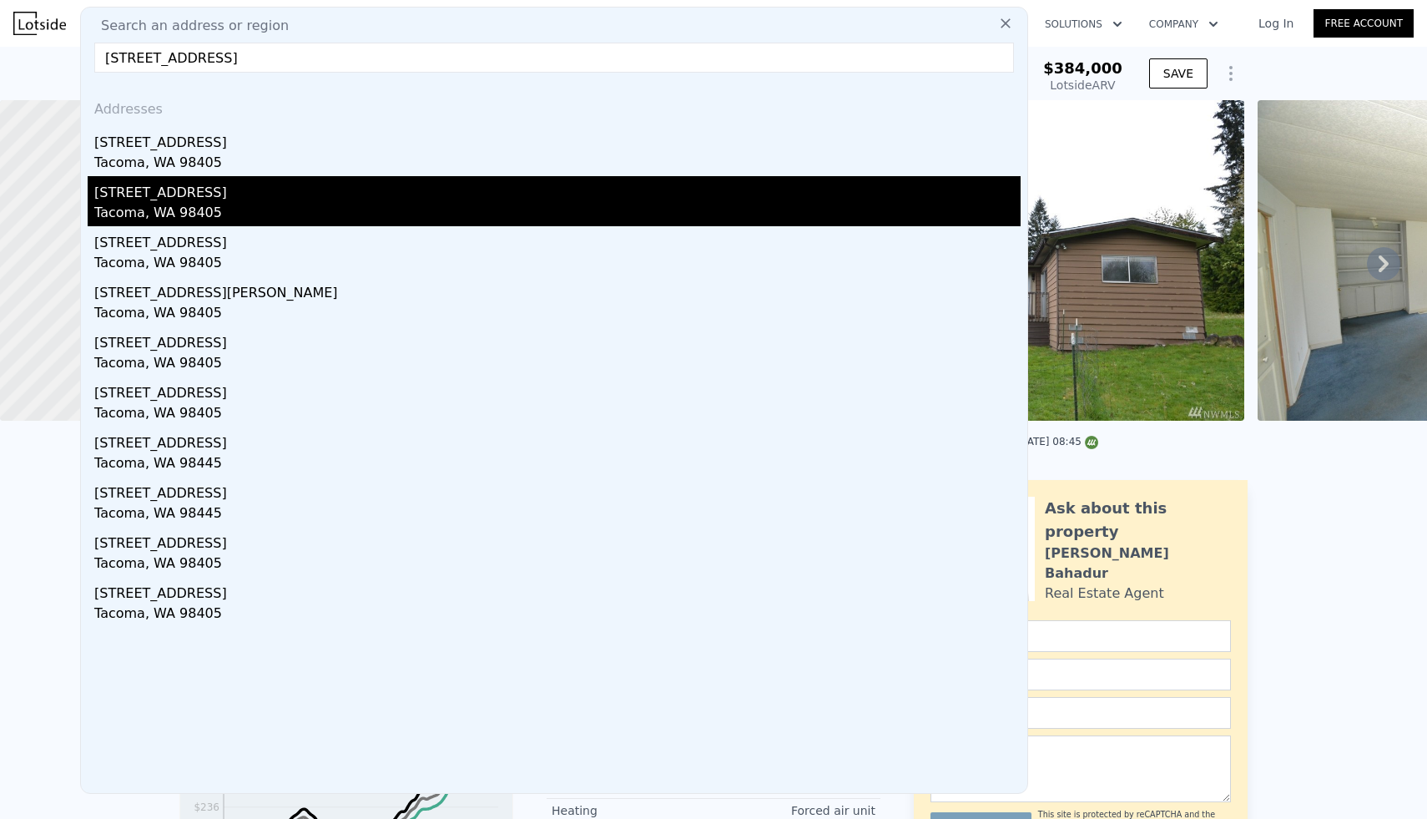
type input "[STREET_ADDRESS]"
click at [133, 207] on div "Tacoma, WA 98405" at bounding box center [557, 214] width 926 height 23
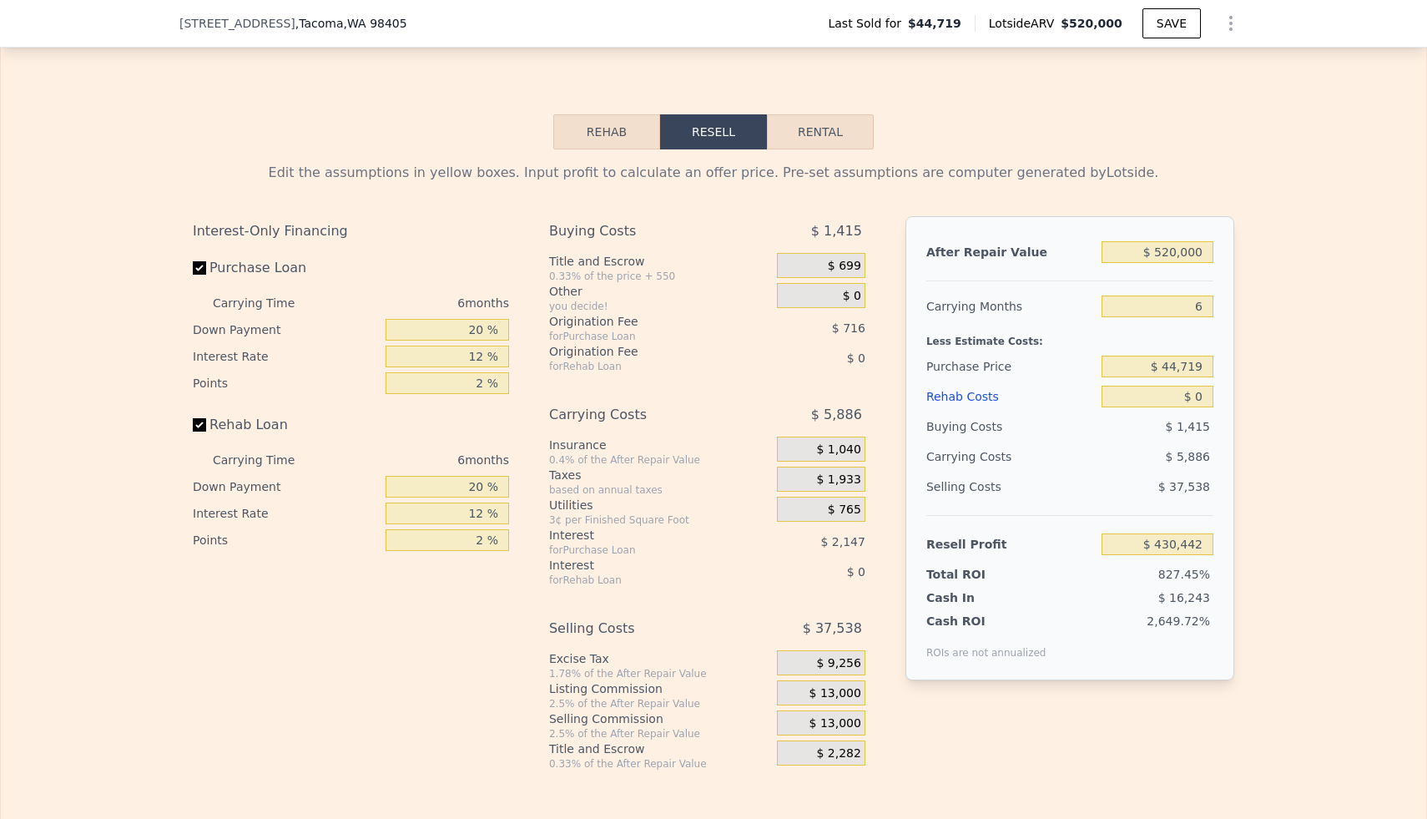
scroll to position [2376, 0]
click at [1171, 251] on input "$ 520,000" at bounding box center [1158, 251] width 112 height 22
type input "$ 31"
type input "-$ 51,502"
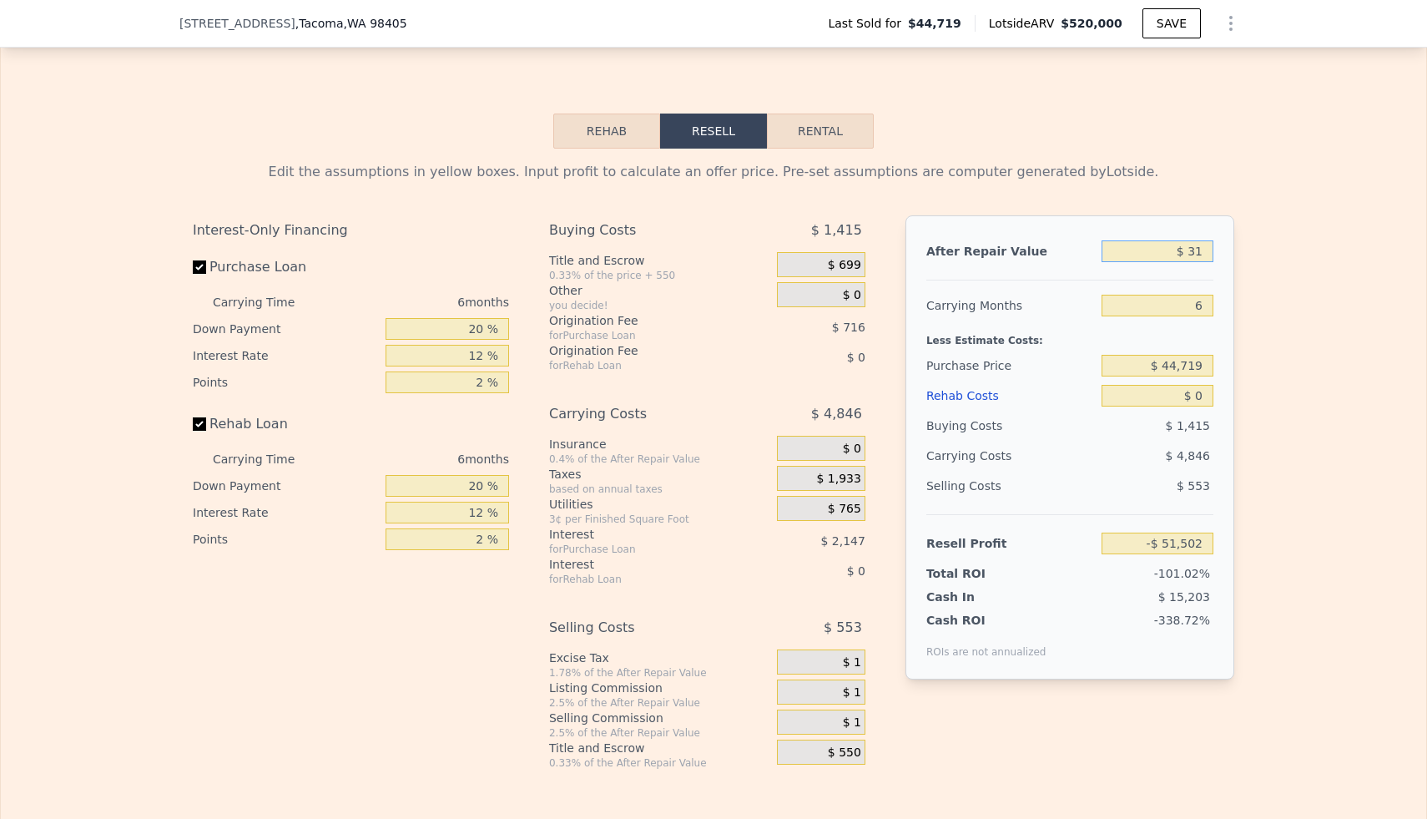
type input "$ 310"
type input "-$ 51,244"
type input "$ 3,100"
type input "-$ 48,657"
type input "$ 31,000"
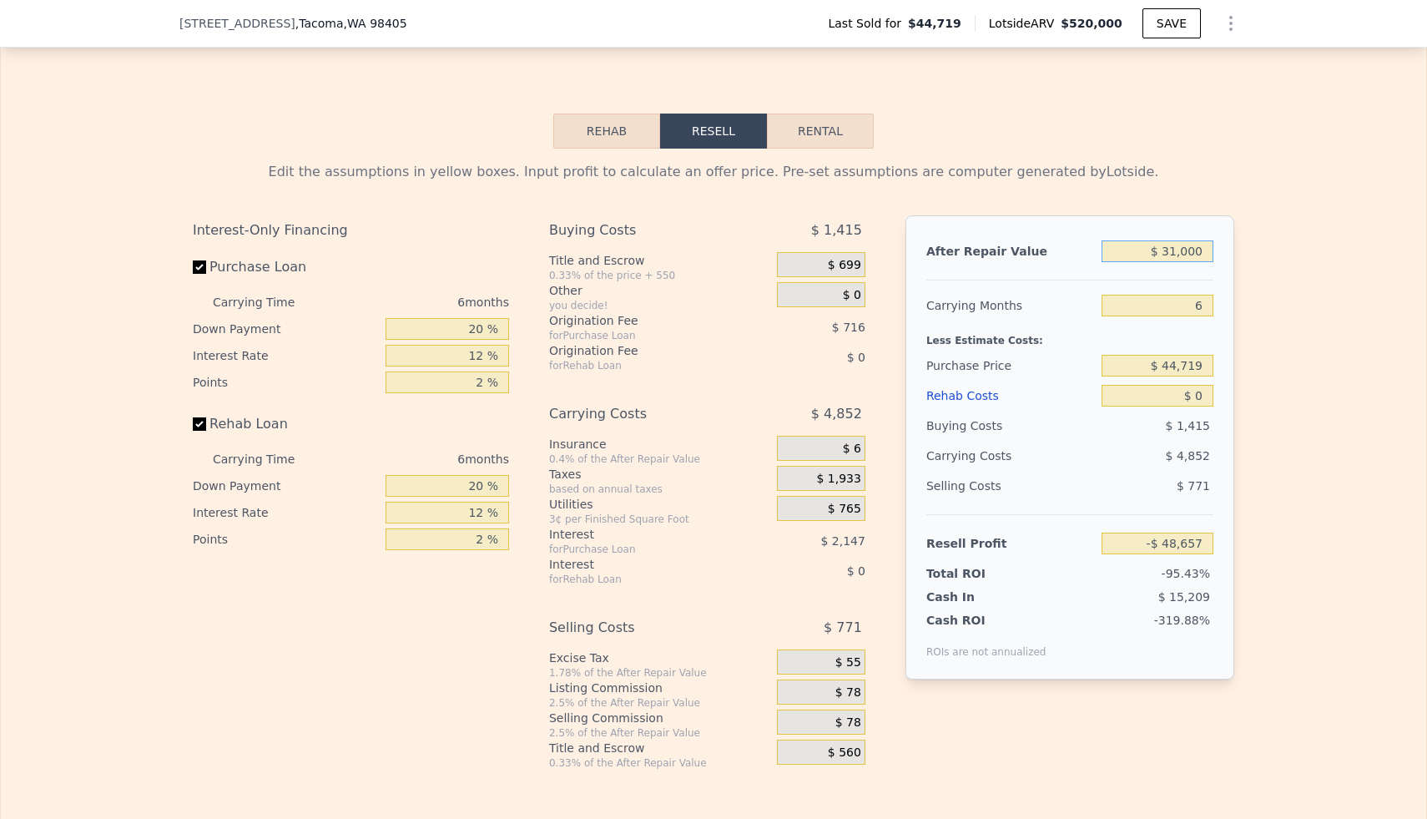
type input "-$ 22,797"
type input "$ 310,000"
type input "$ 235,800"
click at [1180, 250] on input "$ 310,000" at bounding box center [1158, 251] width 112 height 22
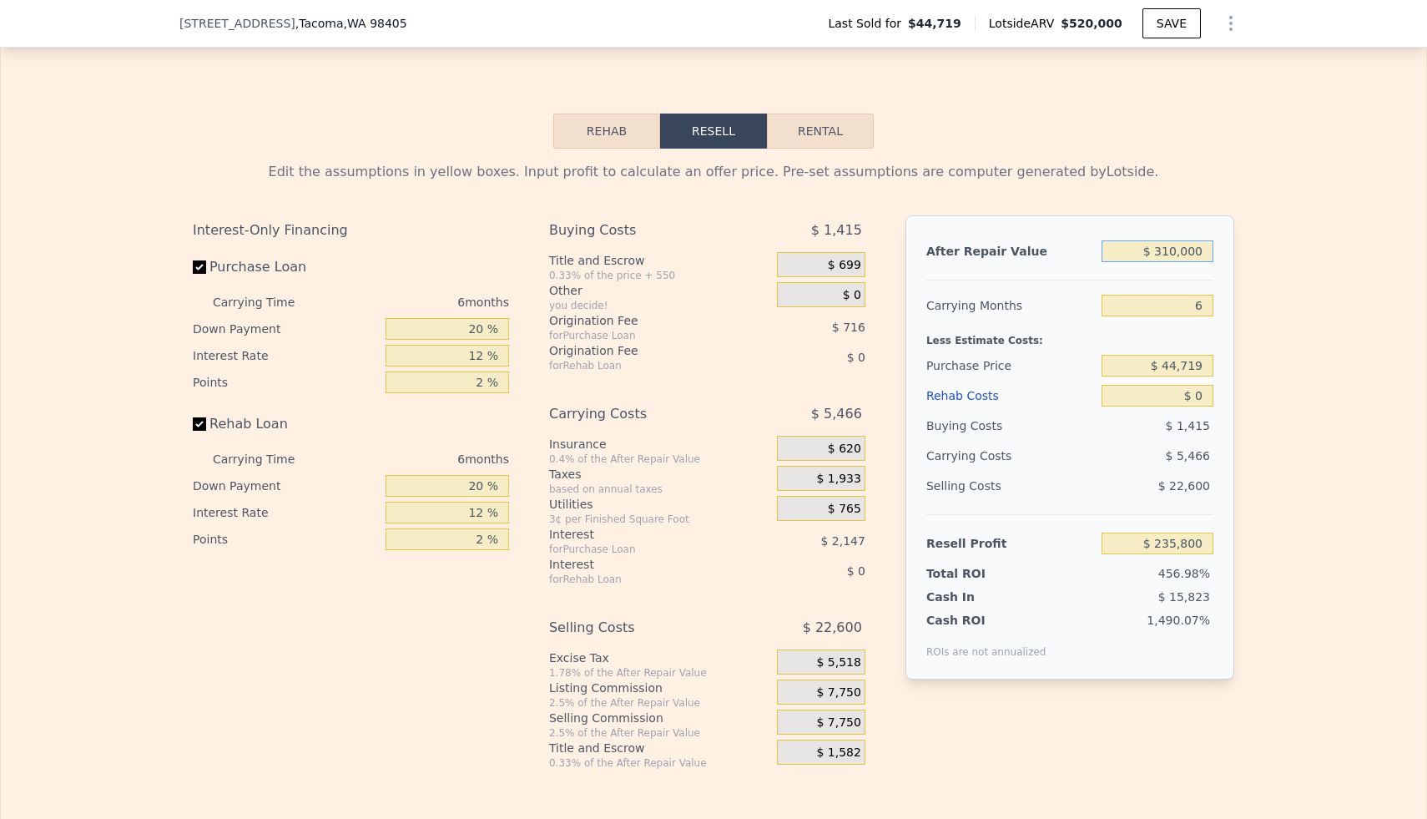
type input "$ 5"
type input "-$ 51,525"
type input "$ 53"
type input "-$ 51,480"
type input "$ 535"
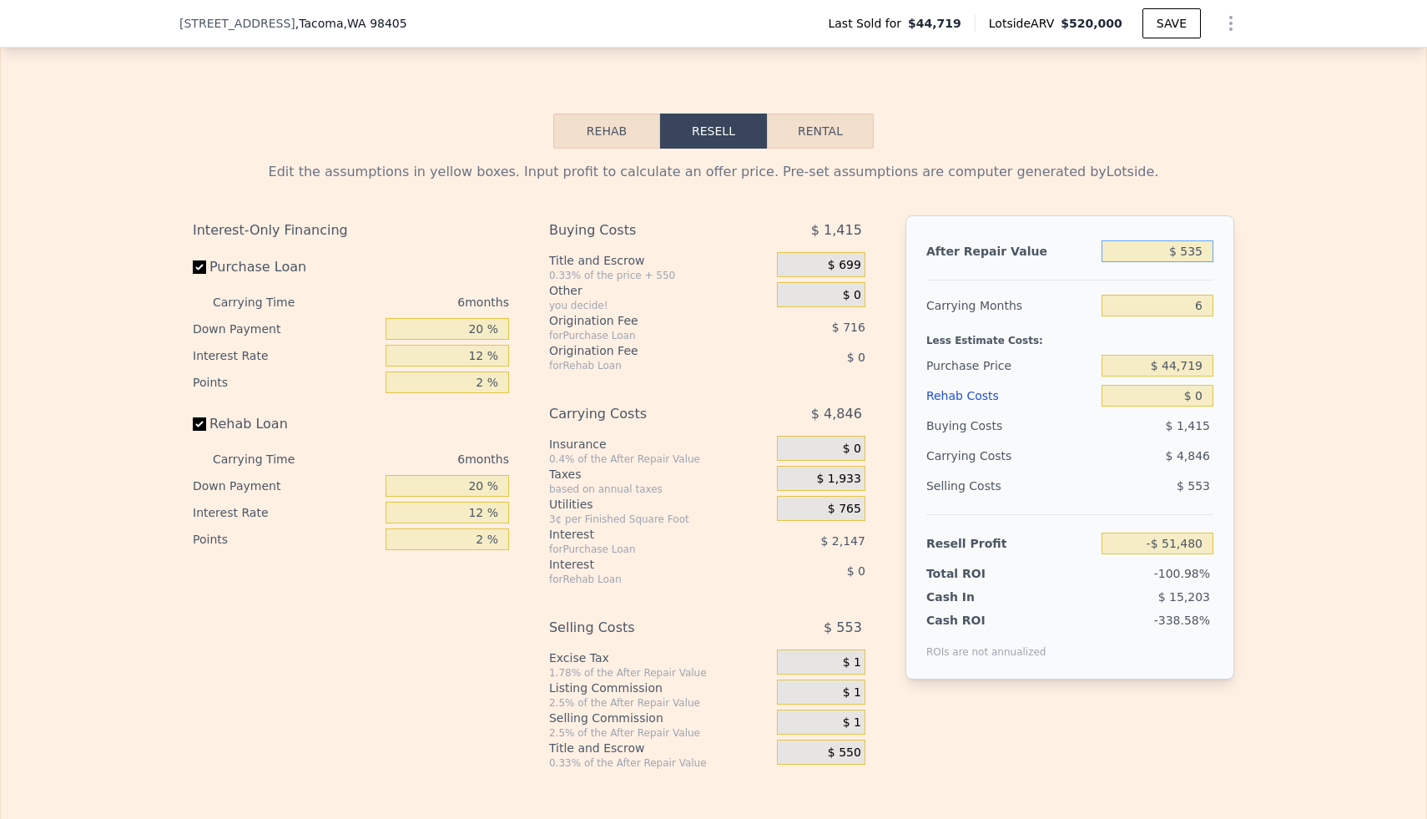
type input "-$ 51,034"
type input "$ 5,350"
type input "-$ 46,572"
type input "$ 53,500"
type input "-$ 1,943"
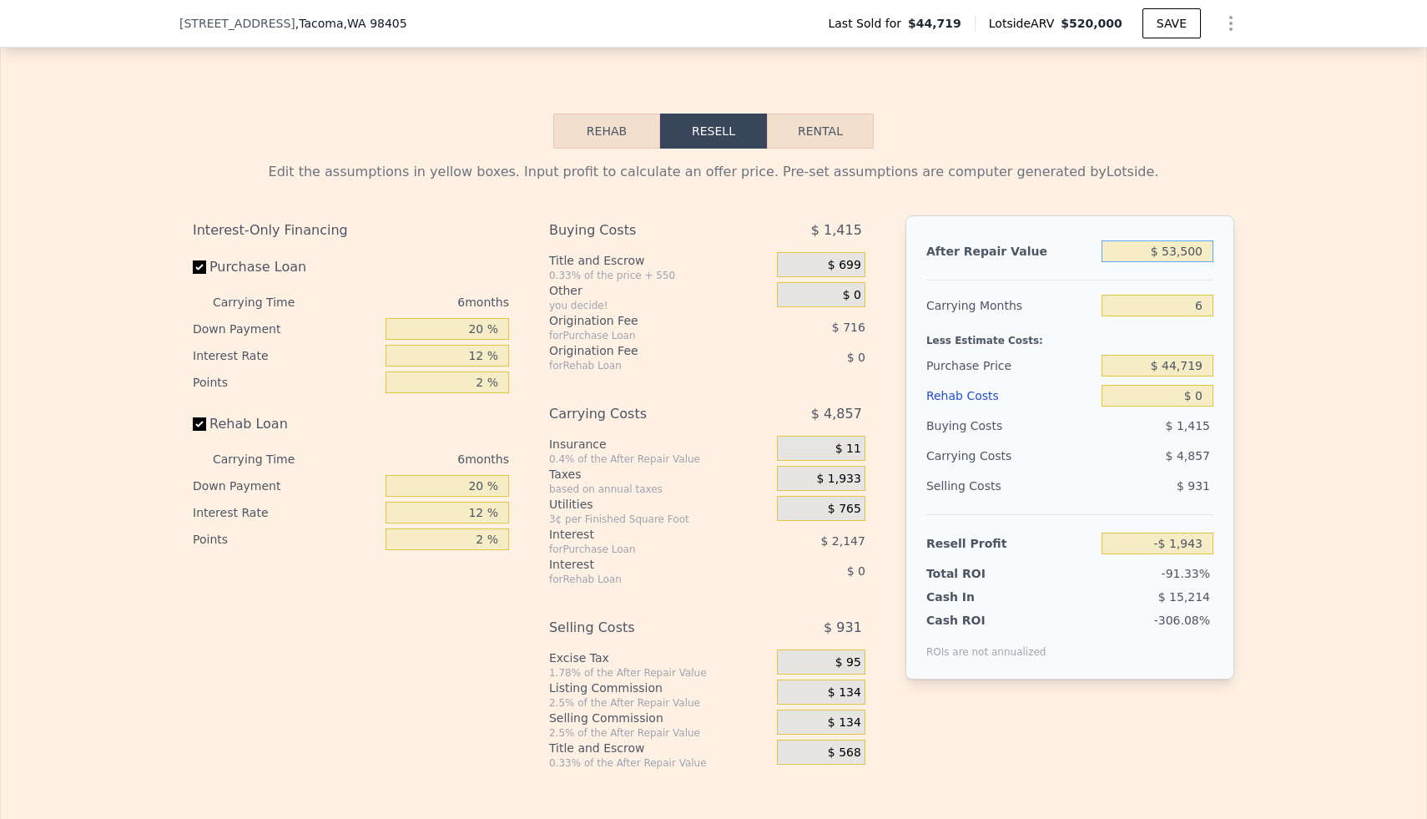
type input "$ 535,000"
type input "$ 444,345"
type input "$ 535,000"
click at [1175, 362] on input "$ 44,719" at bounding box center [1158, 366] width 112 height 22
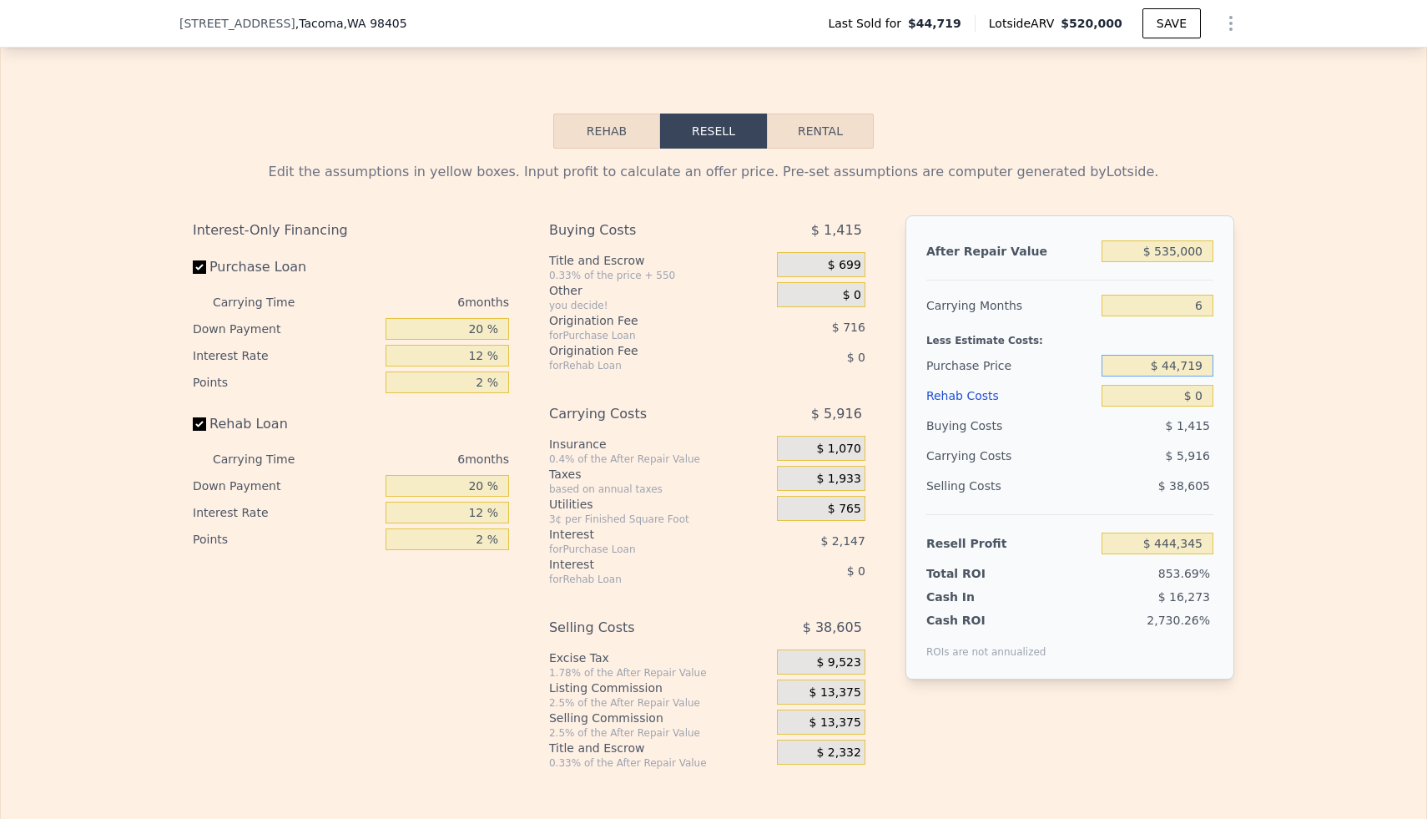
click at [1178, 366] on input "$ 44,719" at bounding box center [1158, 366] width 112 height 22
type input "$ 310,000"
click at [1365, 358] on div "Edit the assumptions in yellow boxes. Input profit to calculate an offer price.…" at bounding box center [713, 459] width 1425 height 621
type input "$ 161,205"
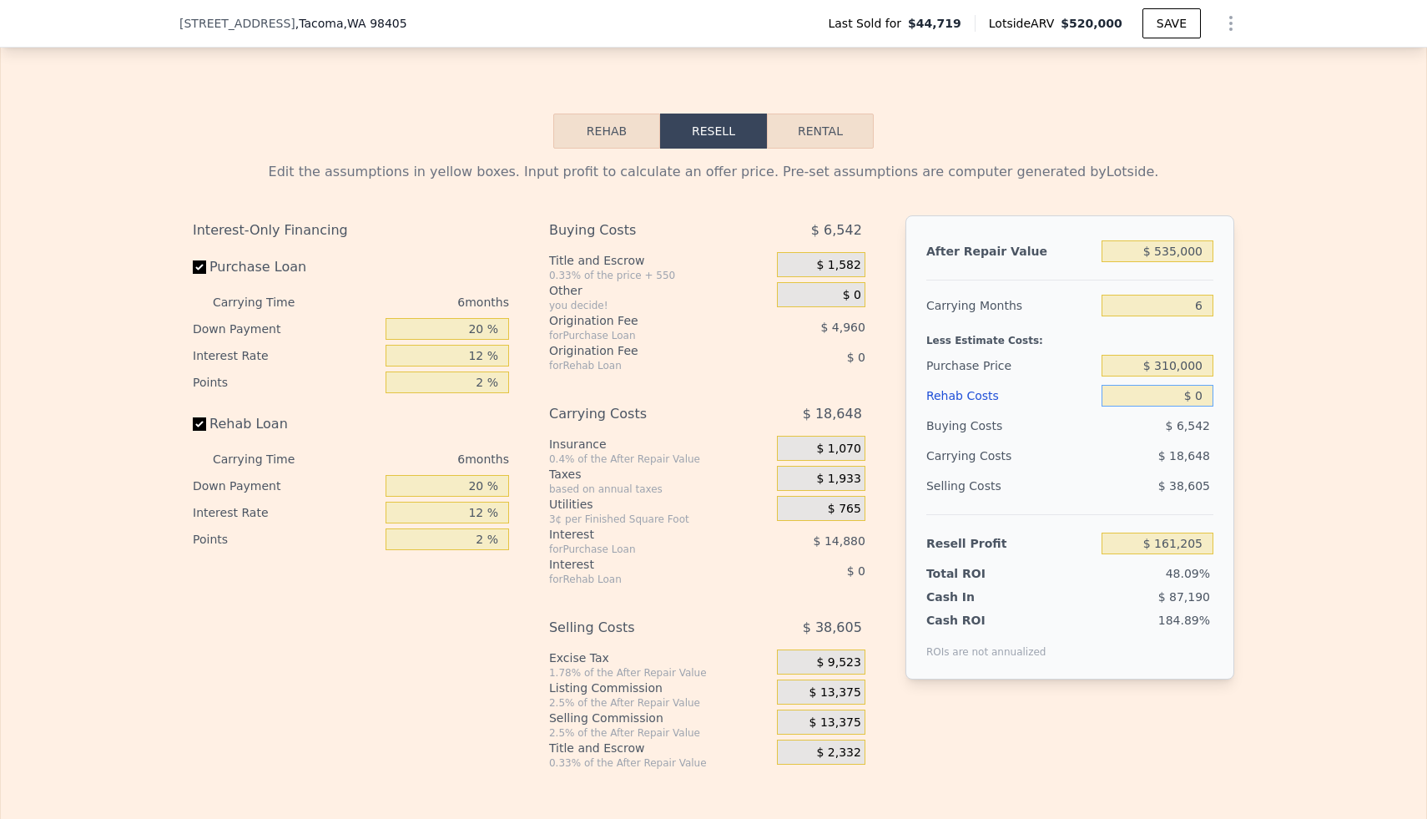
click at [1195, 401] on input "$ 0" at bounding box center [1158, 396] width 112 height 22
type input "$ 100"
type input "$ 161,097"
type input "$ 1,000"
type input "$ 160,141"
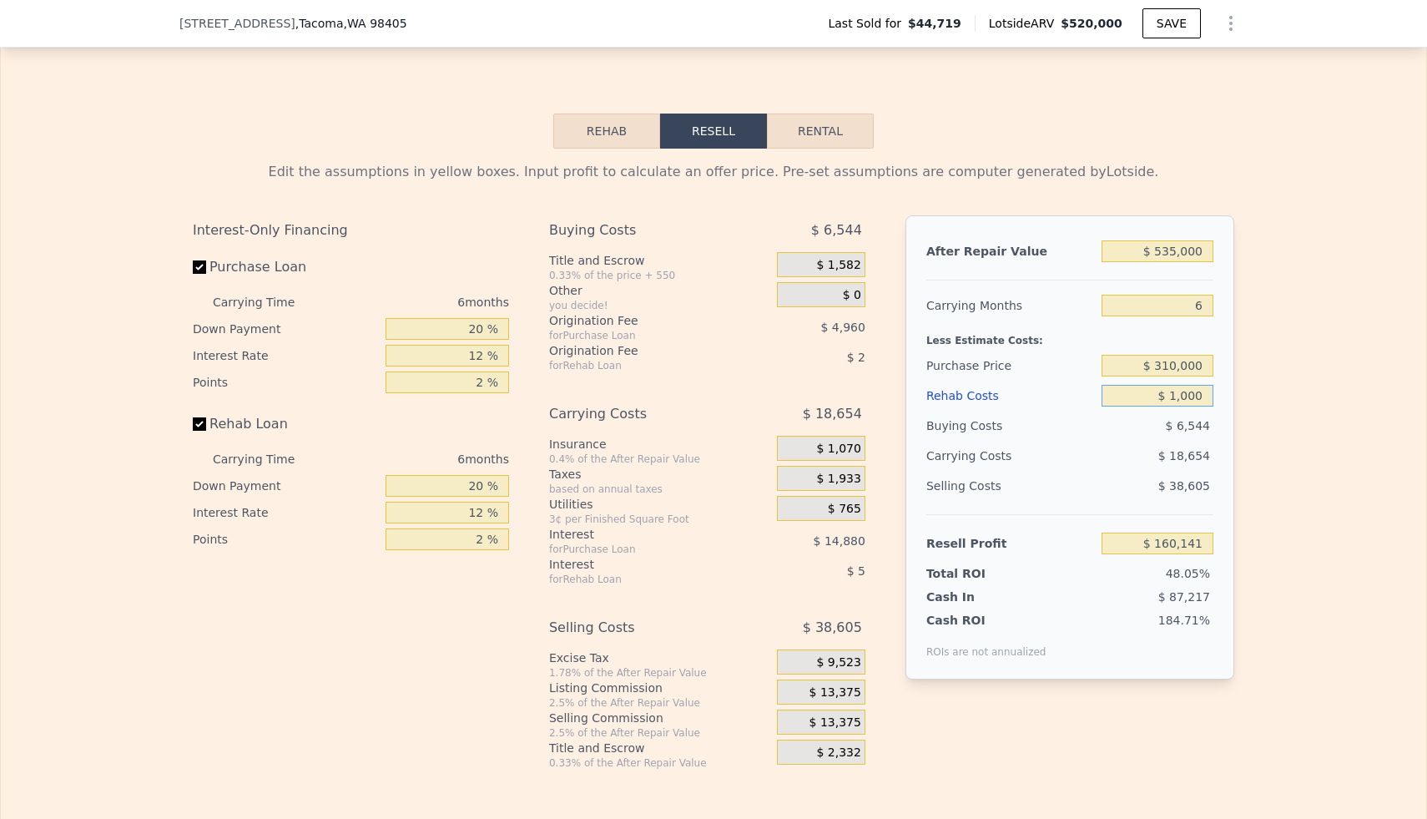
type input "$ 10,000"
type input "$ 150,565"
type input "$ 100,000"
type input "$ 54,805"
type input "$ 100,000"
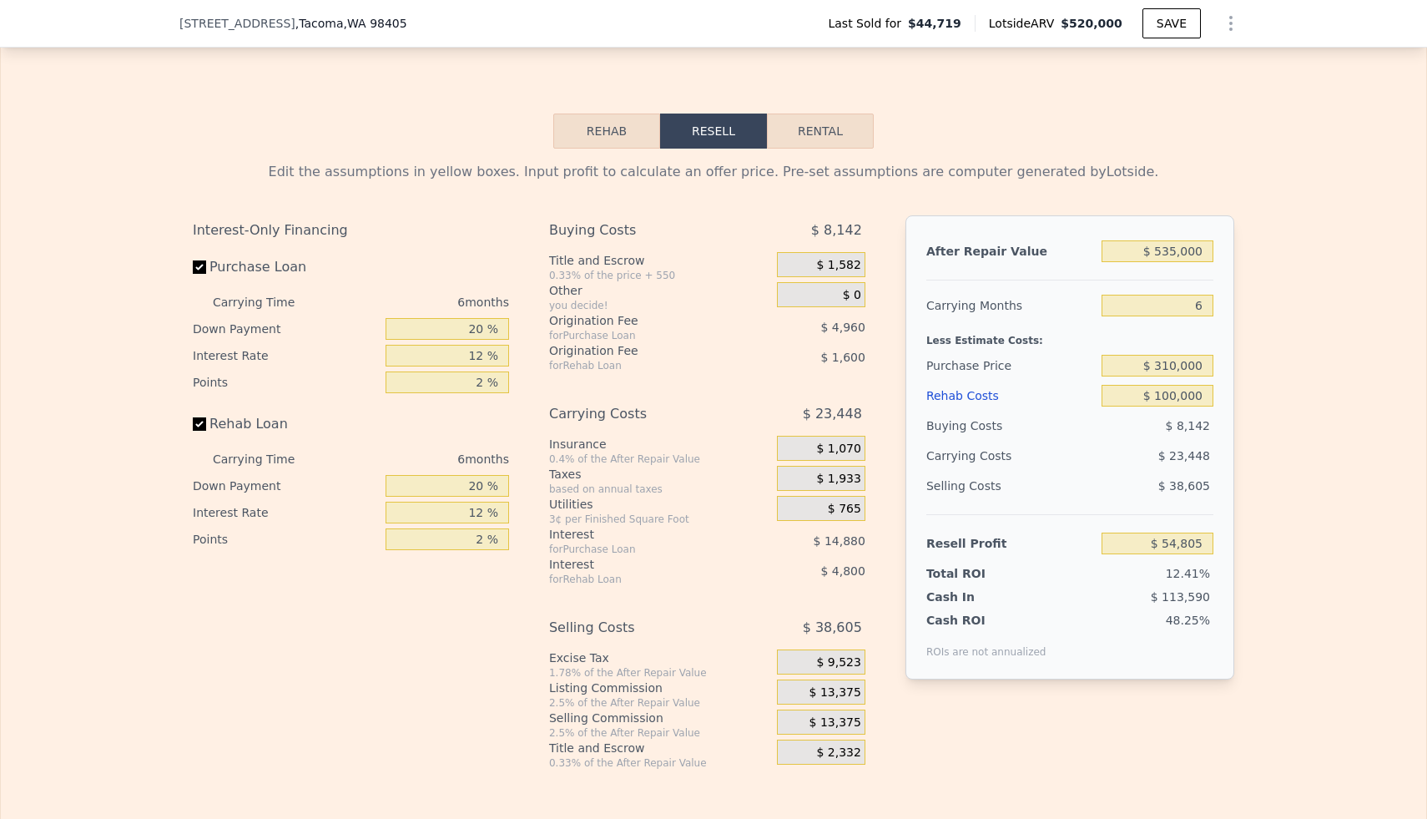
click at [1276, 415] on div "Edit the assumptions in yellow boxes. Input profit to calculate an offer price.…" at bounding box center [713, 459] width 1425 height 621
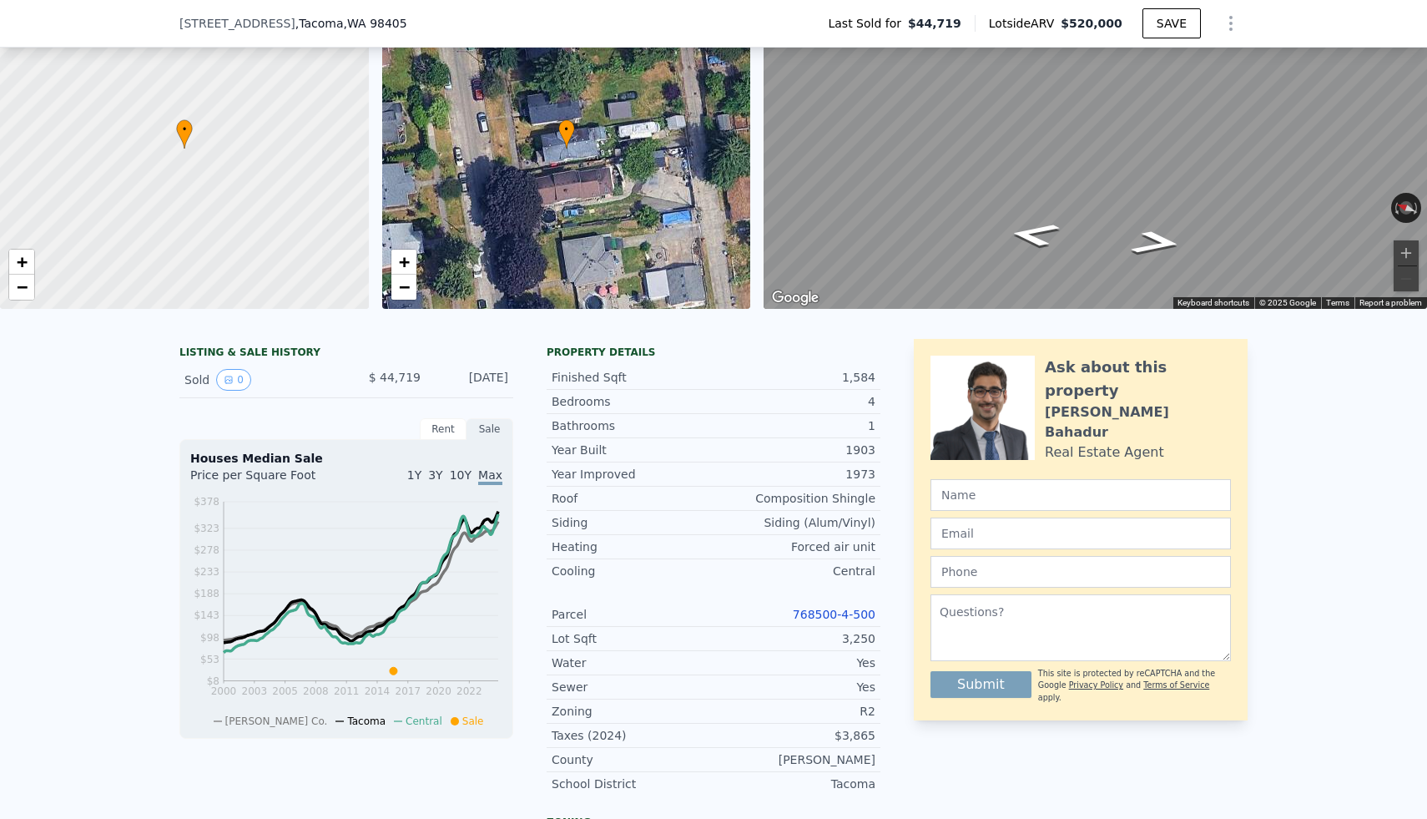
scroll to position [0, 0]
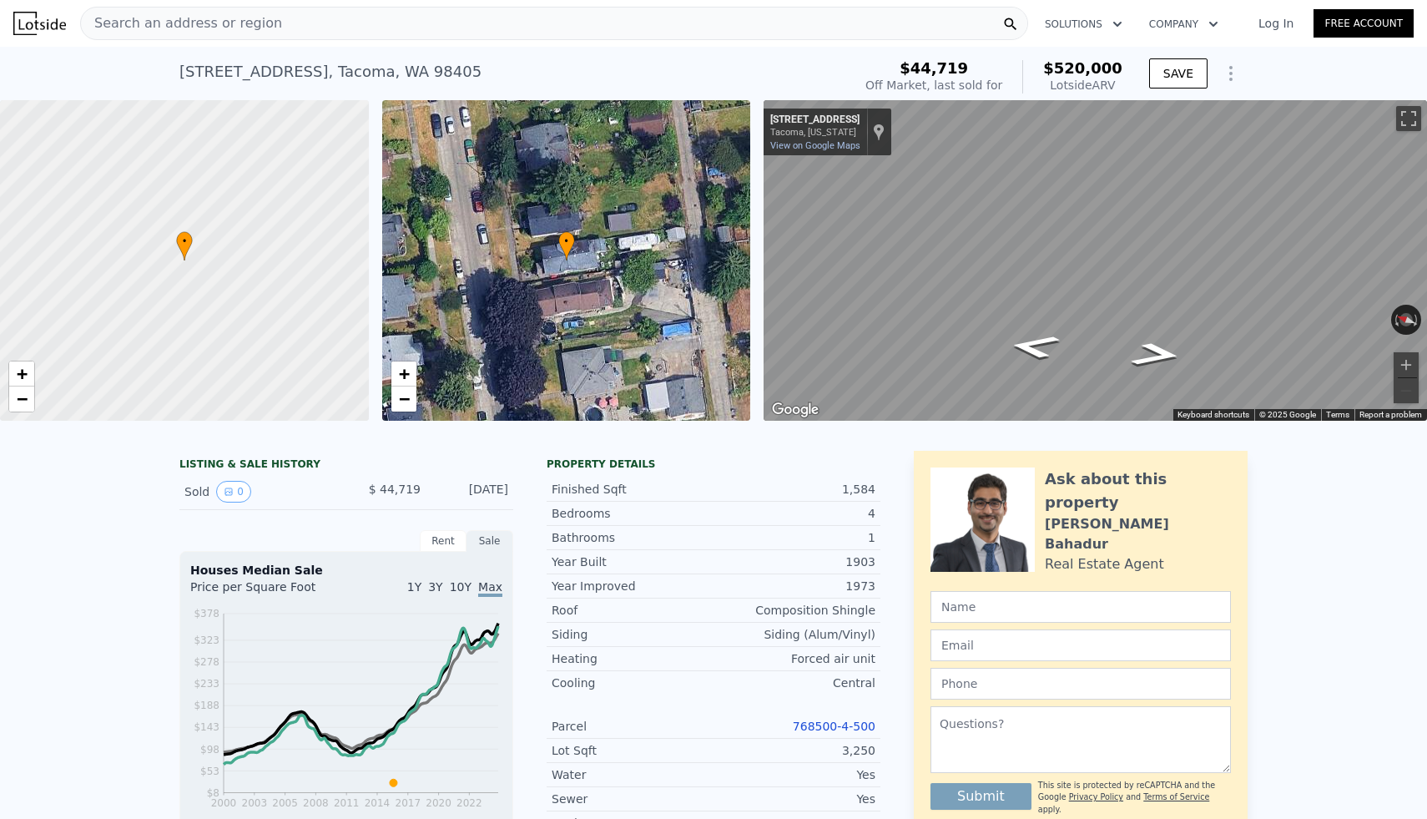
type input "$ 520,000"
type input "$ 0"
type input "$ 430,442"
click at [510, 38] on div "Search an address or region" at bounding box center [554, 23] width 948 height 33
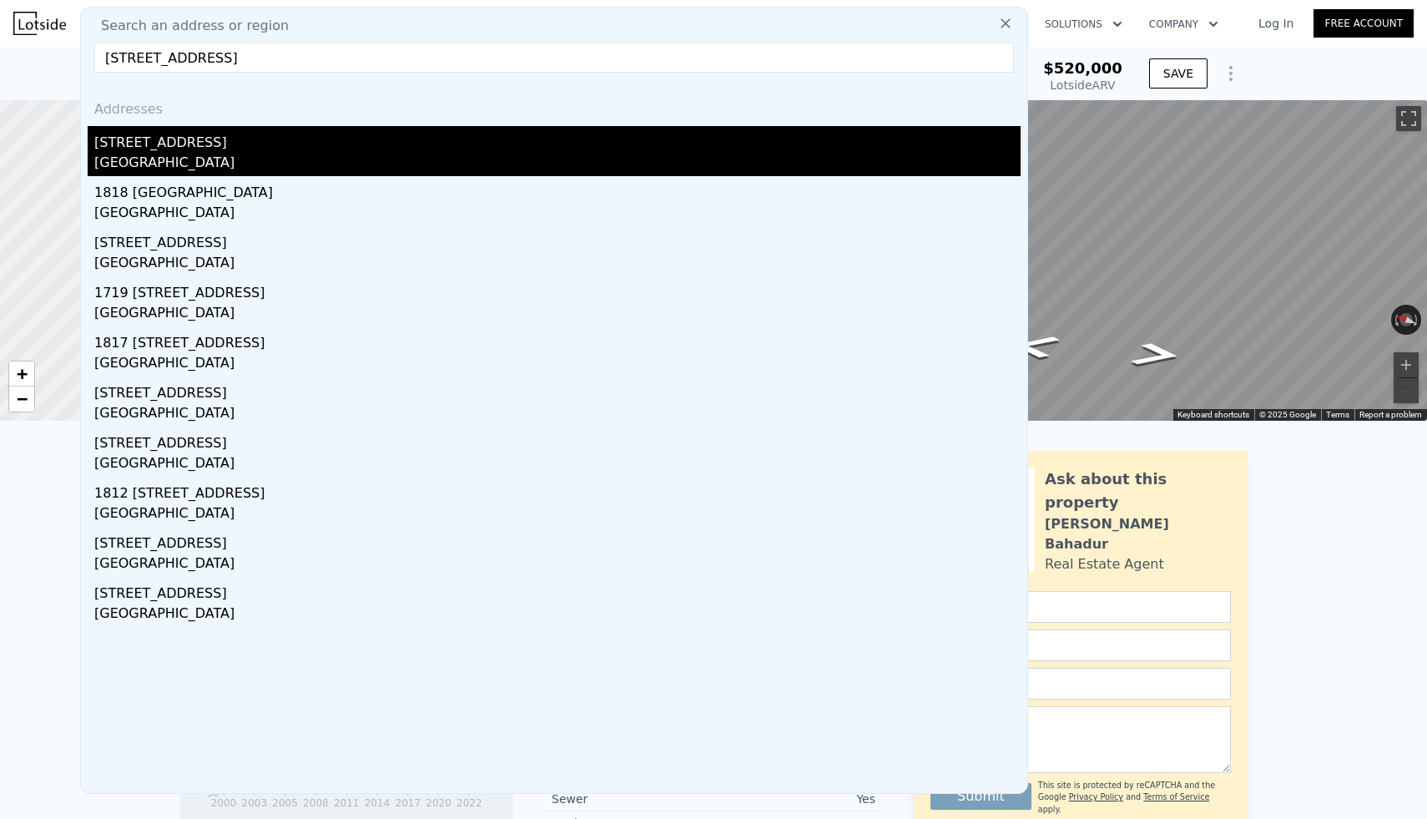
type input "[STREET_ADDRESS]"
click at [157, 146] on div "[STREET_ADDRESS]" at bounding box center [557, 139] width 926 height 27
type input "2"
type input "4"
type input "2"
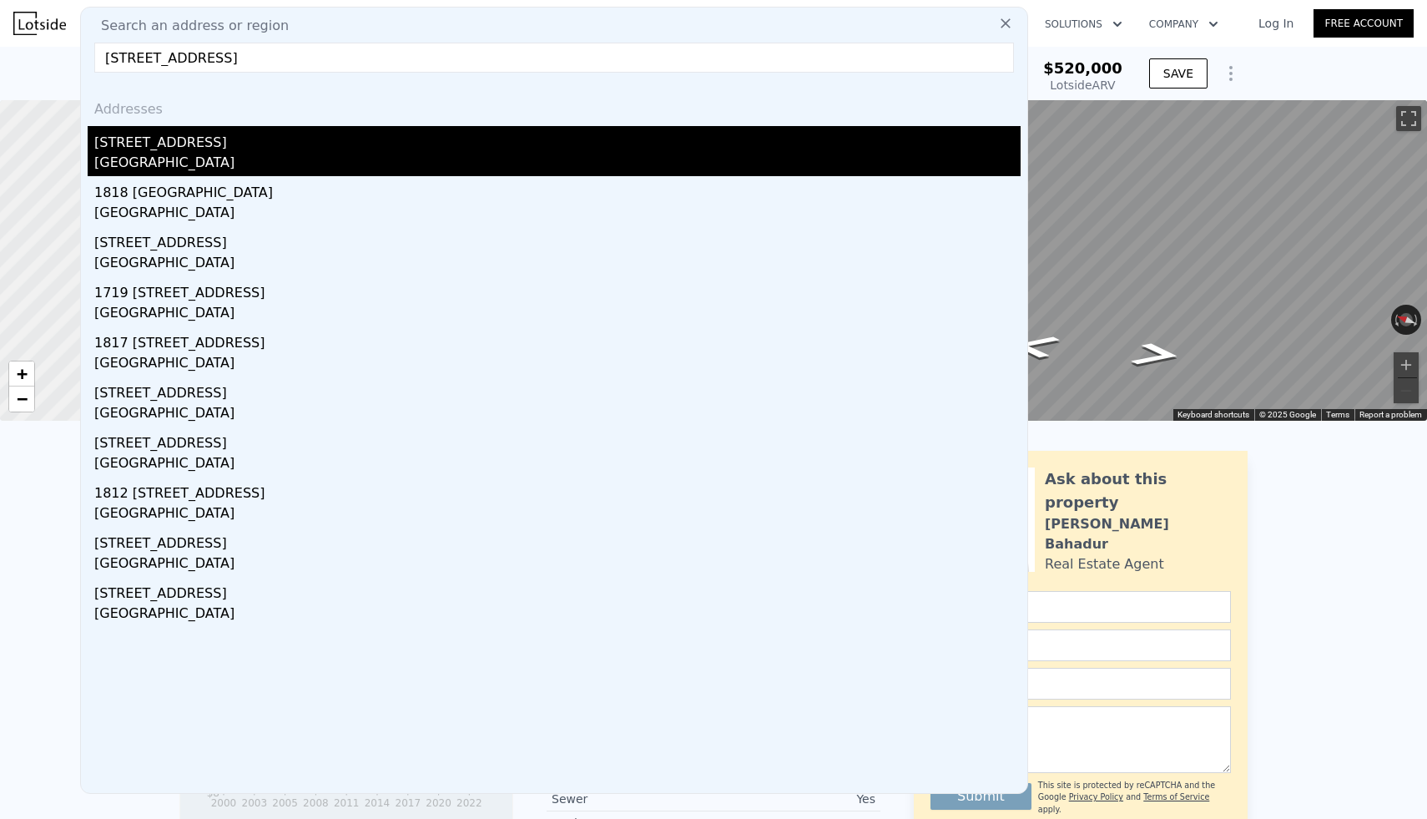
type input "928"
type input "1620"
type input "9148"
type input "16200"
type input "$ 377,000"
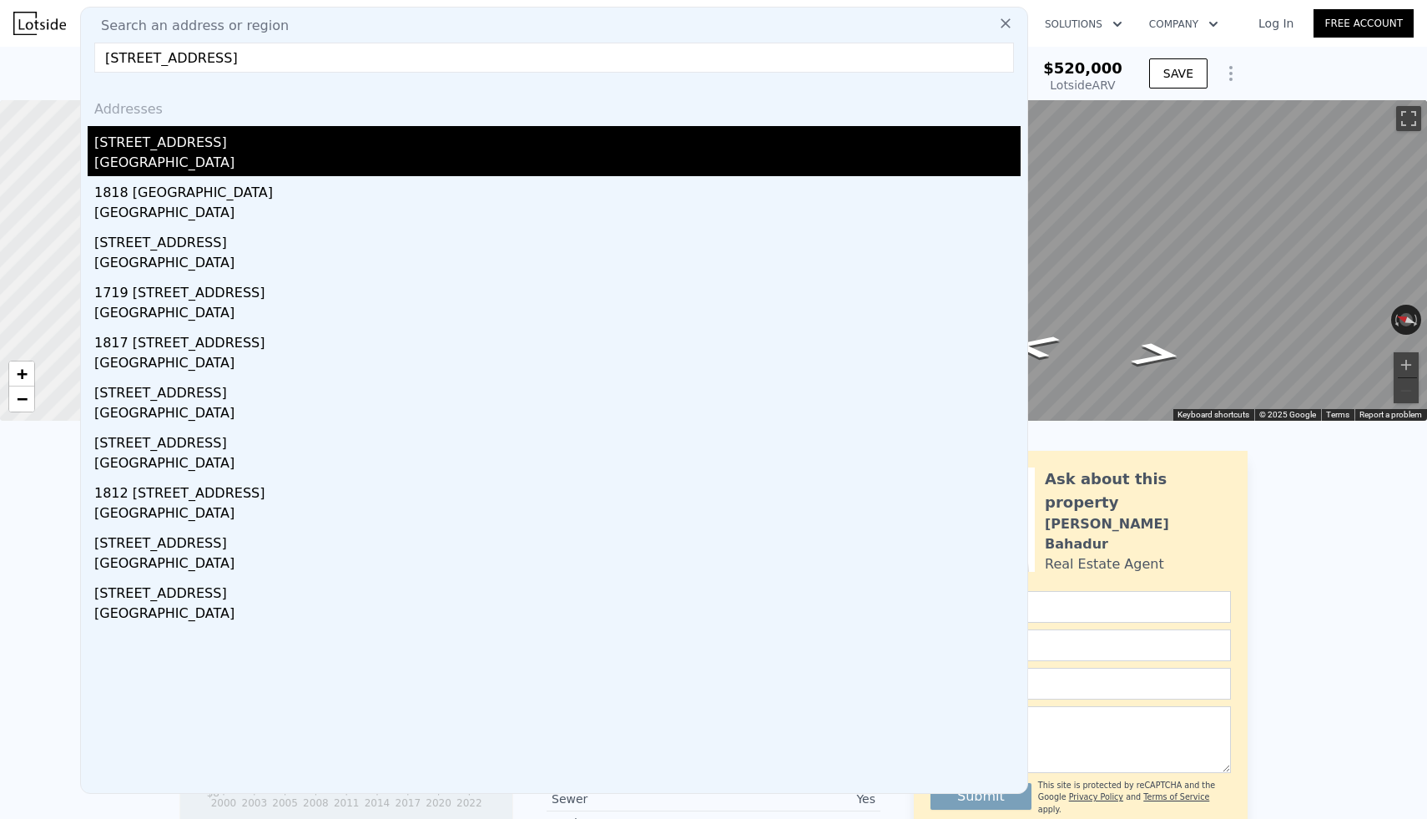
type input "4"
type input "$ 158,686"
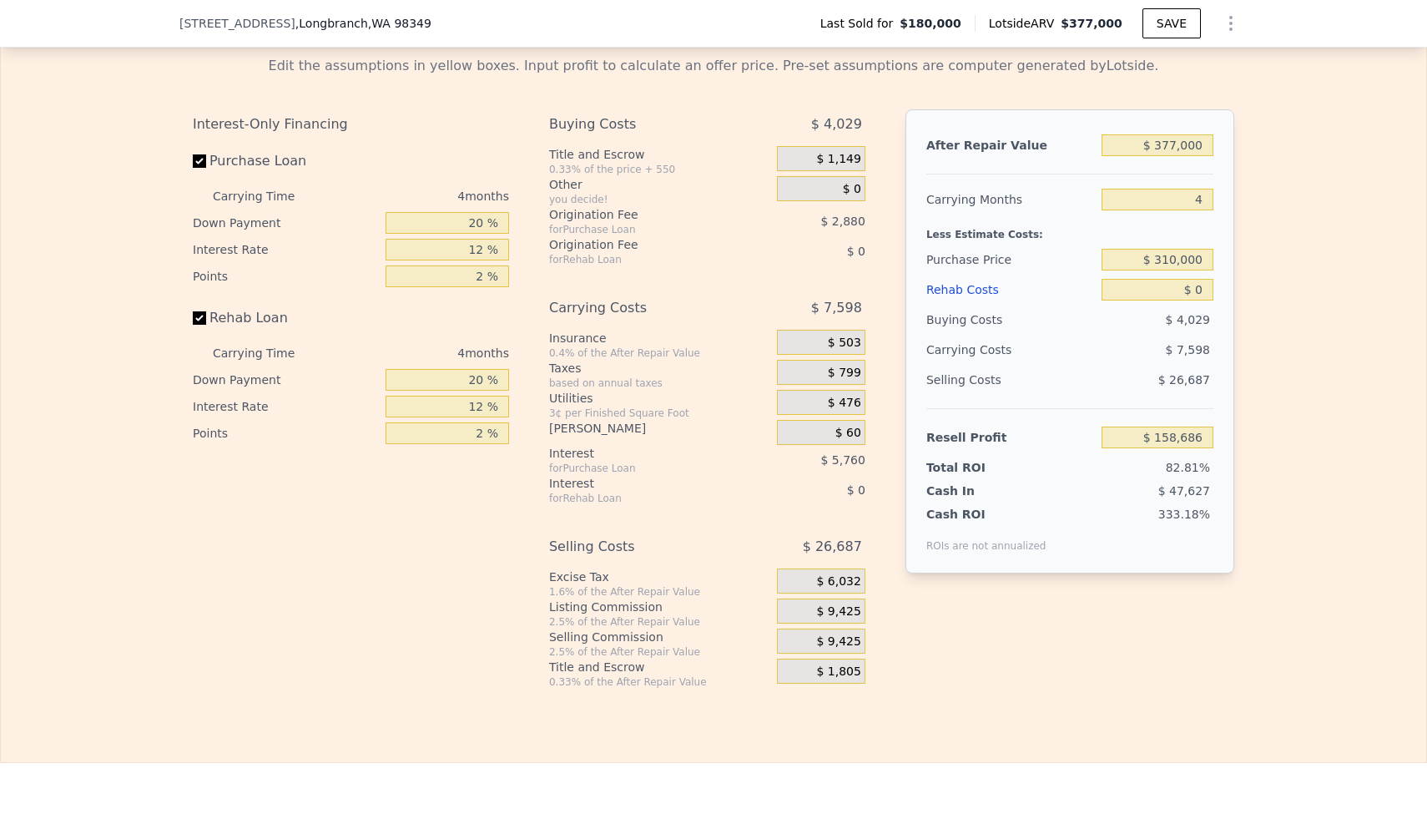
scroll to position [2581, 0]
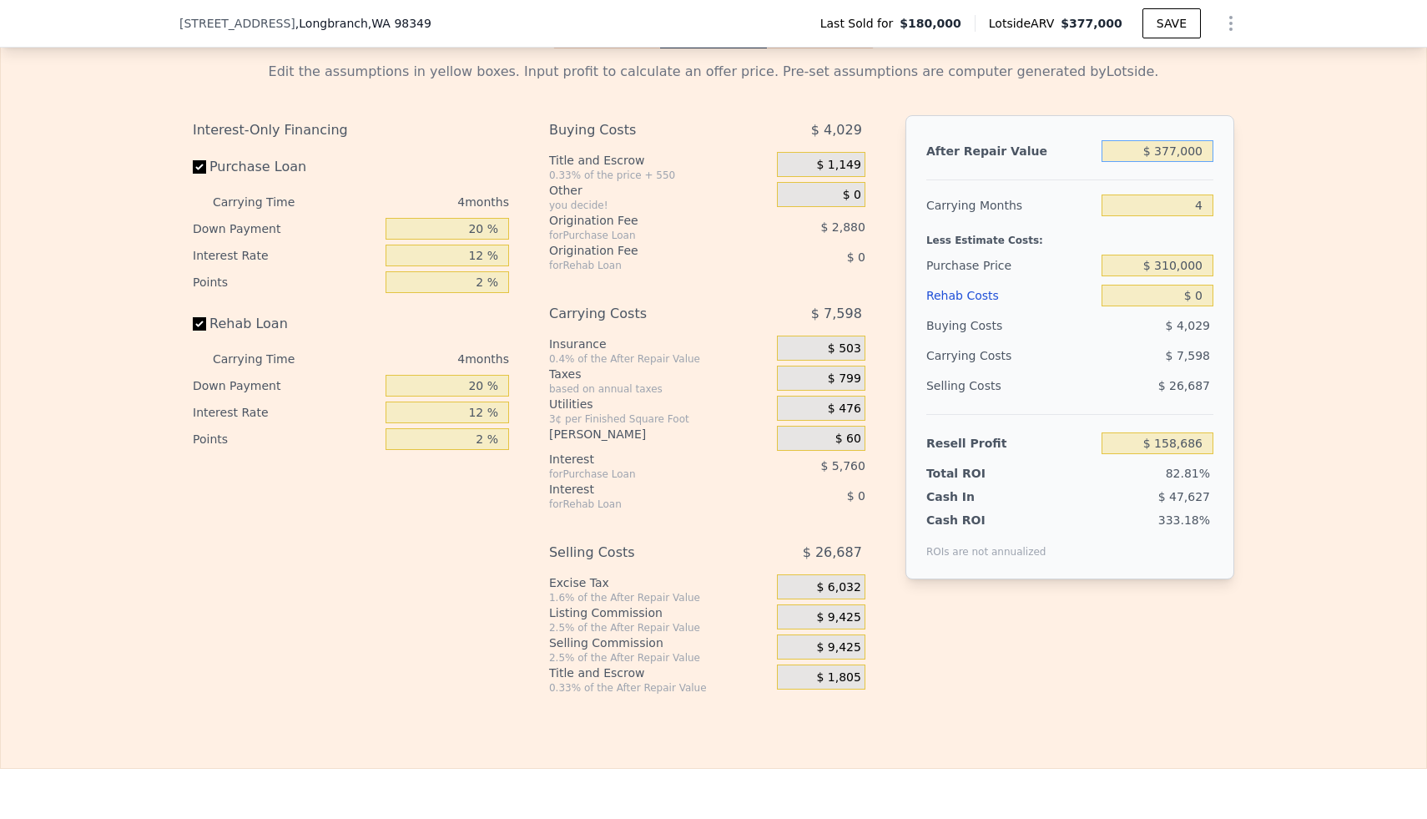
click at [1183, 154] on input "$ 377,000" at bounding box center [1158, 151] width 112 height 22
type input "$ 50"
type input "-$ 191,627"
type input "$ 500"
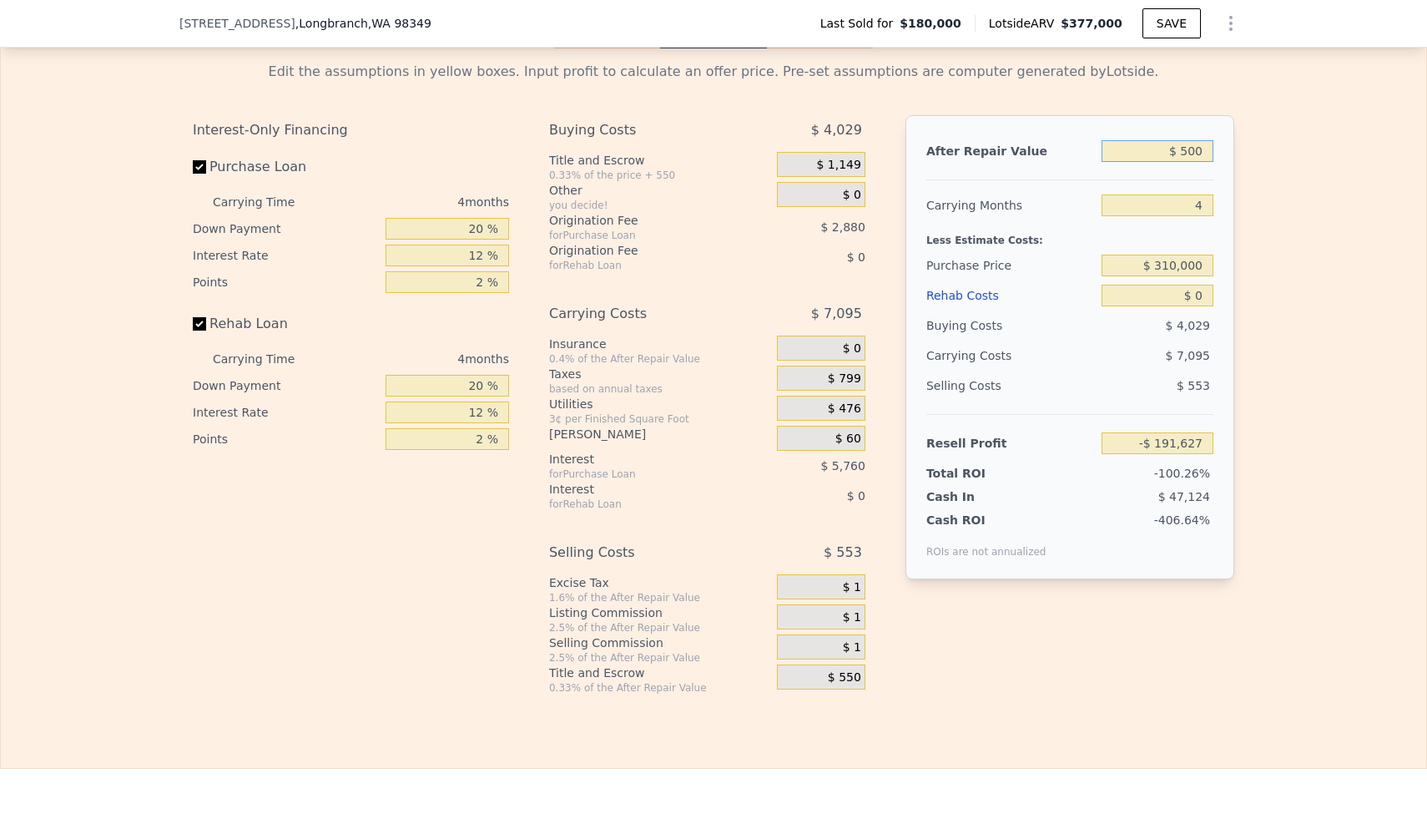
type input "-$ 191,211"
type input "$ 5,000"
type input "-$ 187,028"
type input "$ 50,000"
type input "-$ 145,208"
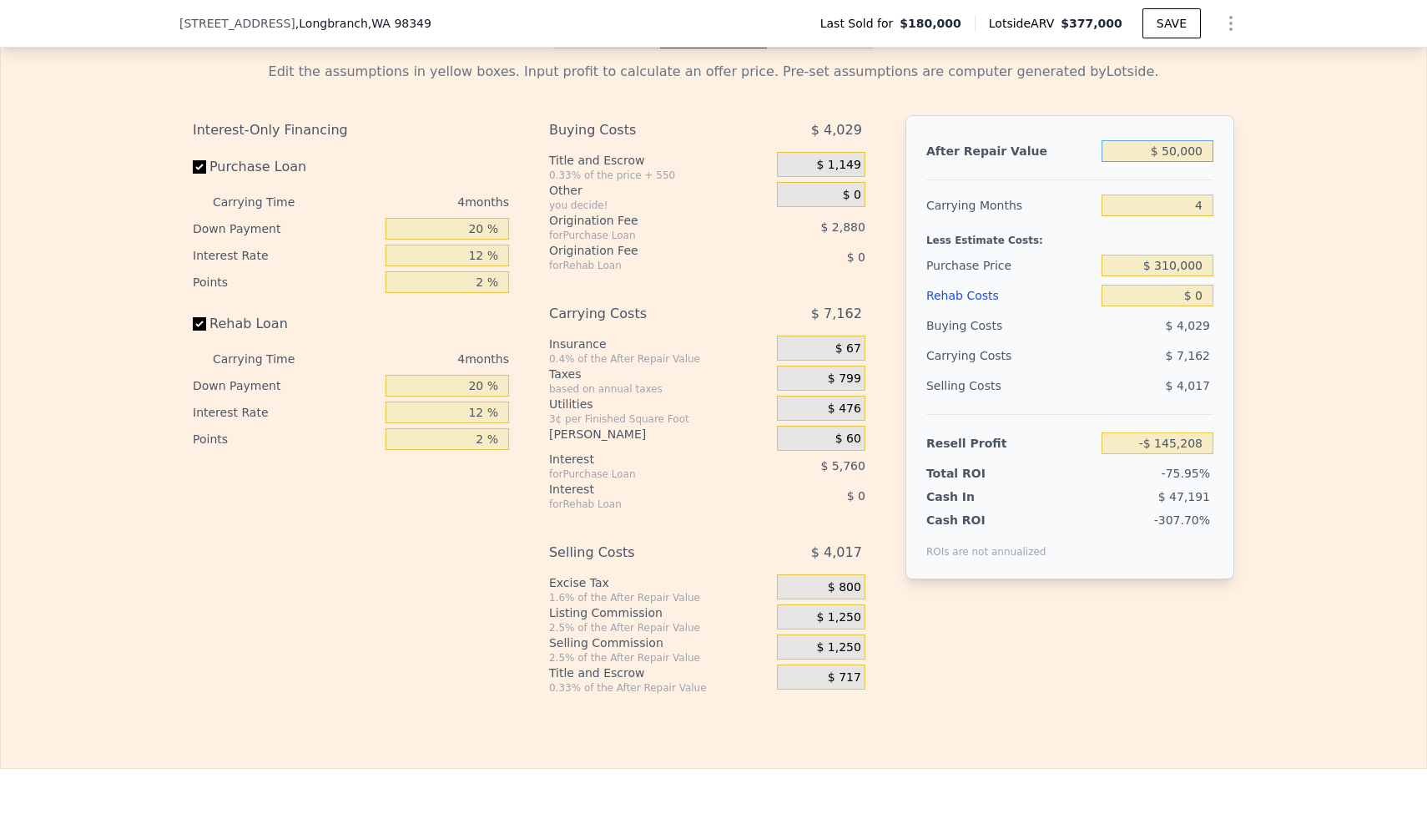
type input "$ 500,000"
type input "$ 272,994"
type input "$ 500,000"
click at [1180, 270] on input "$ 310,000" at bounding box center [1158, 266] width 112 height 22
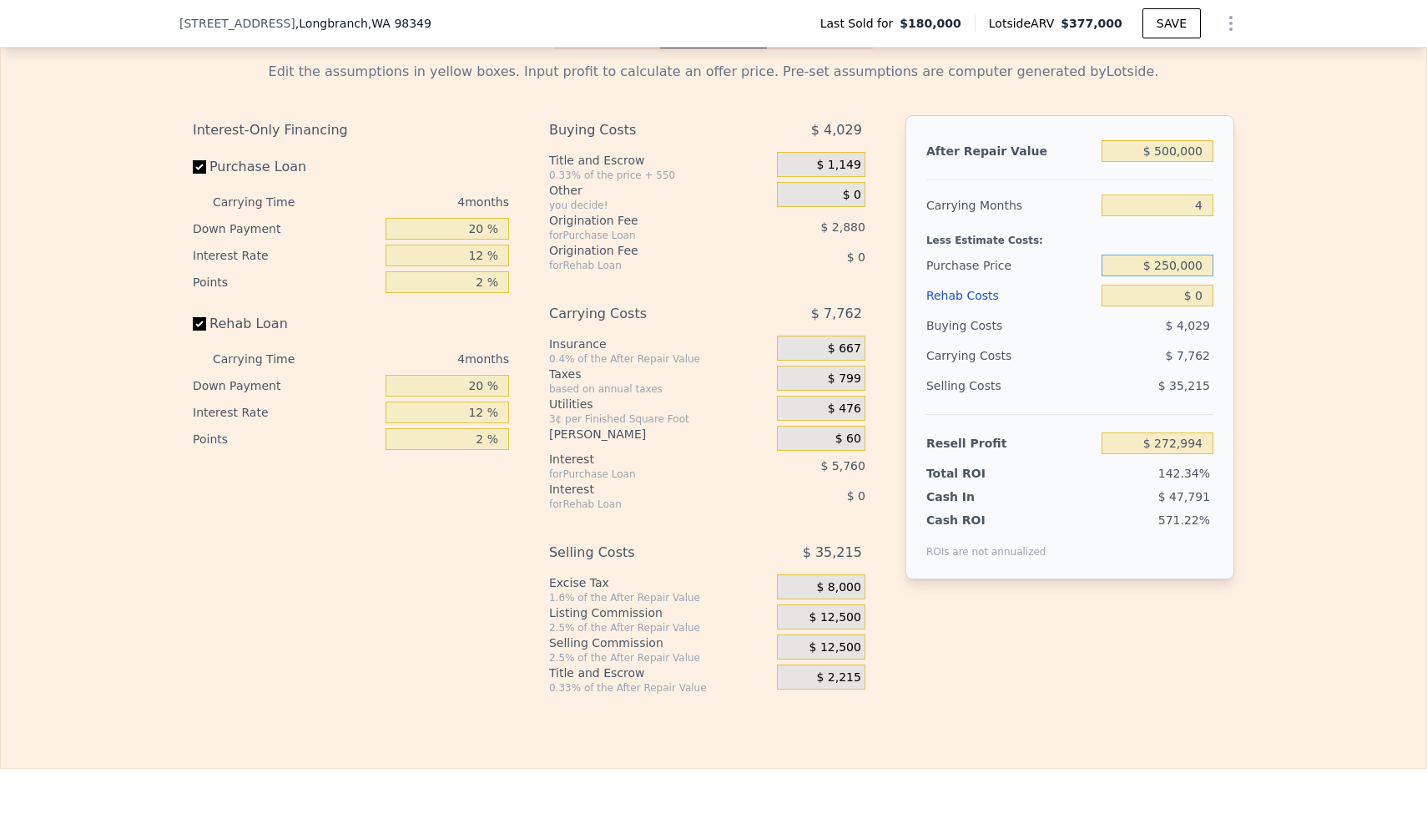
type input "$ 250,000"
click at [1197, 298] on input "$ 0" at bounding box center [1158, 296] width 112 height 22
type input "$ 199,400"
type input "$ 10"
type input "$ 199,390"
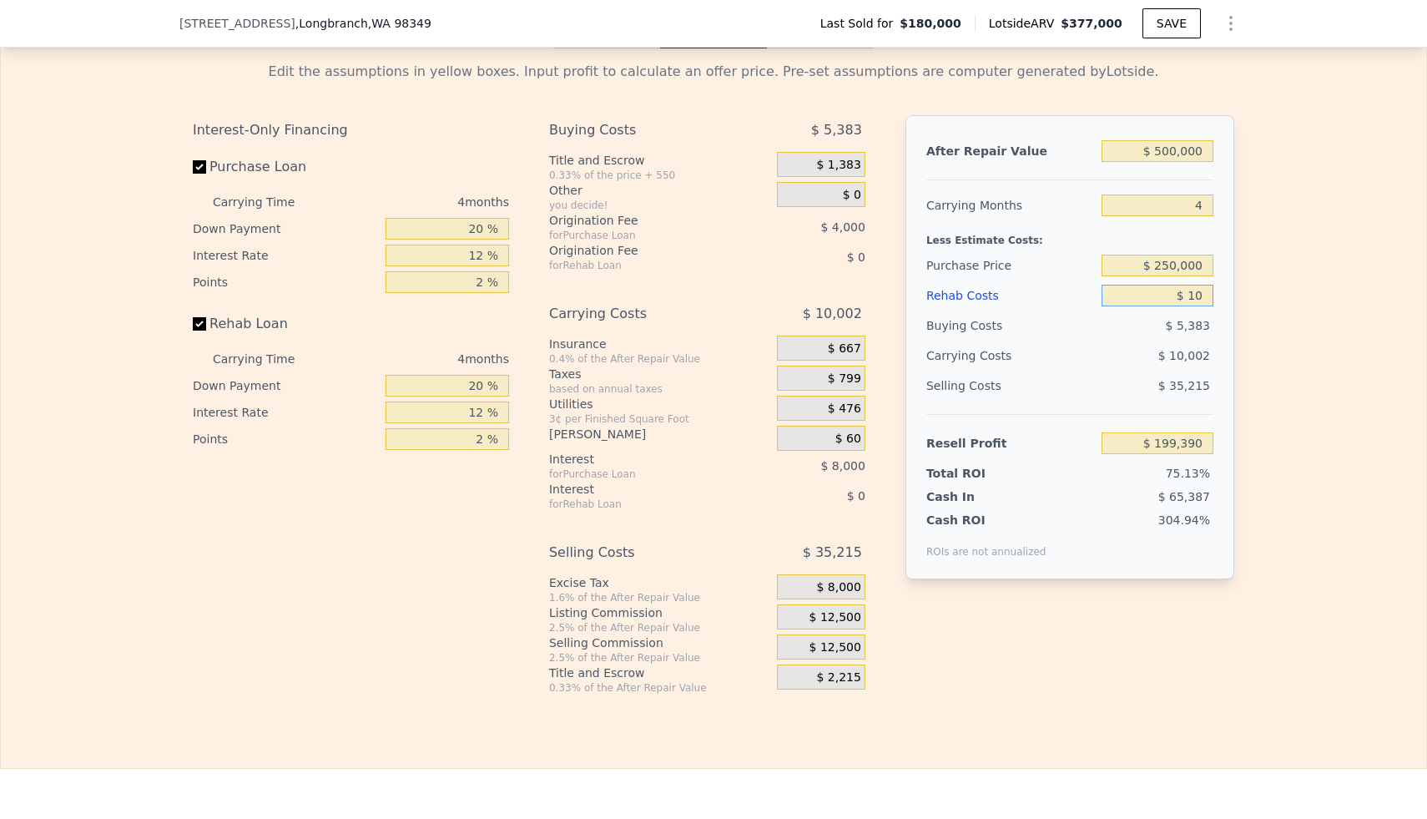
type input "$ 160"
type input "$ 199,233"
type input "$ 1,600"
type input "$ 197,722"
type input "$ 16,000"
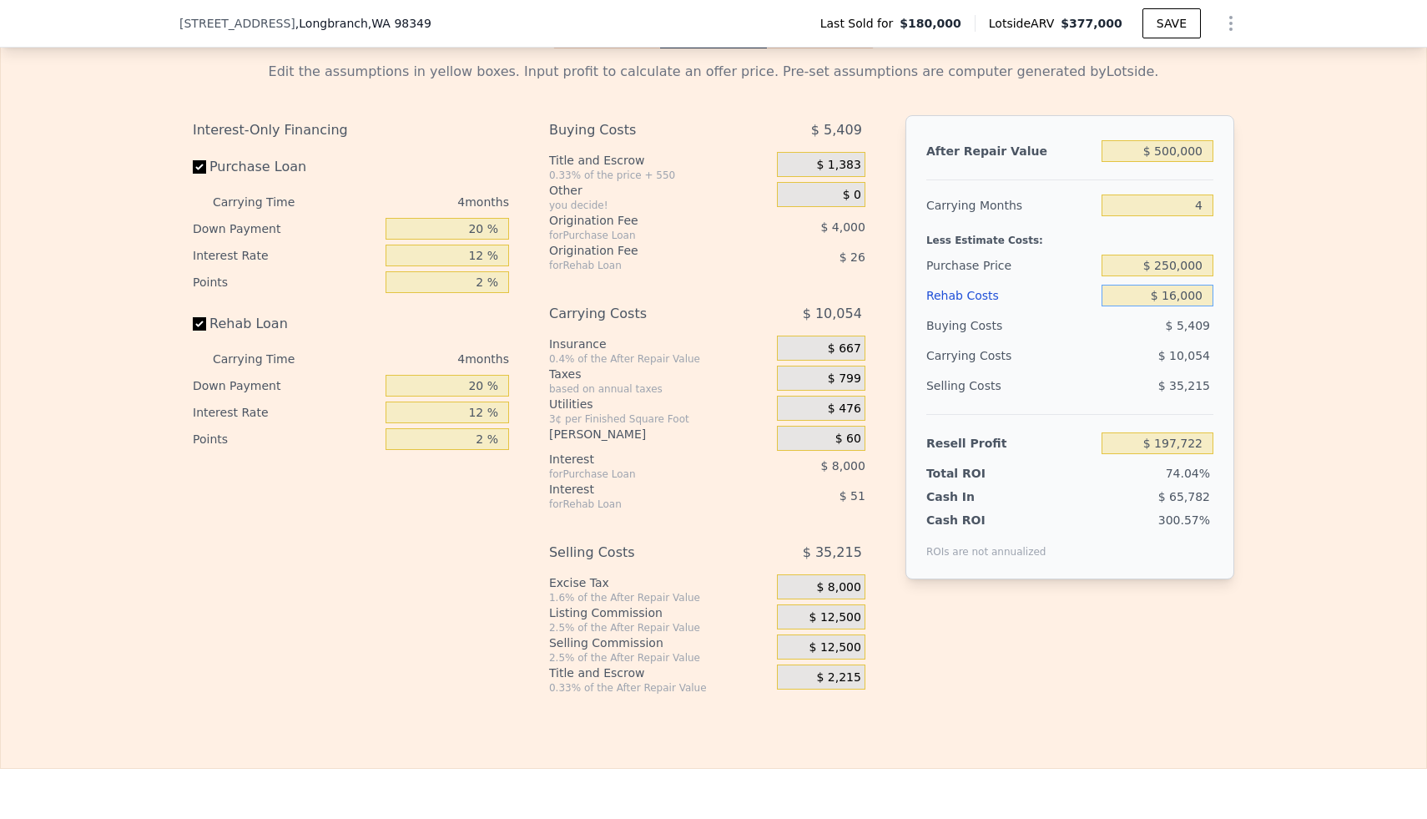
type input "$ 182,632"
type input "$ 160,000"
type input "$ 31,720"
type input "$ 1,600,000"
type input "-$ 1,477,400"
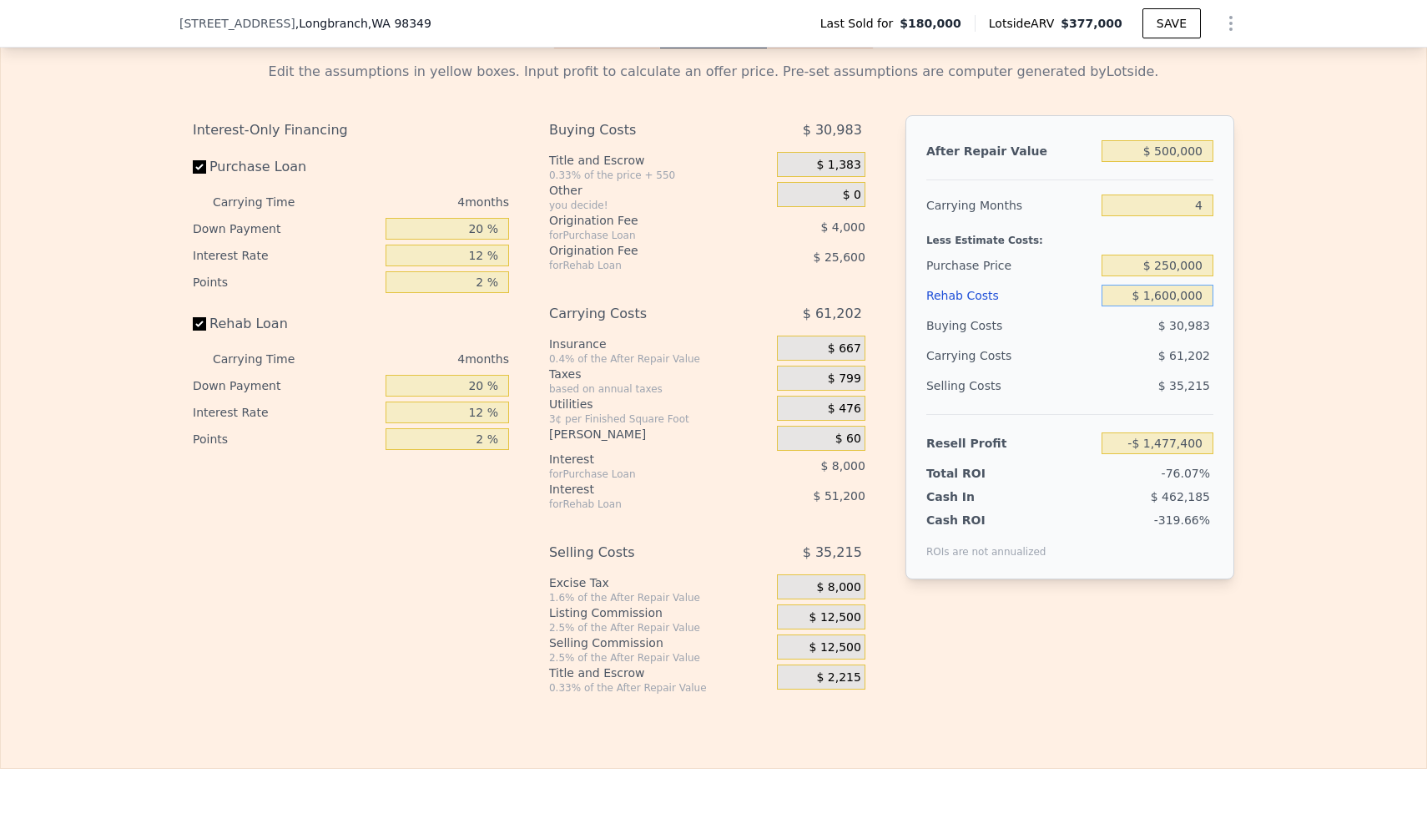
type input "$ 160,000"
type input "$ 31,720"
type input "$ 160,000"
click at [1230, 298] on div "After Repair Value $ 500,000 Carrying Months 4 Less Estimate Costs: Purchase Pr…" at bounding box center [1070, 347] width 329 height 464
click at [1202, 204] on input "4" at bounding box center [1158, 205] width 112 height 22
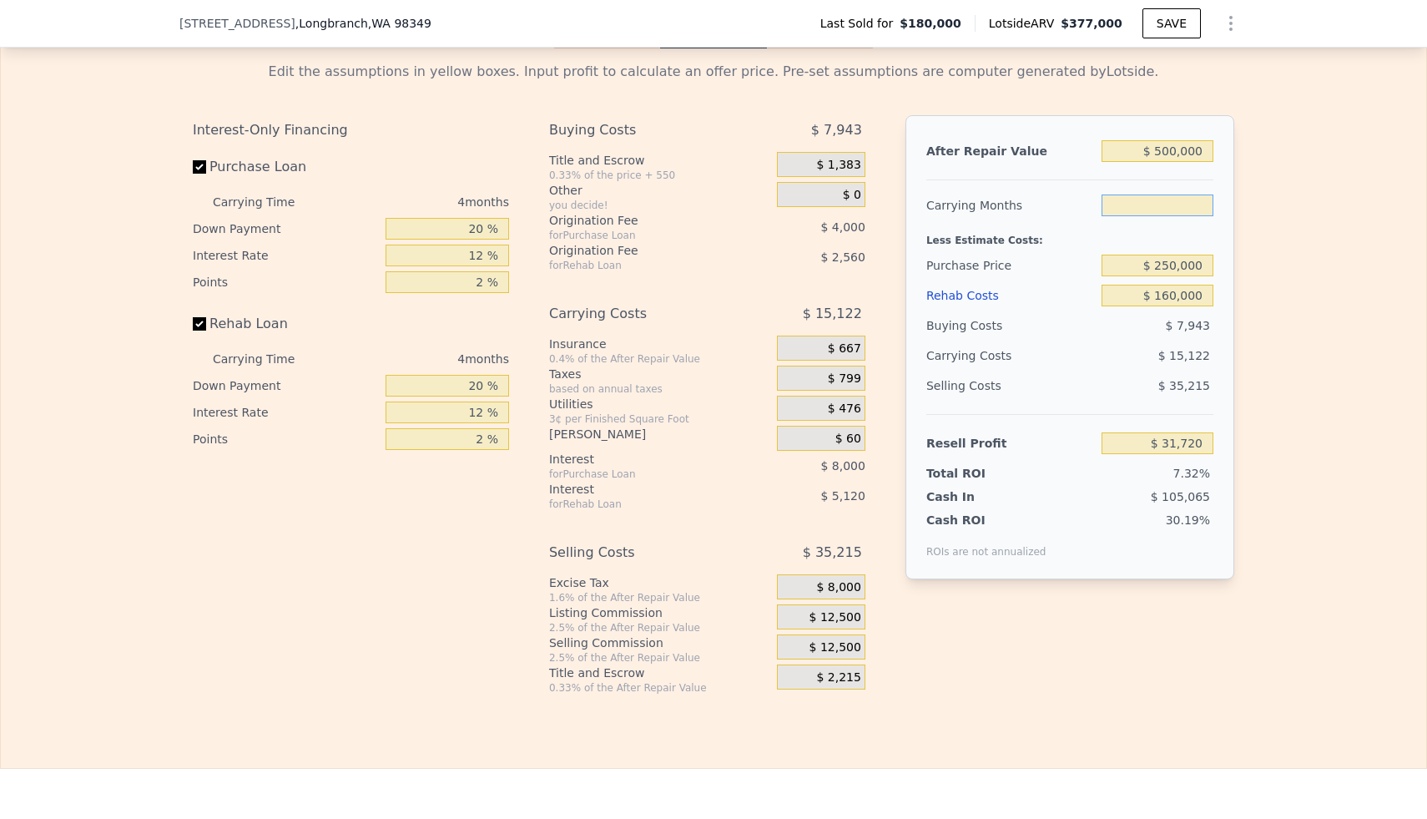
type input "6"
type input "$ 24,160"
type input "6"
click at [1376, 317] on div "Edit the assumptions in yellow boxes. Input profit to calculate an offer price.…" at bounding box center [713, 371] width 1425 height 646
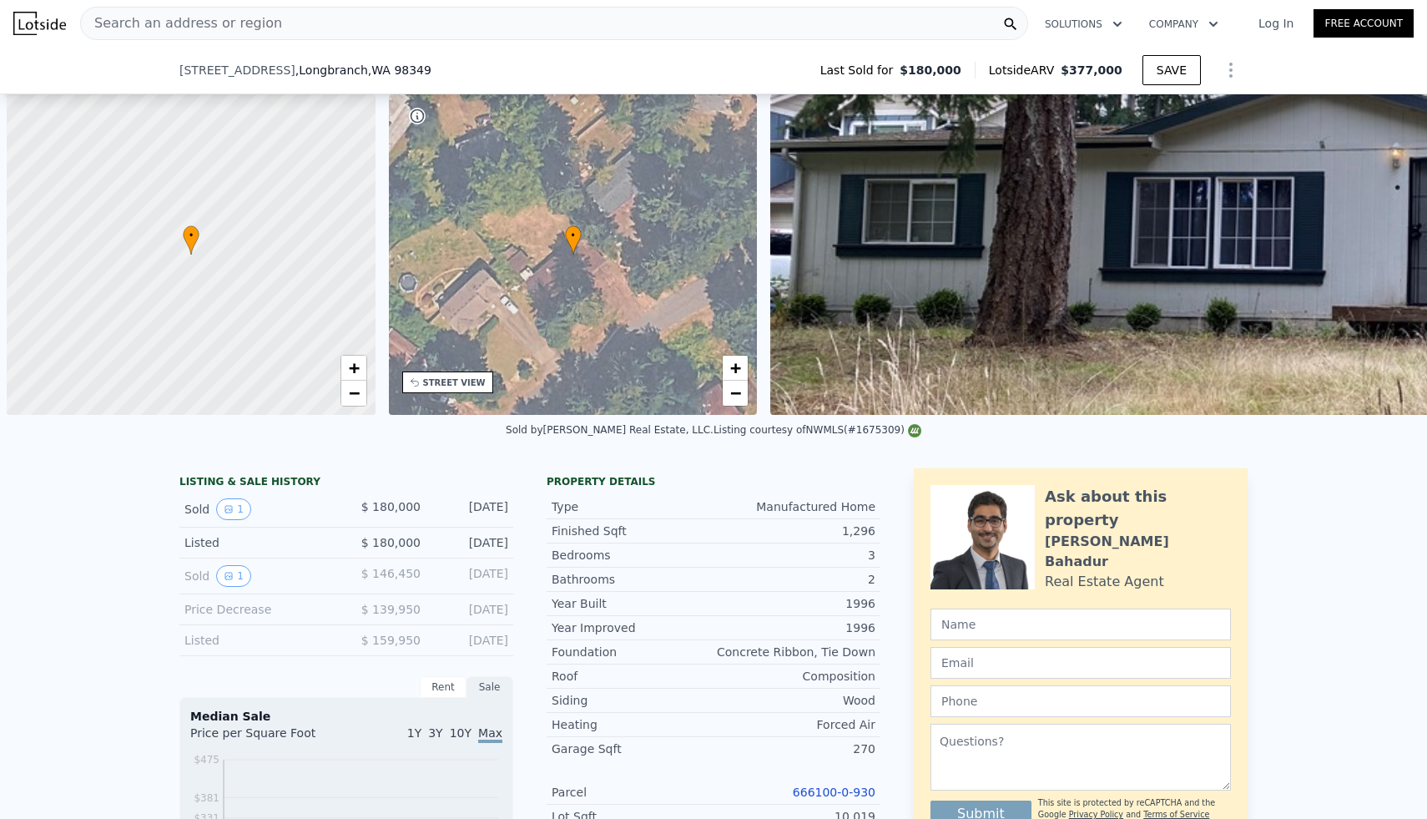
scroll to position [0, 7]
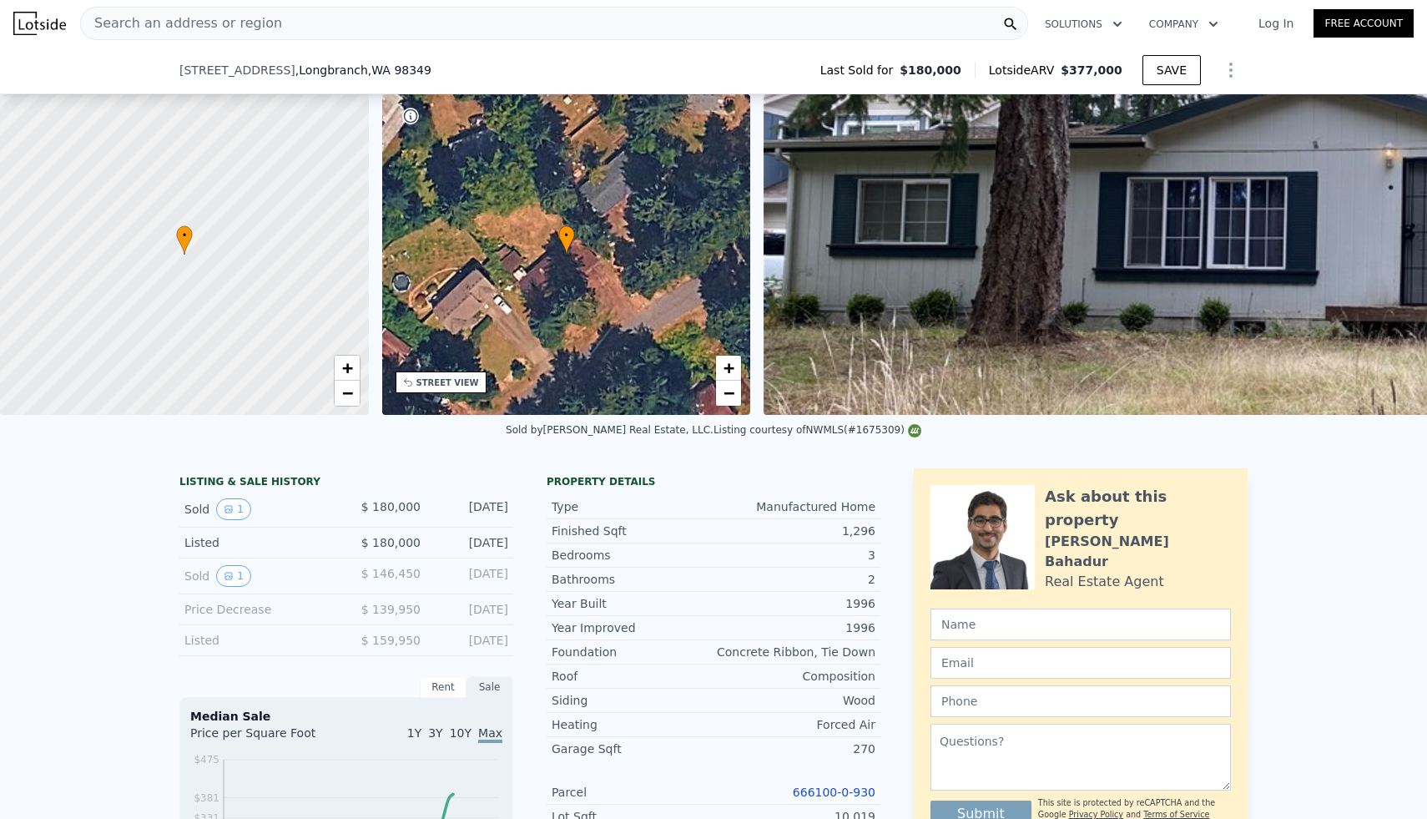
click at [433, 25] on div "Search an address or region" at bounding box center [554, 23] width 948 height 33
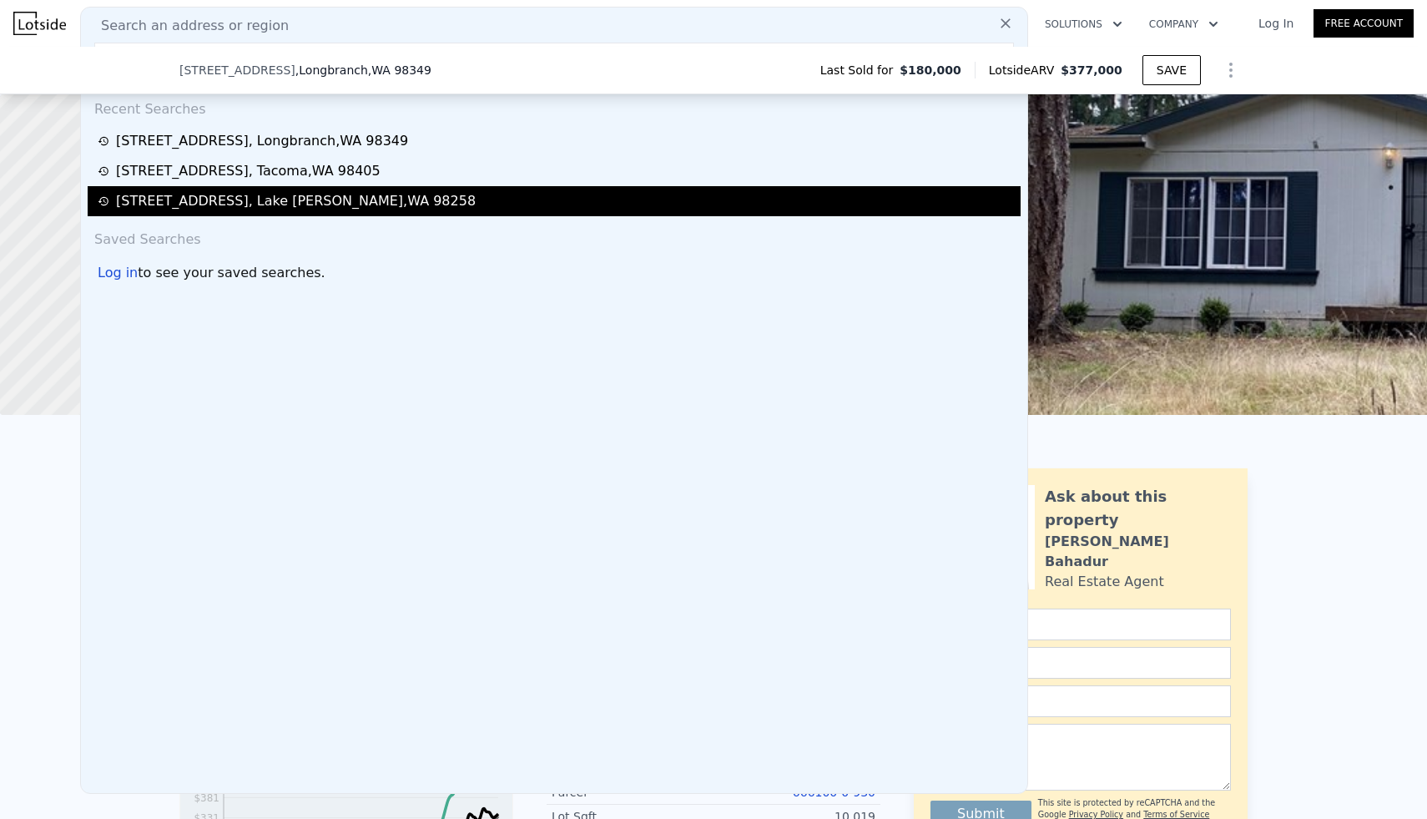
click at [252, 199] on div "[STREET_ADDRESS][PERSON_NAME]" at bounding box center [296, 201] width 360 height 20
type input "3"
type input "2"
type input "4.25"
type input "1440"
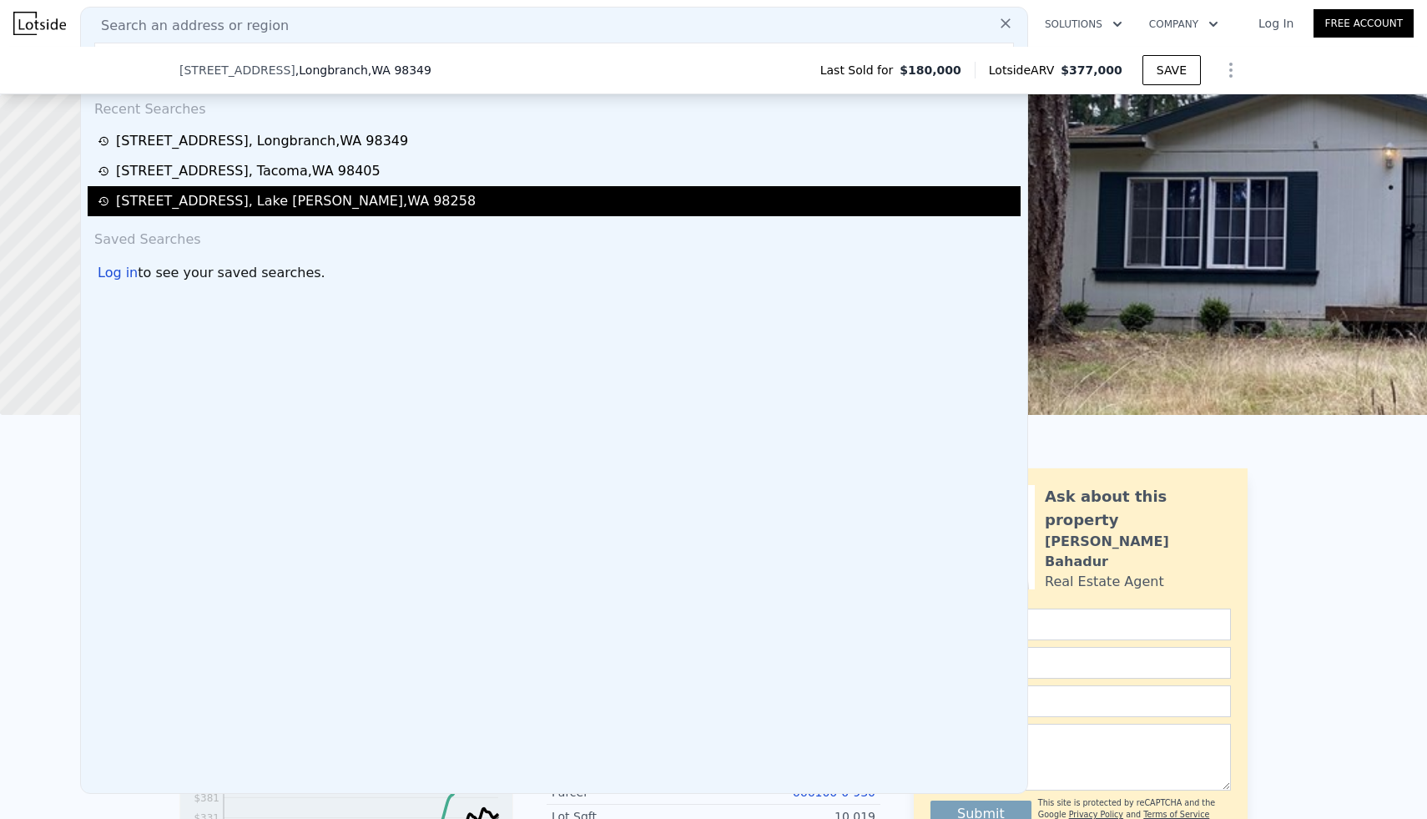
type input "4038"
type input "84071"
type input "210830"
type input "$ 384,000"
type input "7"
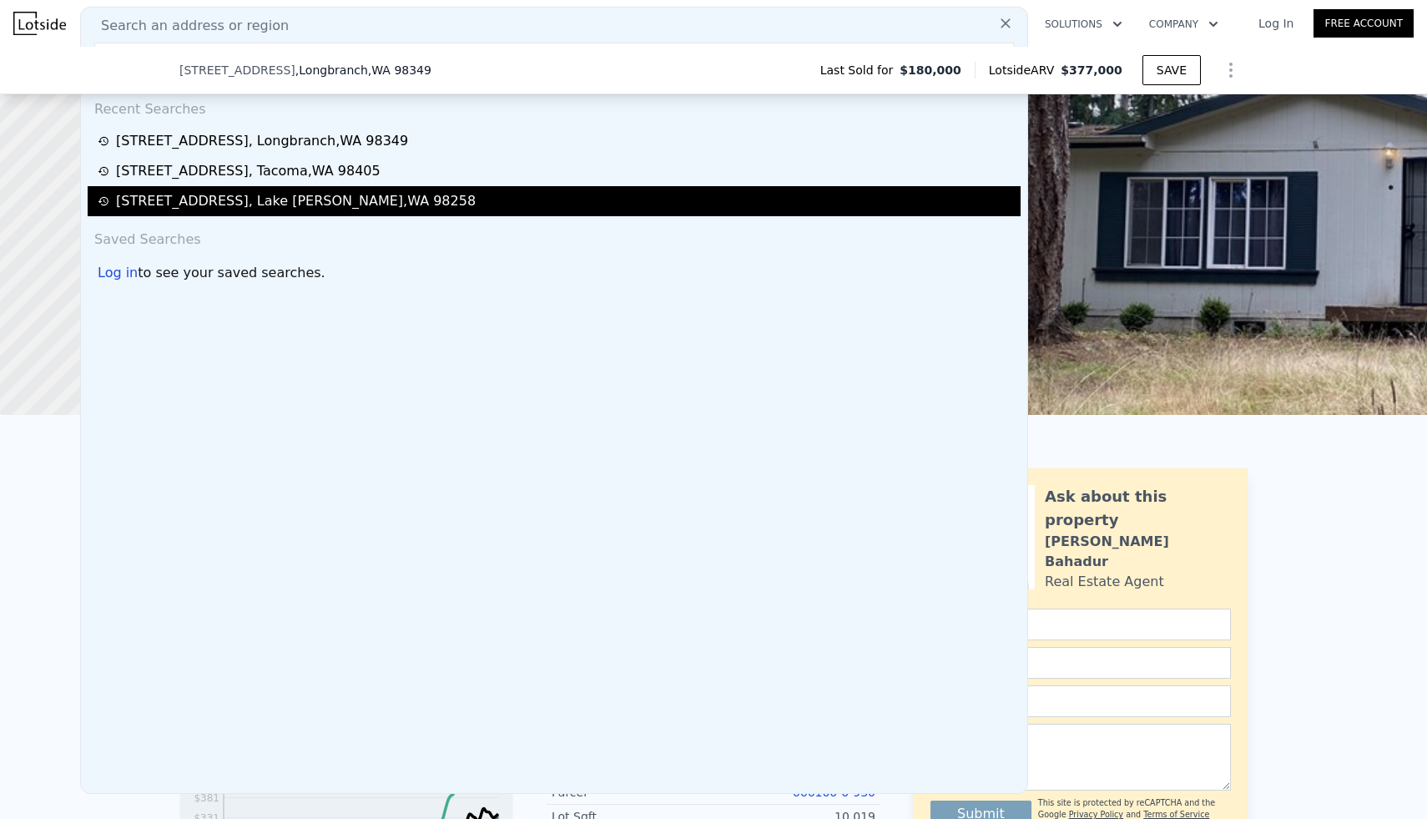
type input "$ 162,990"
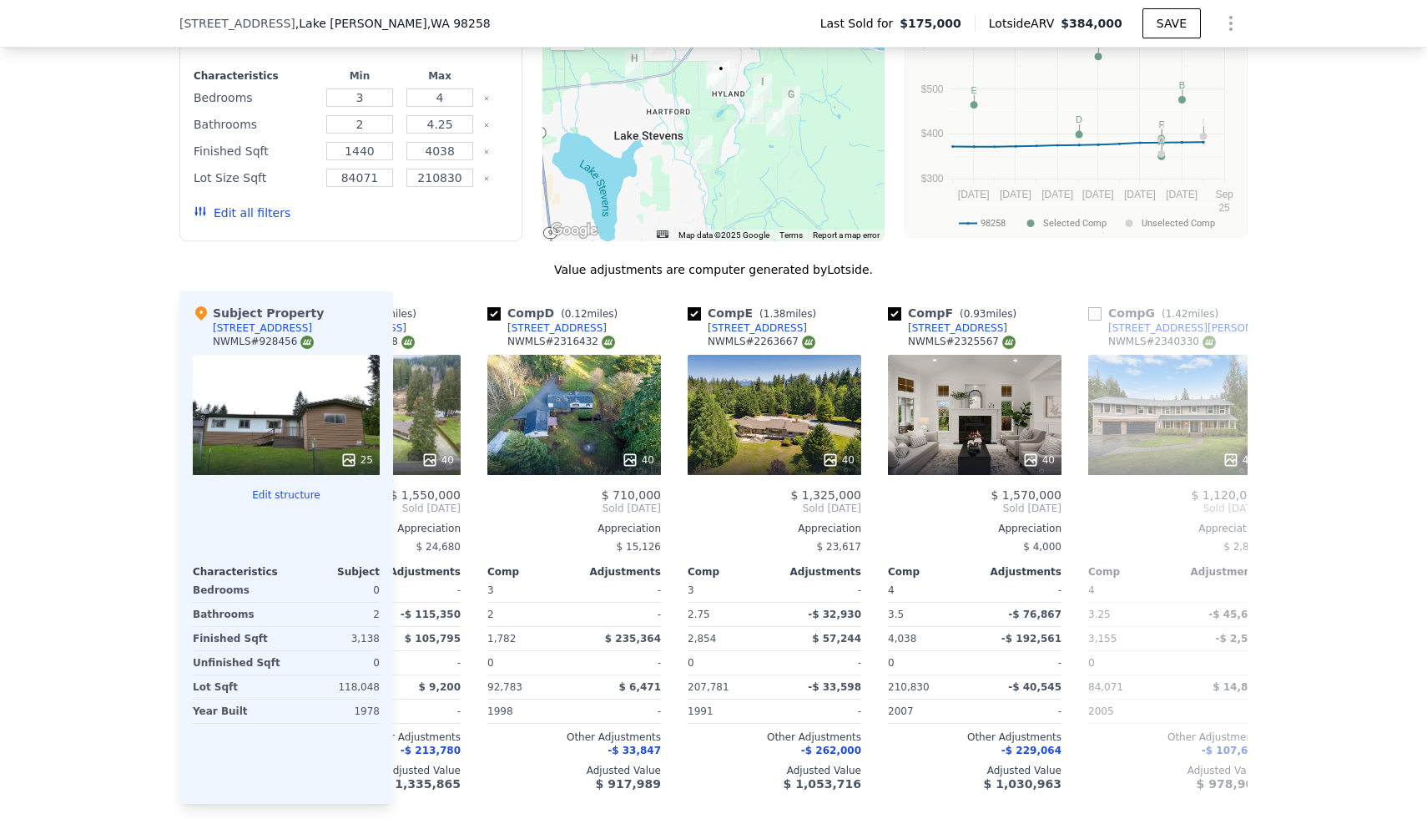
scroll to position [0, 531]
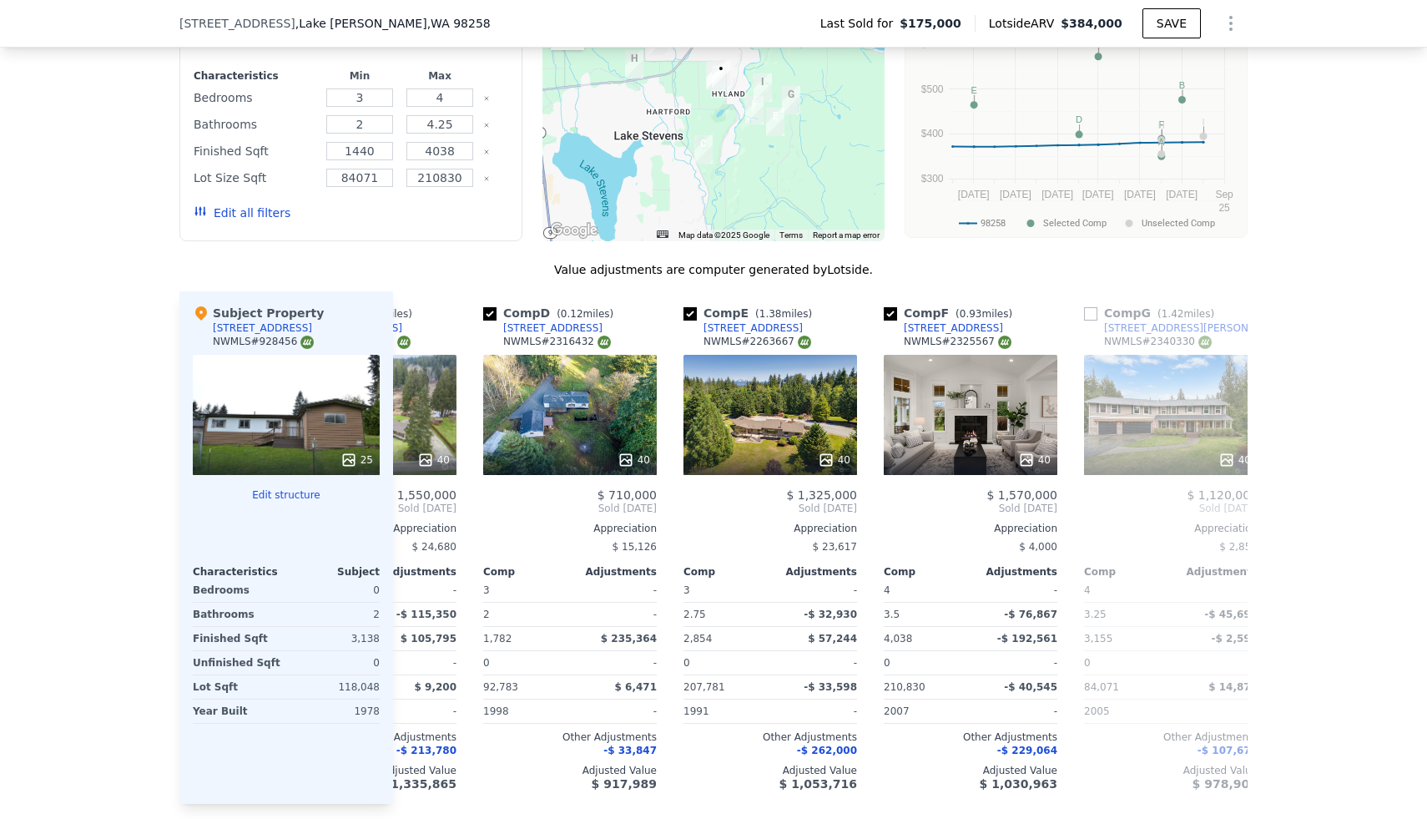
click at [1232, 29] on icon "Show Options" at bounding box center [1231, 23] width 2 height 13
click at [1208, 59] on div "Edit Structure" at bounding box center [1154, 66] width 187 height 33
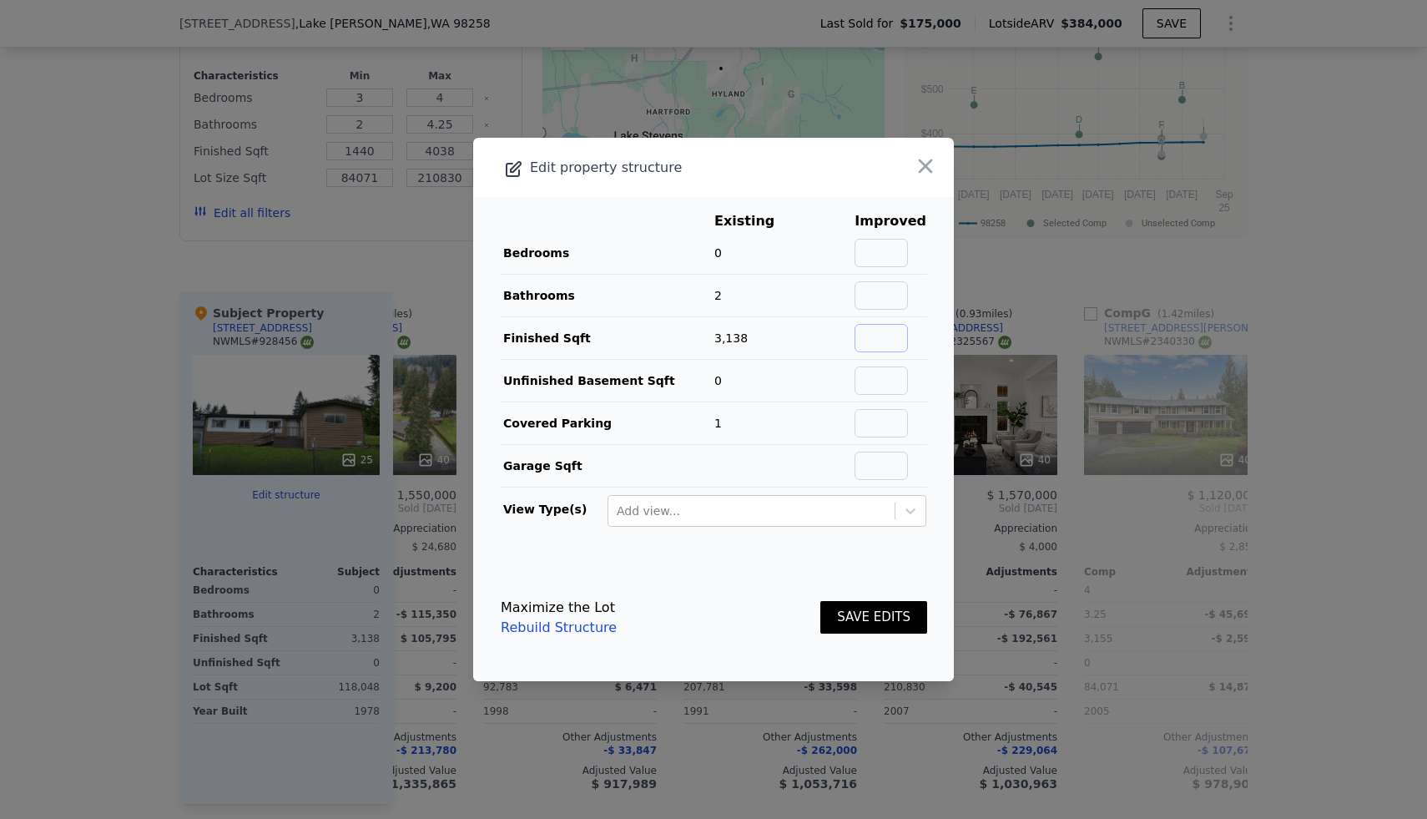
click at [891, 341] on input "text" at bounding box center [881, 338] width 53 height 28
click at [856, 623] on button "SAVE EDITS" at bounding box center [873, 617] width 107 height 33
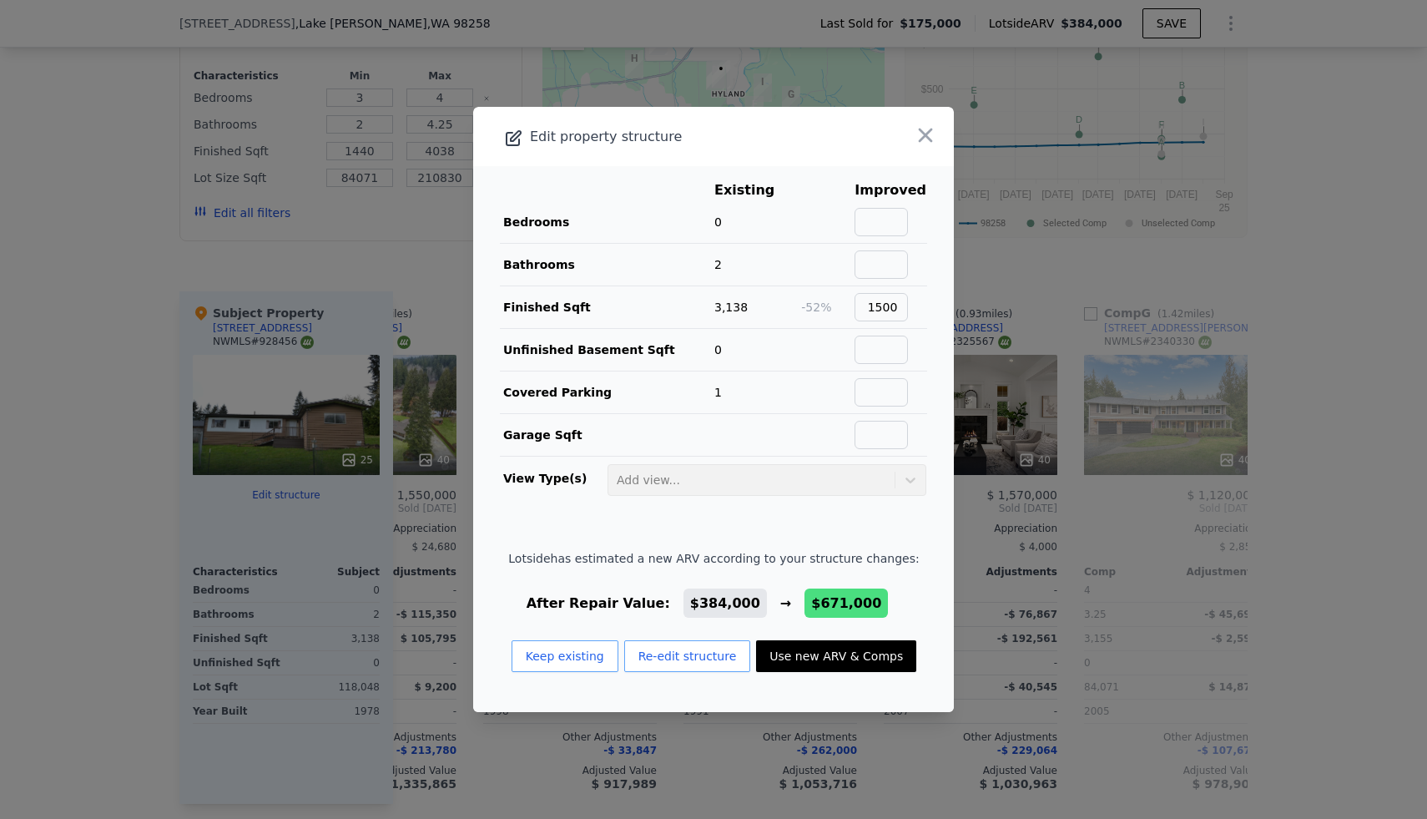
click at [835, 656] on button "Use new ARV & Comps" at bounding box center [836, 656] width 160 height 32
